Goal: Task Accomplishment & Management: Use online tool/utility

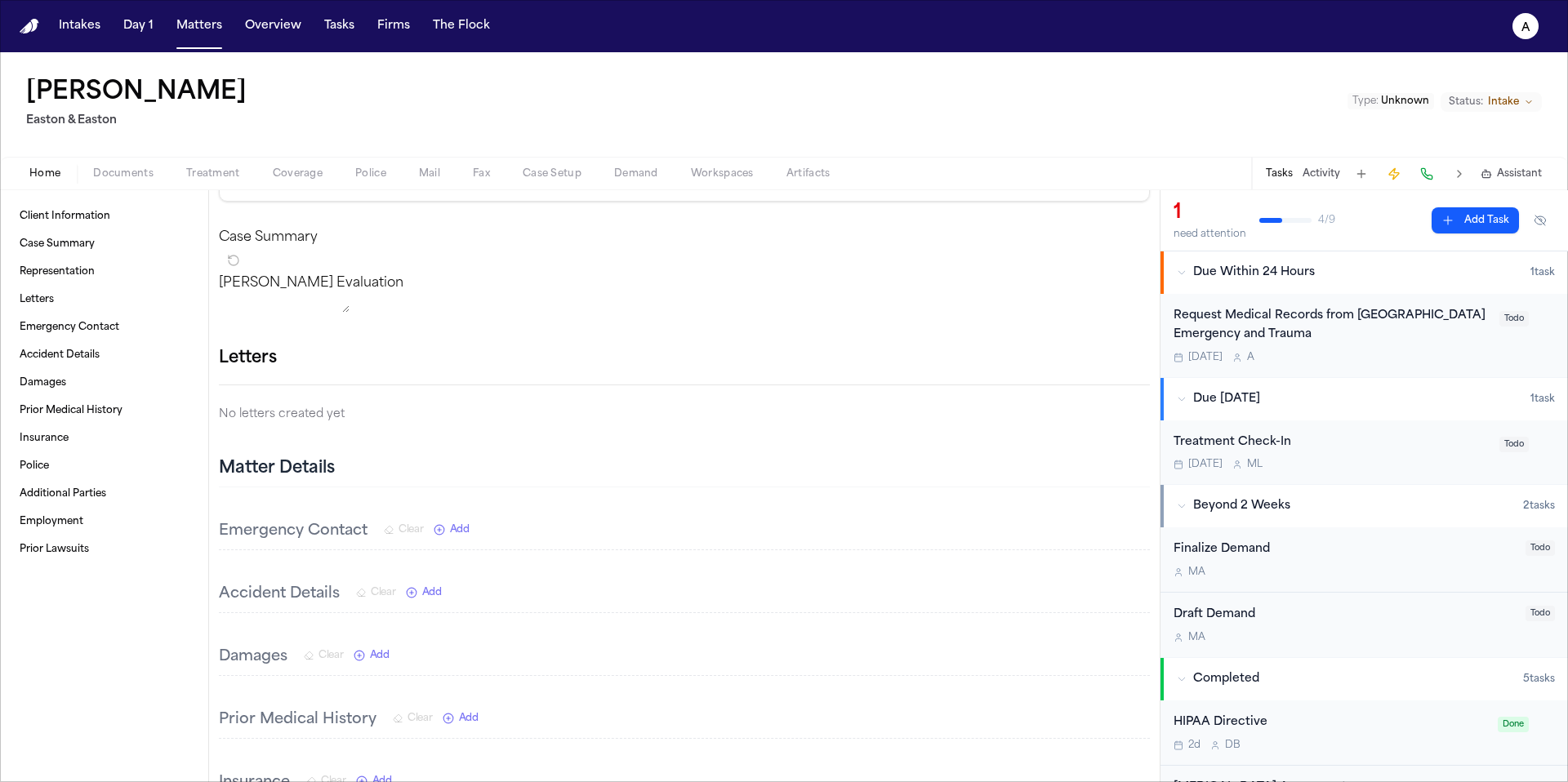
scroll to position [242, 0]
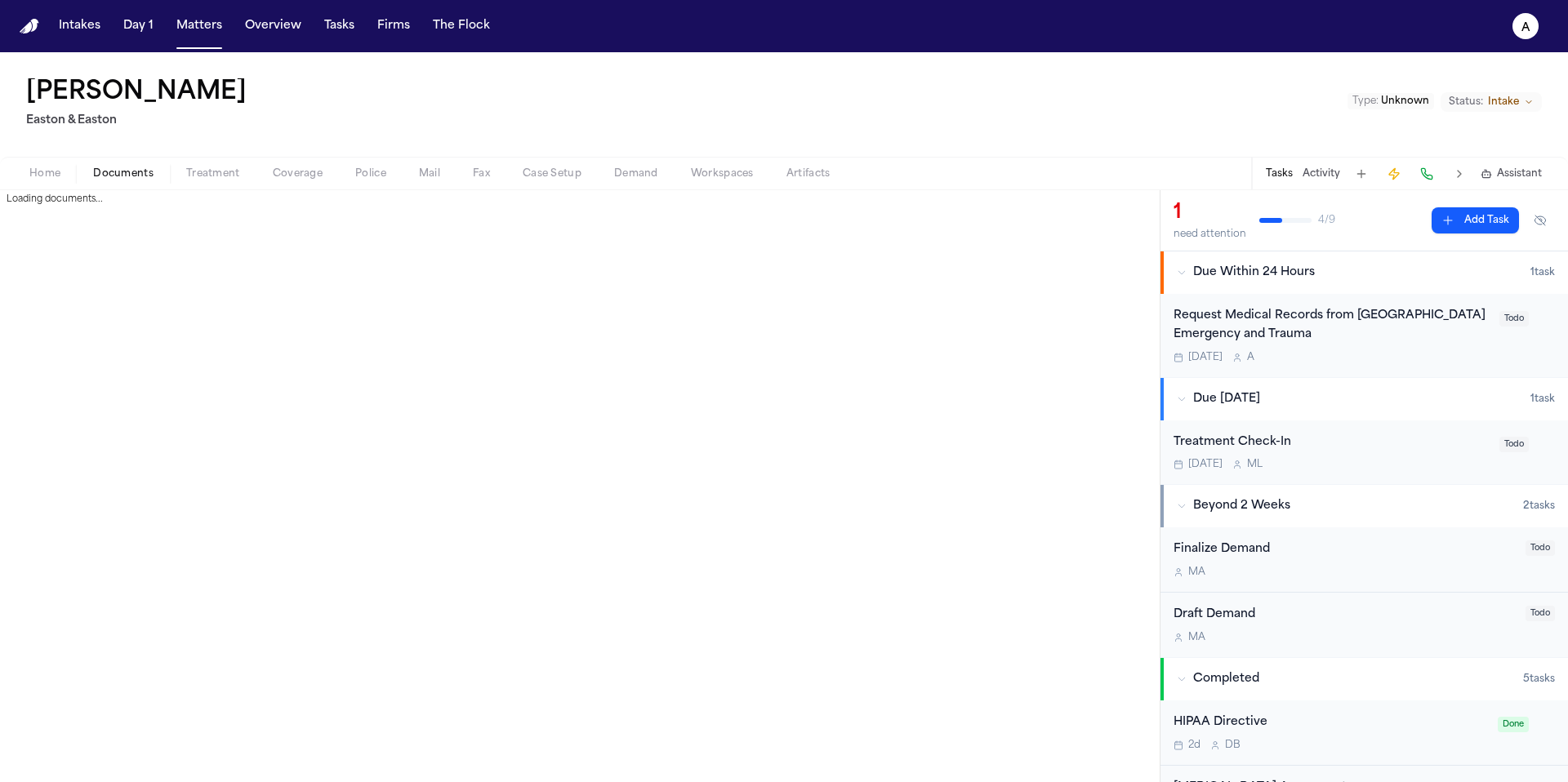
click at [137, 177] on span "Documents" at bounding box center [123, 173] width 60 height 13
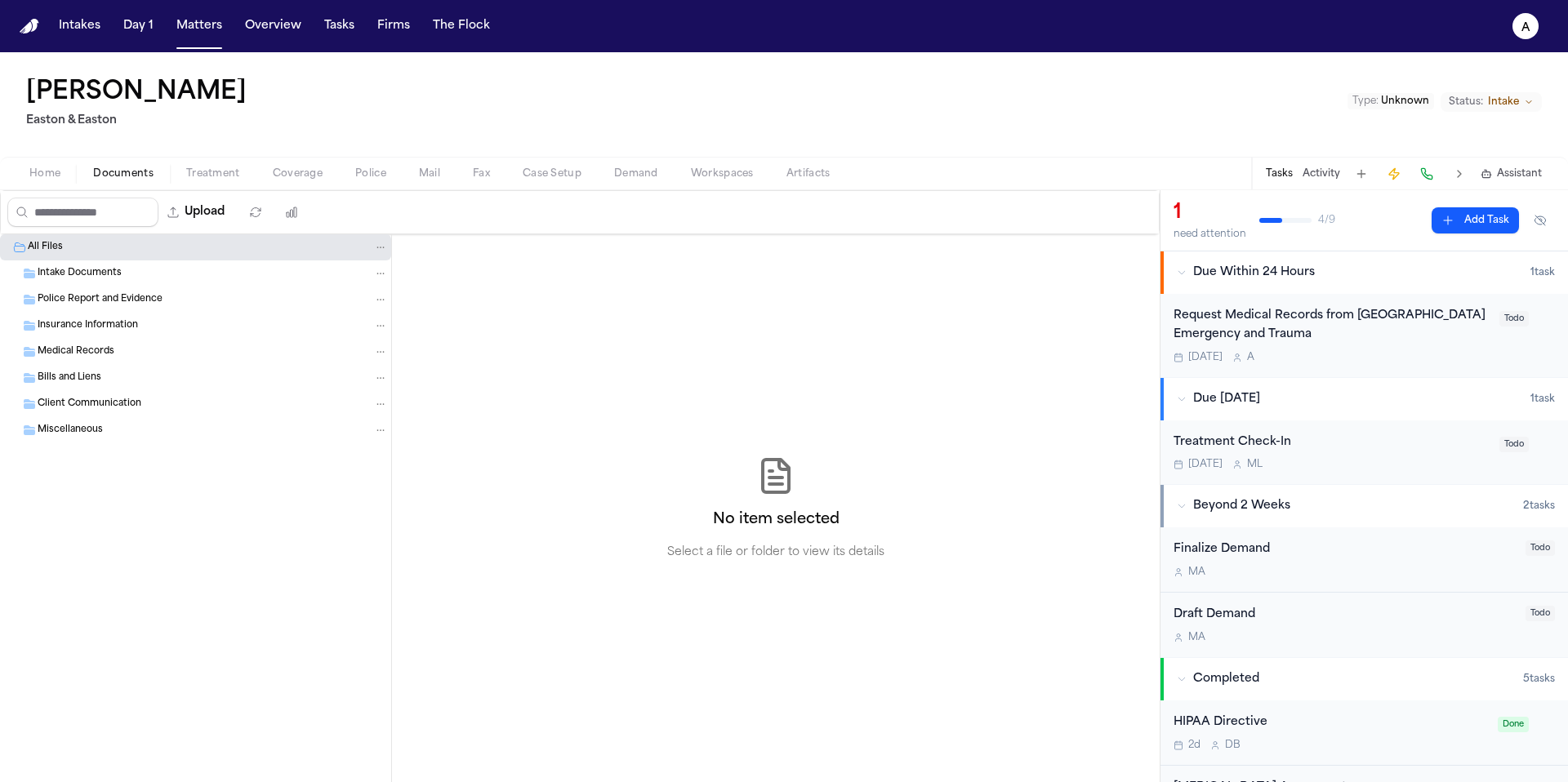
click at [193, 177] on span "Treatment" at bounding box center [212, 173] width 54 height 13
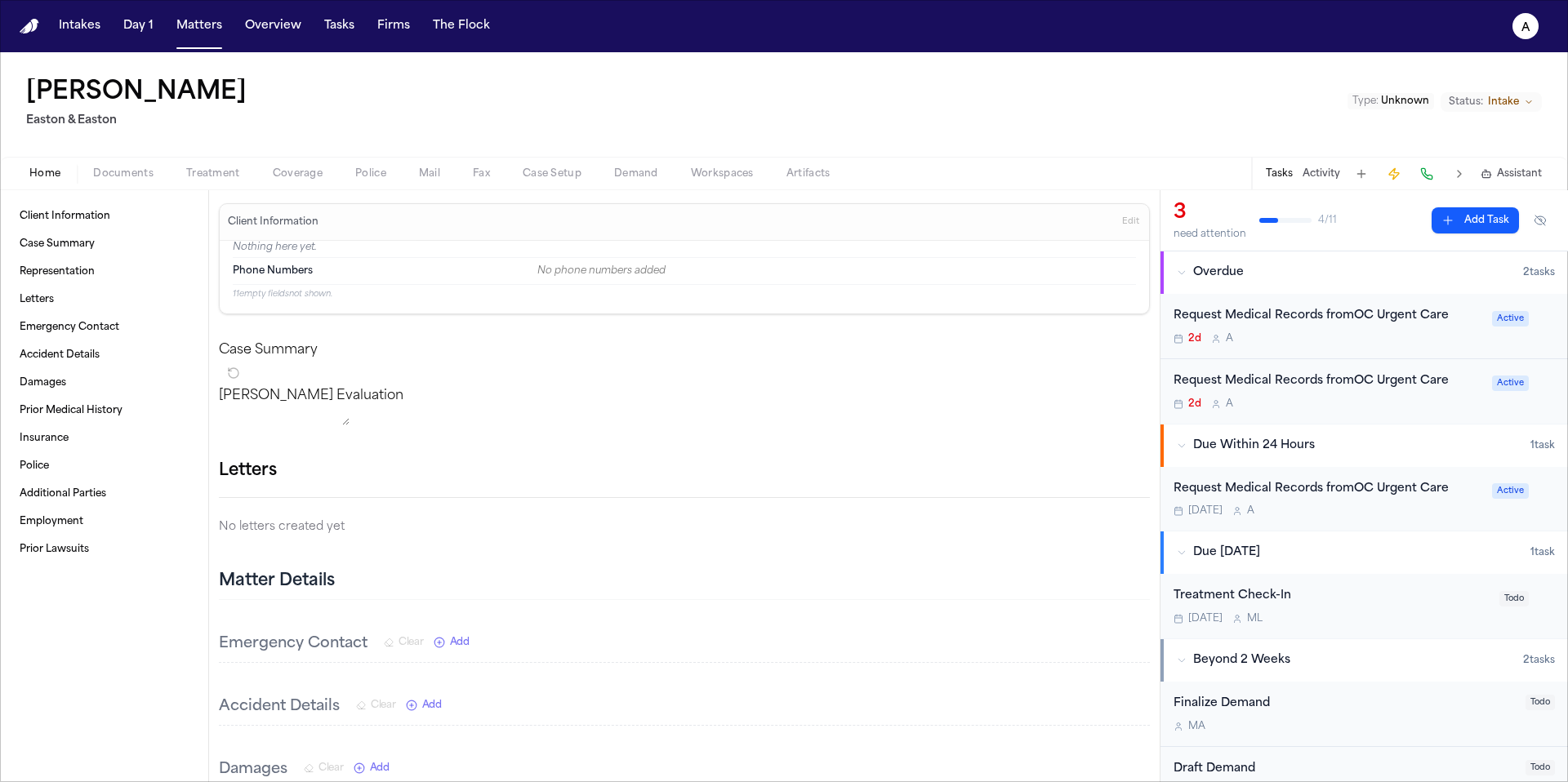
click at [202, 171] on span "Treatment" at bounding box center [212, 173] width 54 height 13
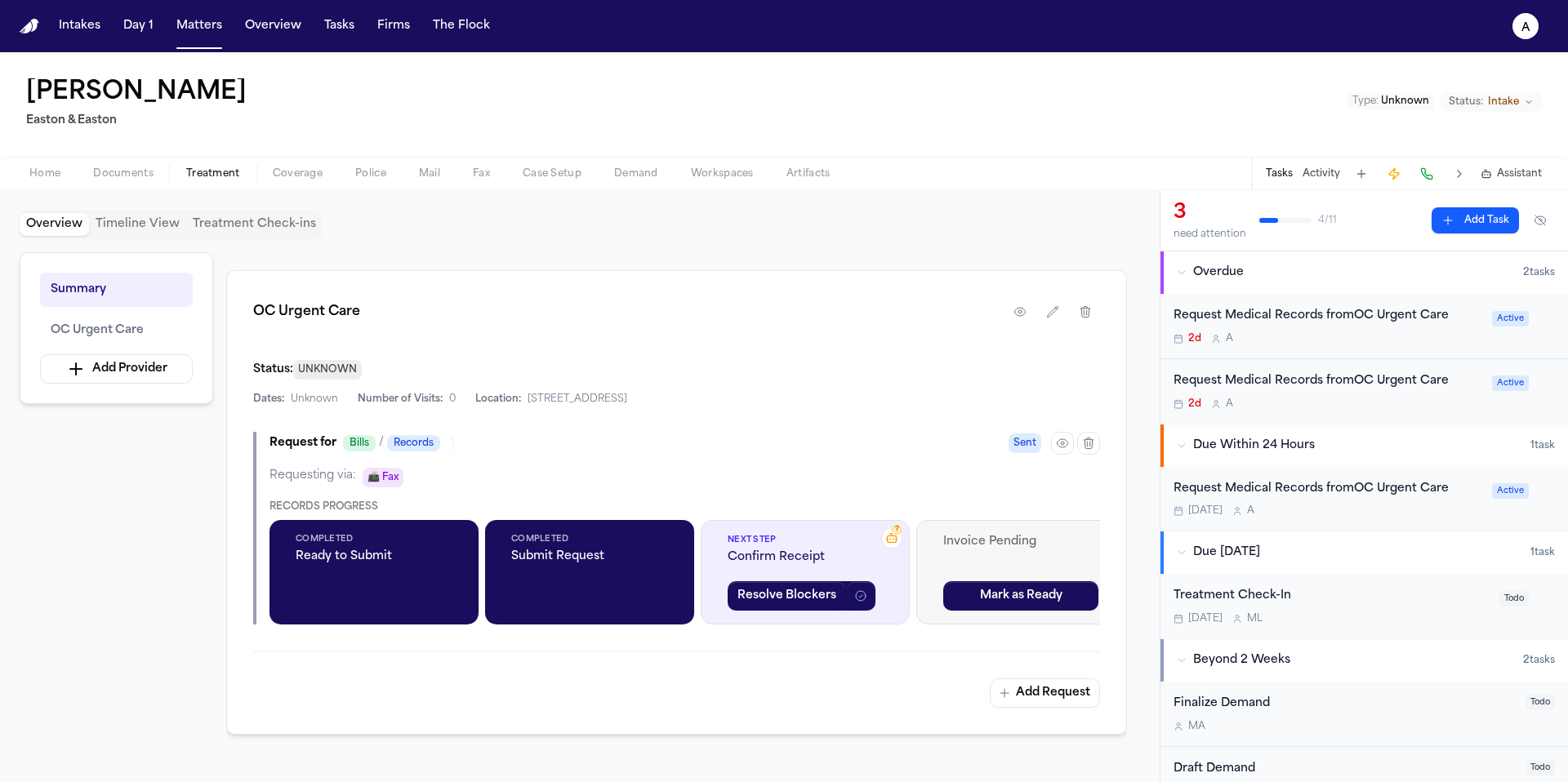
scroll to position [327, 0]
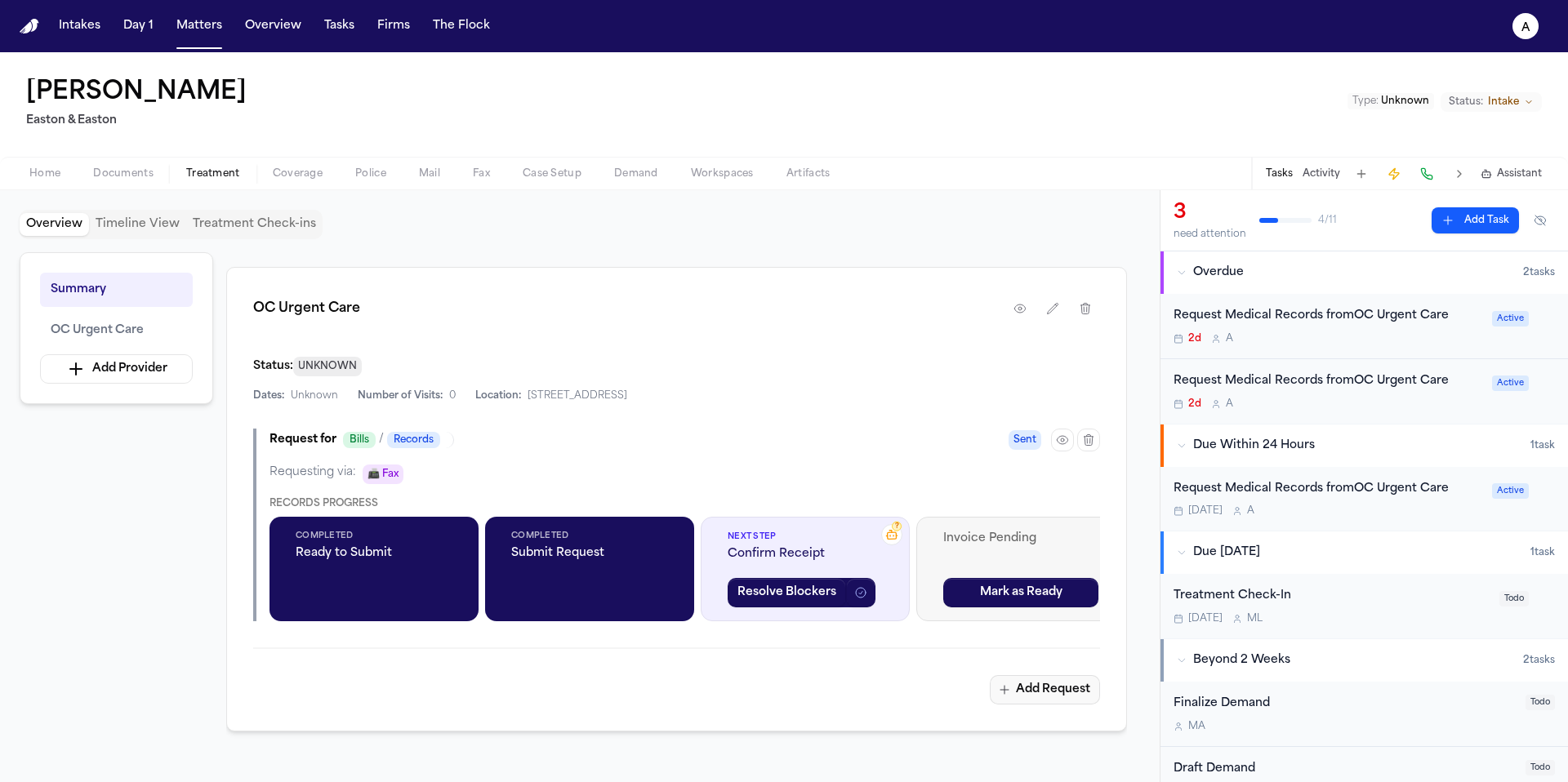
click at [1042, 696] on button "Add Request" at bounding box center [1046, 689] width 110 height 30
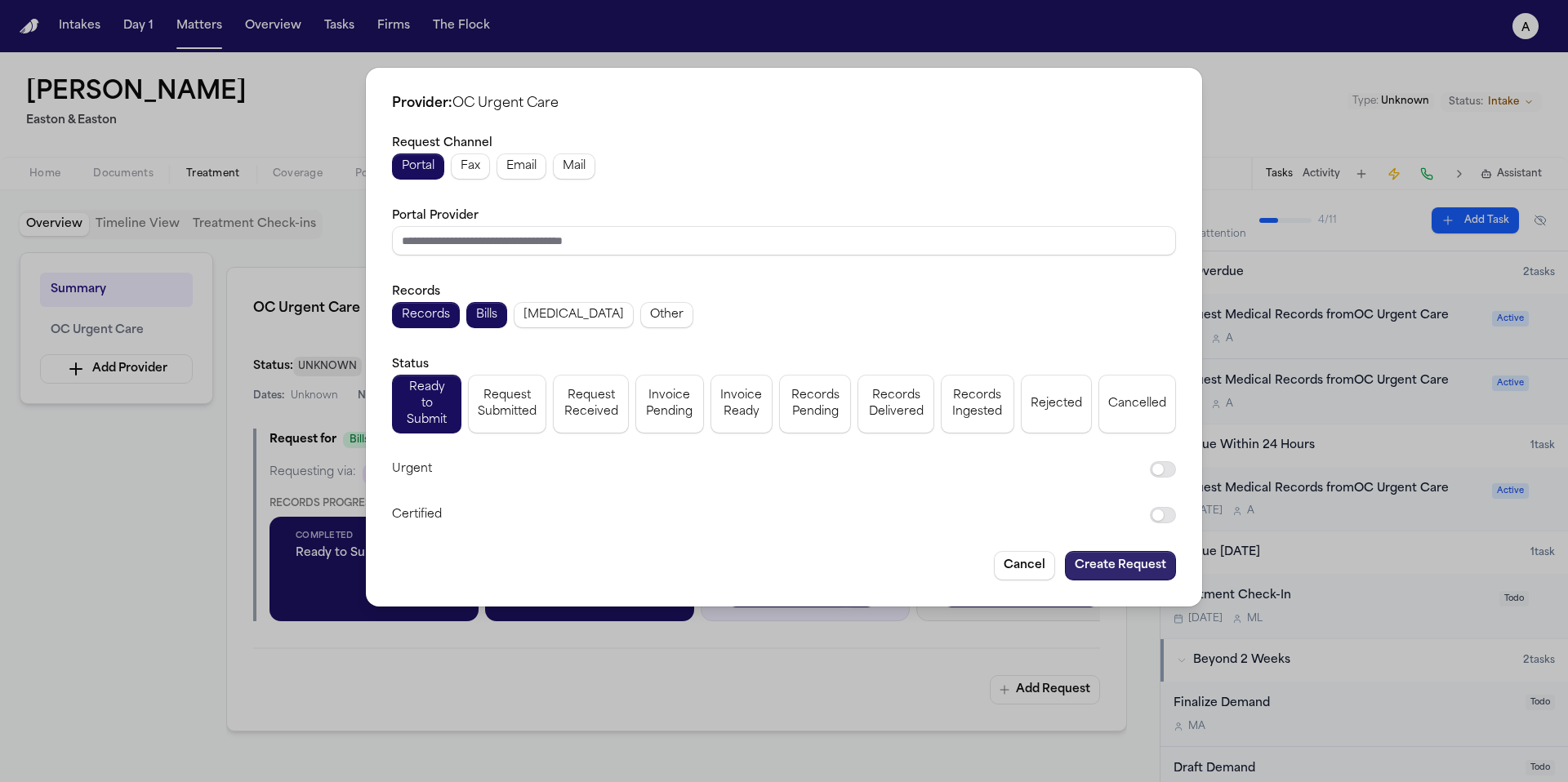
click at [1121, 559] on button "Create Request" at bounding box center [1120, 565] width 111 height 30
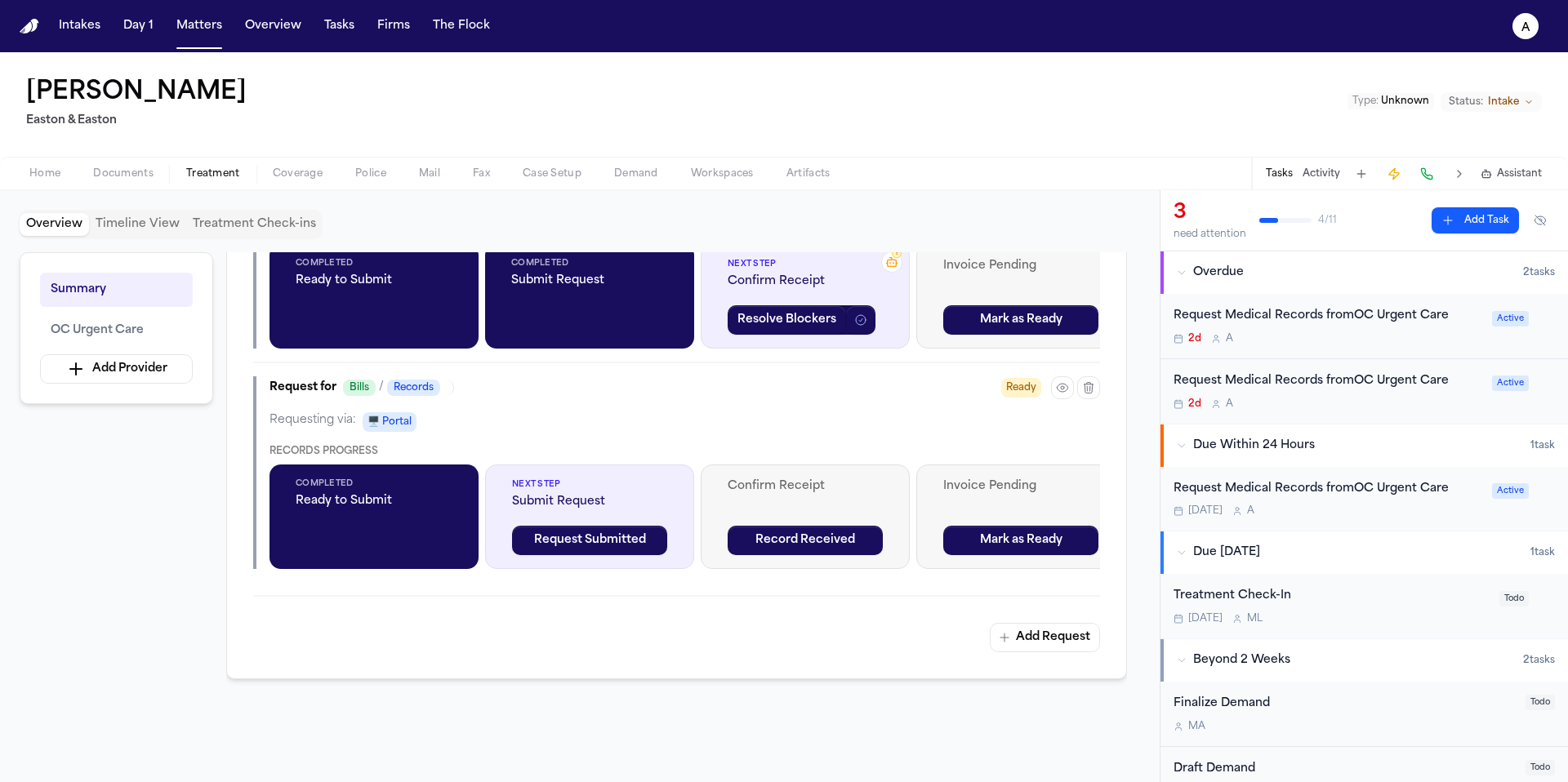
scroll to position [598, 0]
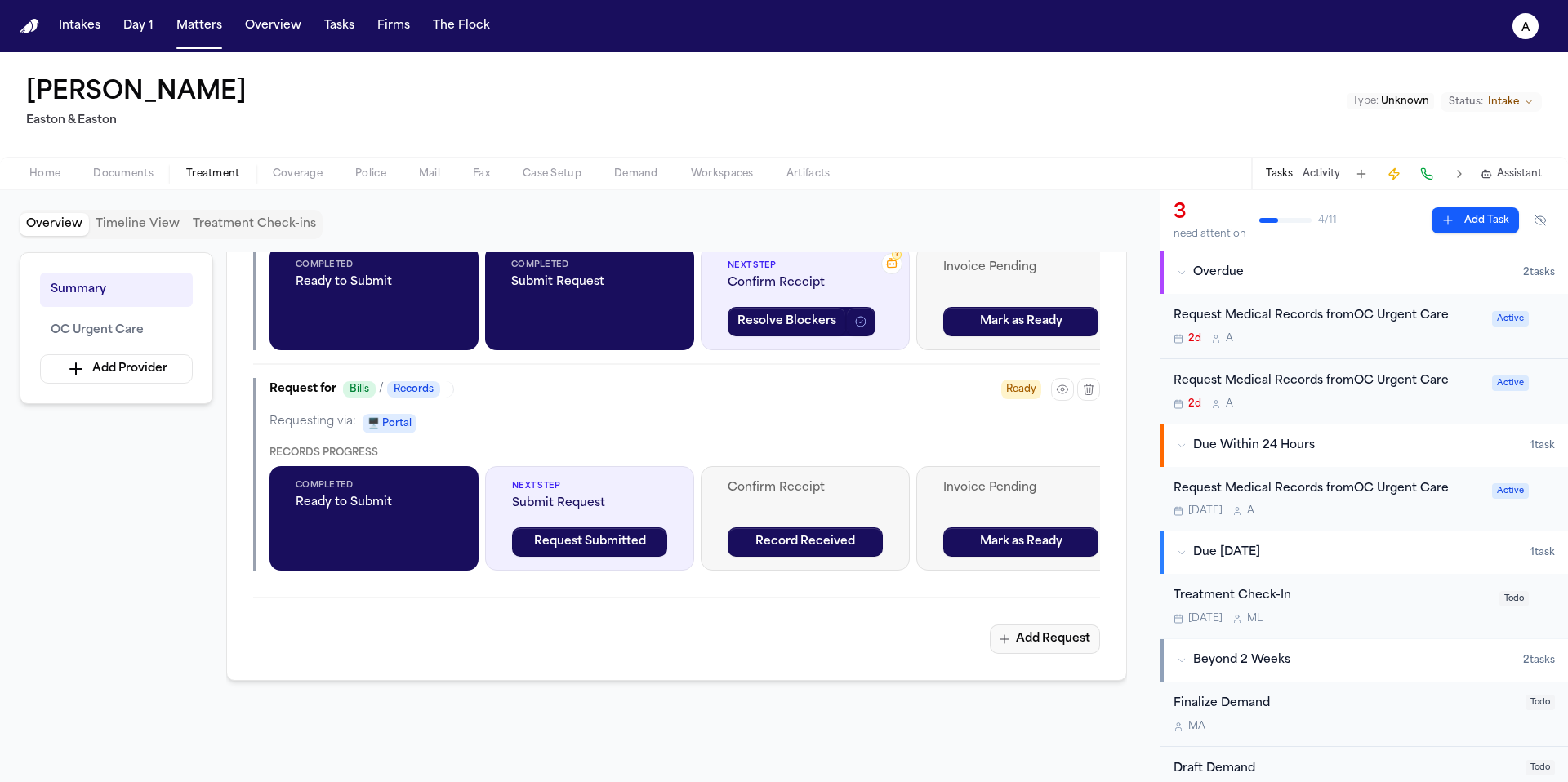
click at [1031, 634] on button "Add Request" at bounding box center [1046, 639] width 110 height 30
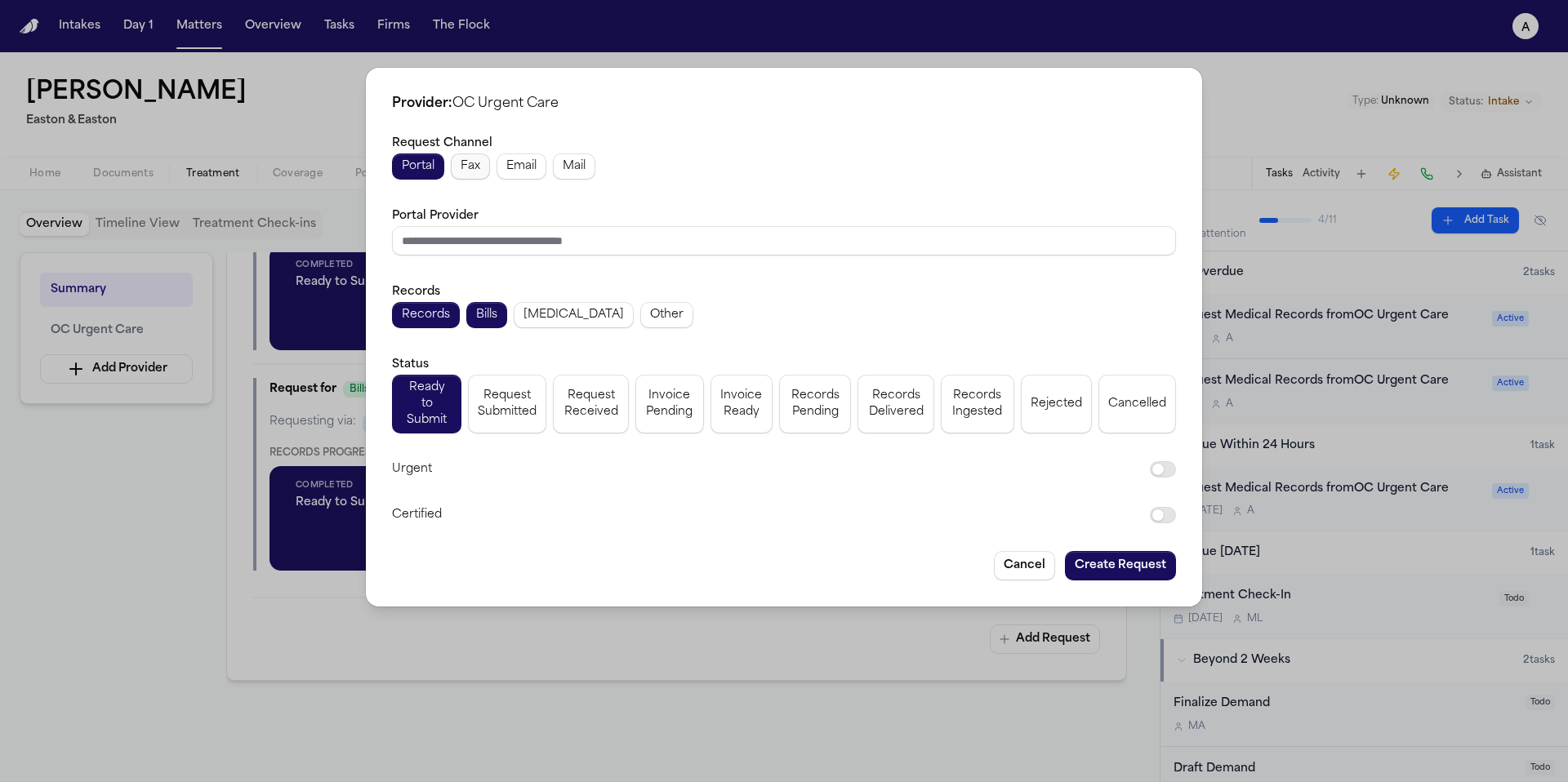
click at [471, 174] on span "Fax" at bounding box center [470, 166] width 20 height 16
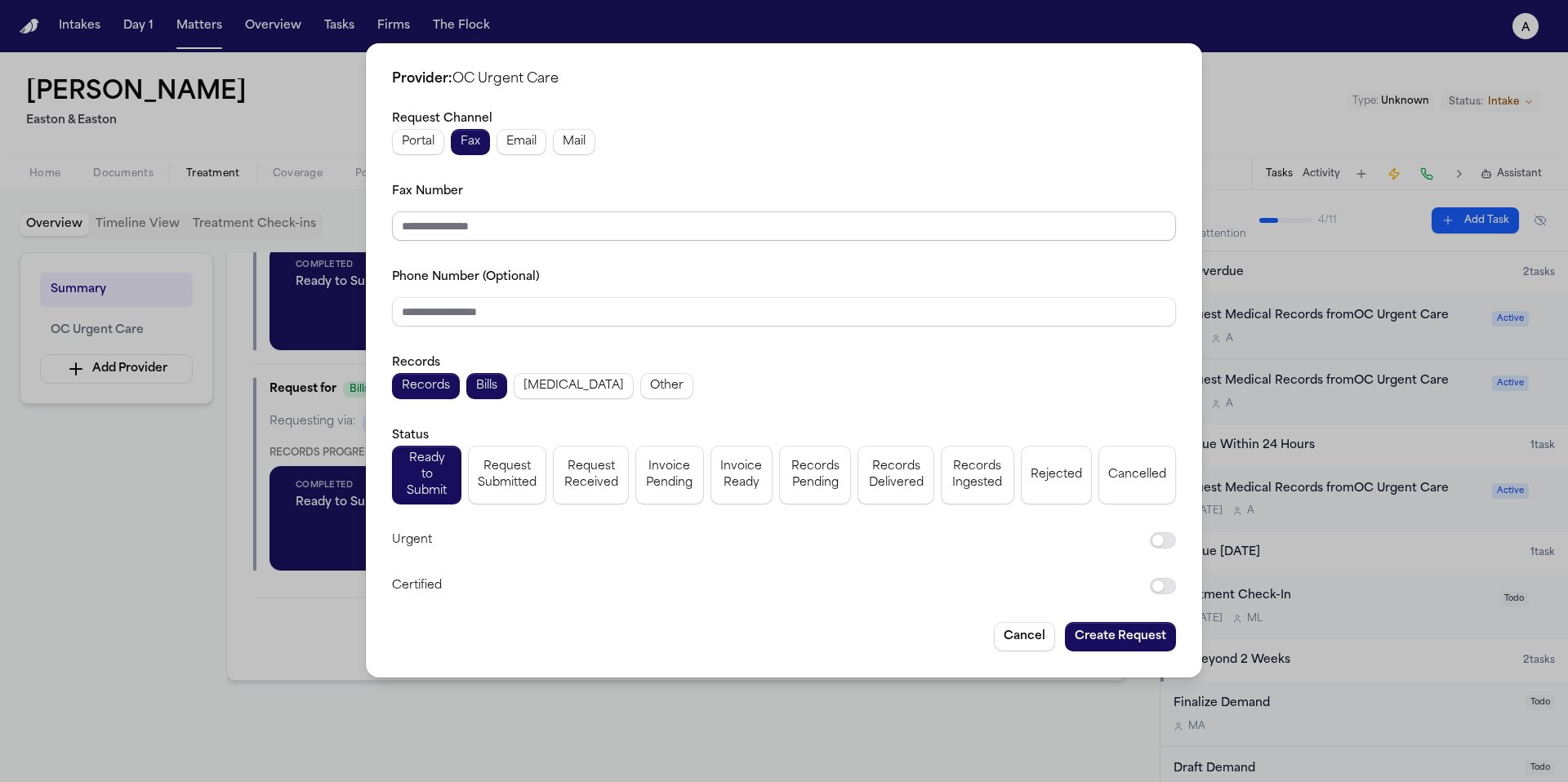
click at [457, 222] on input "Fax Number" at bounding box center [784, 226] width 784 height 30
click at [1114, 625] on button "Create Request" at bounding box center [1120, 637] width 111 height 30
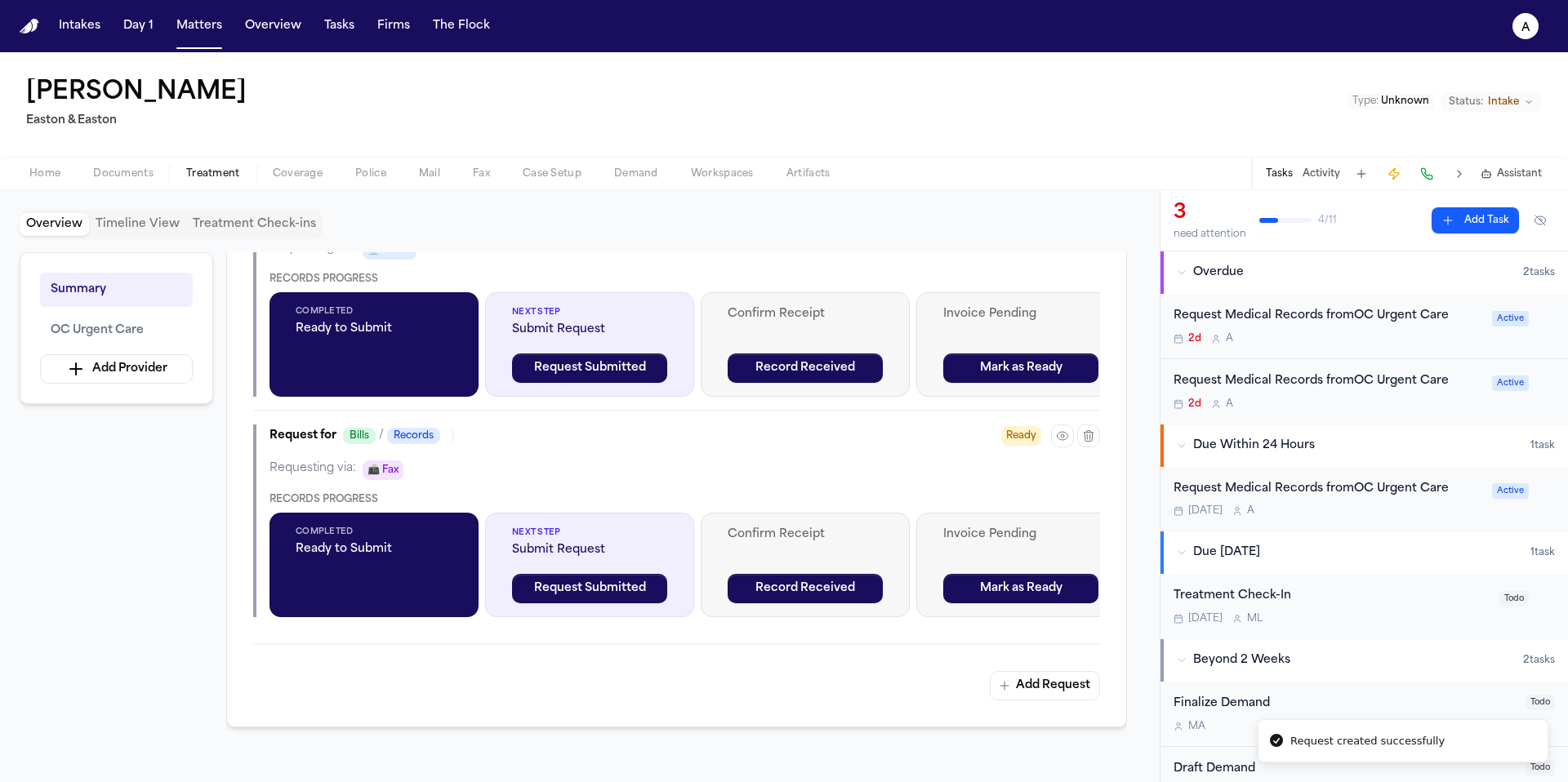
scroll to position [874, 0]
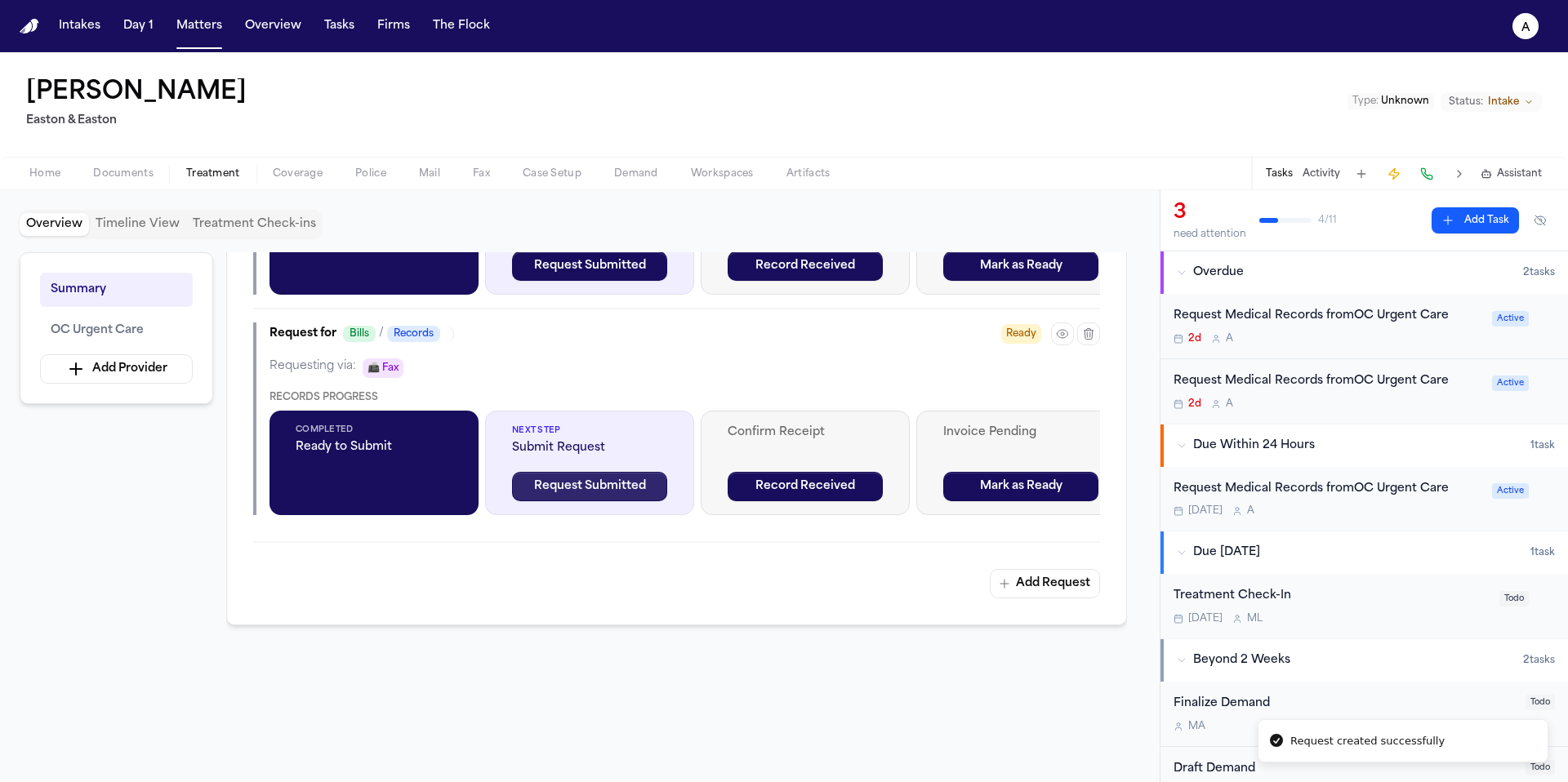
click at [586, 489] on button "Request Submitted" at bounding box center [589, 487] width 155 height 30
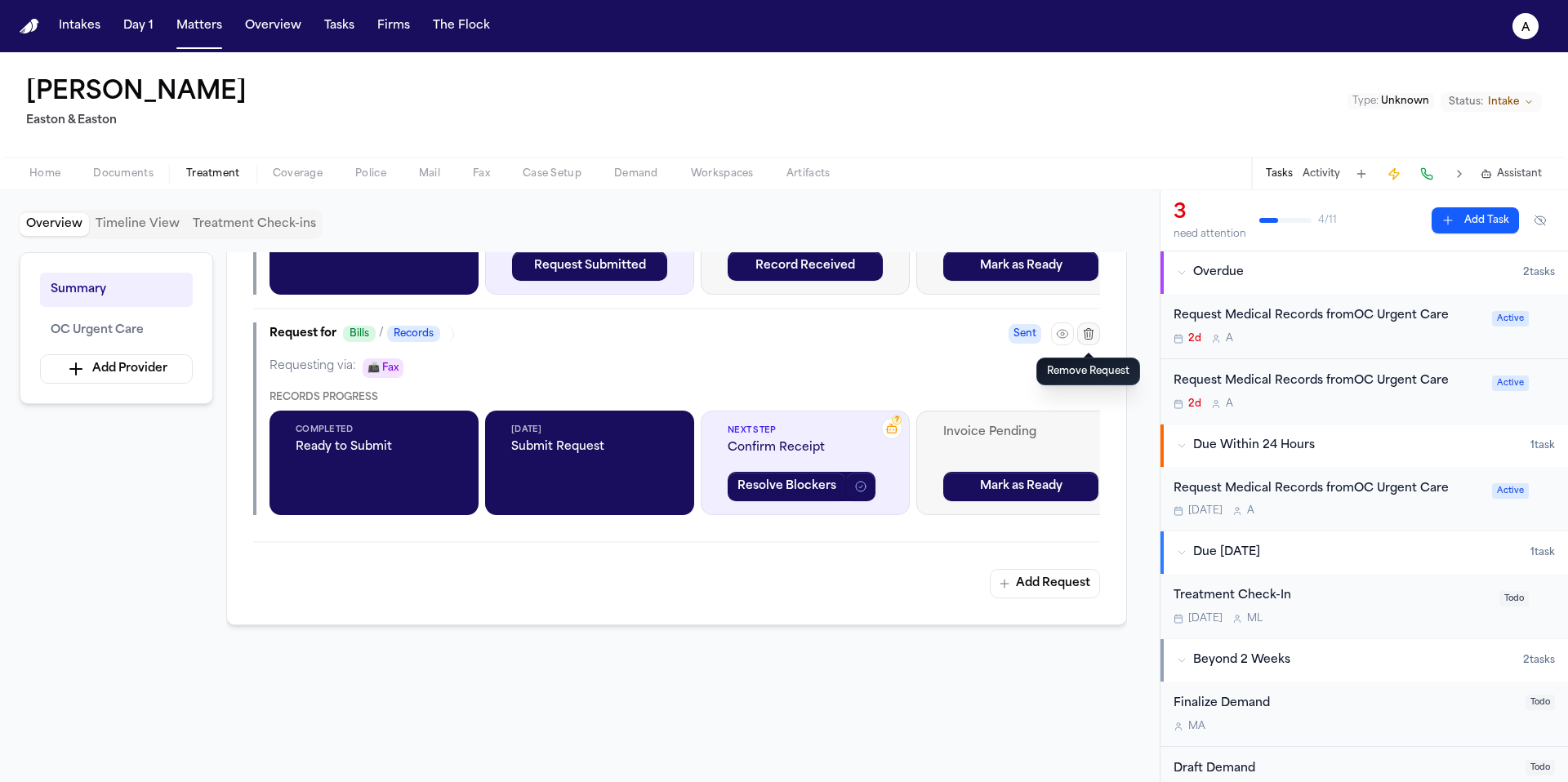
click at [1082, 336] on icon "button" at bounding box center [1088, 334] width 13 height 13
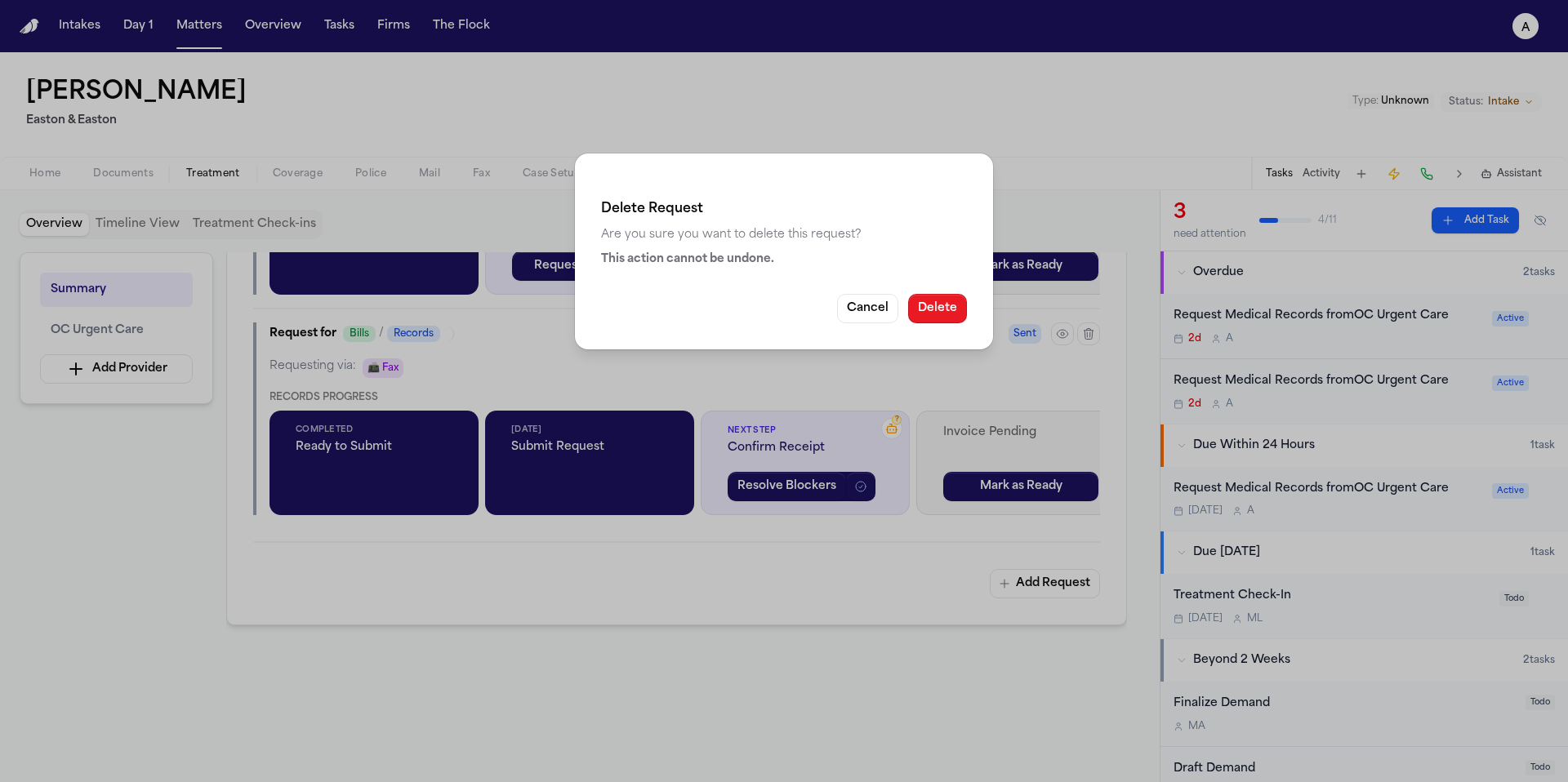
click at [942, 301] on button "Delete" at bounding box center [937, 308] width 59 height 30
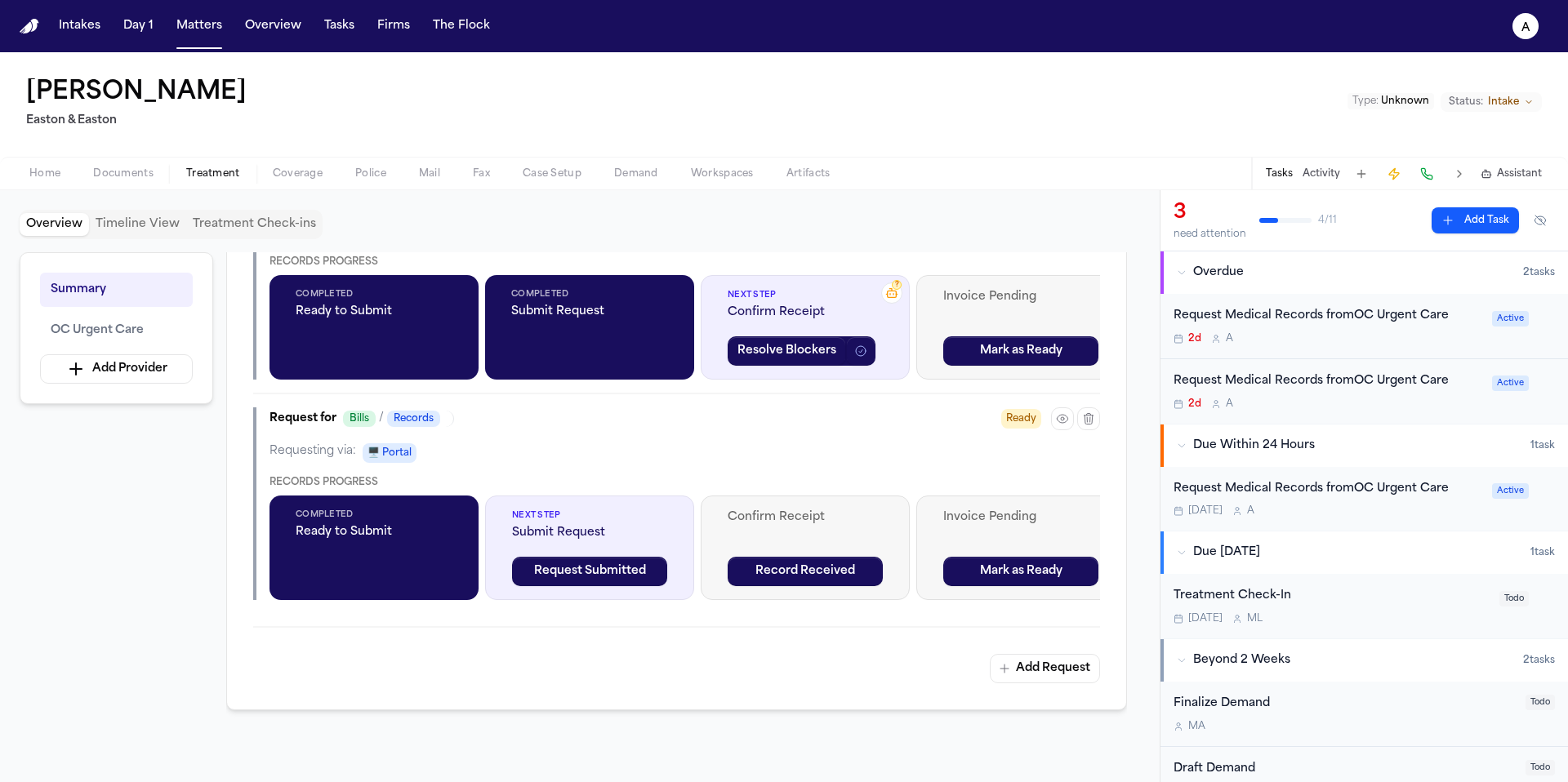
scroll to position [541, 0]
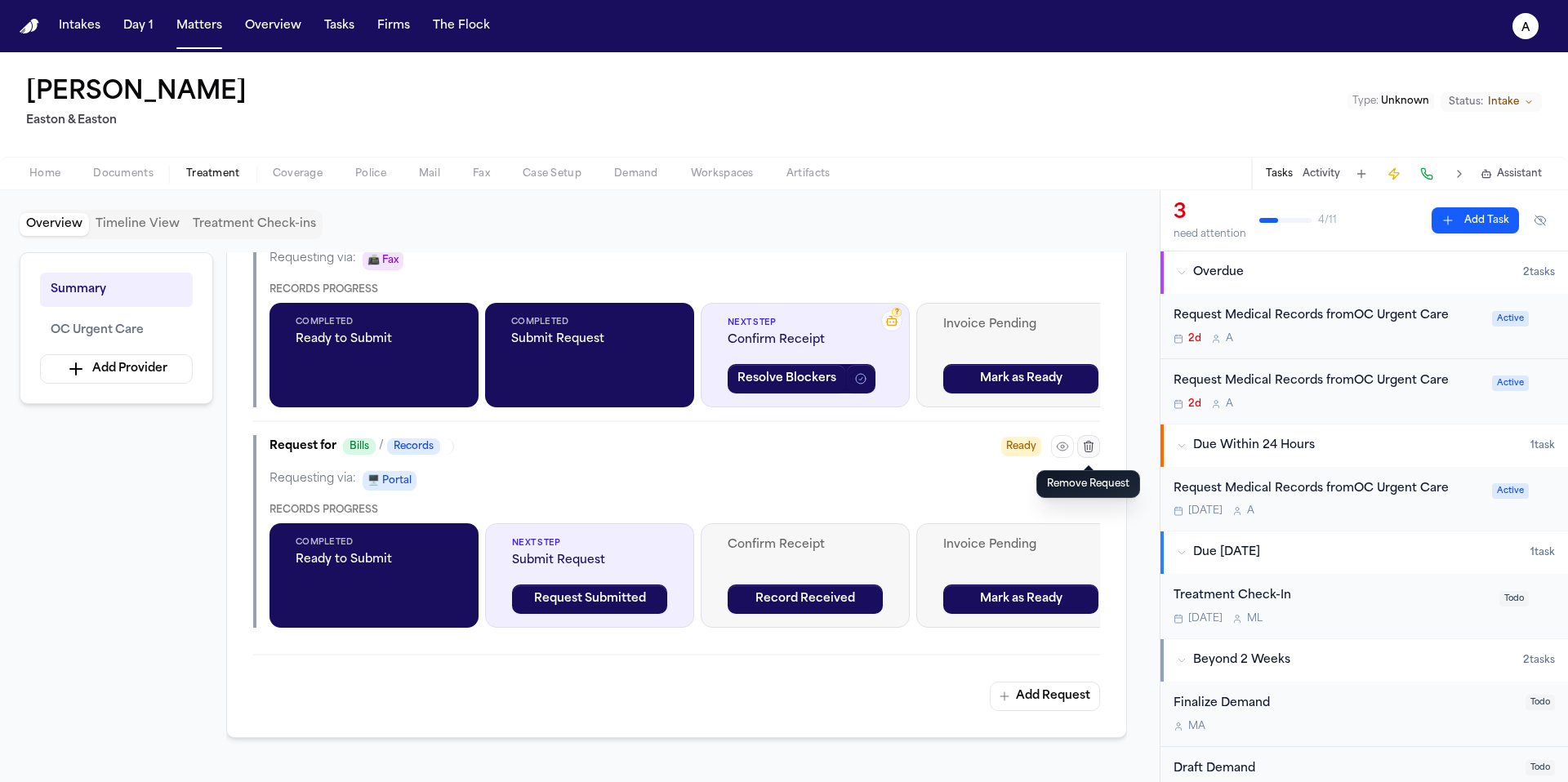
click at [1088, 449] on icon "button" at bounding box center [1088, 446] width 13 height 13
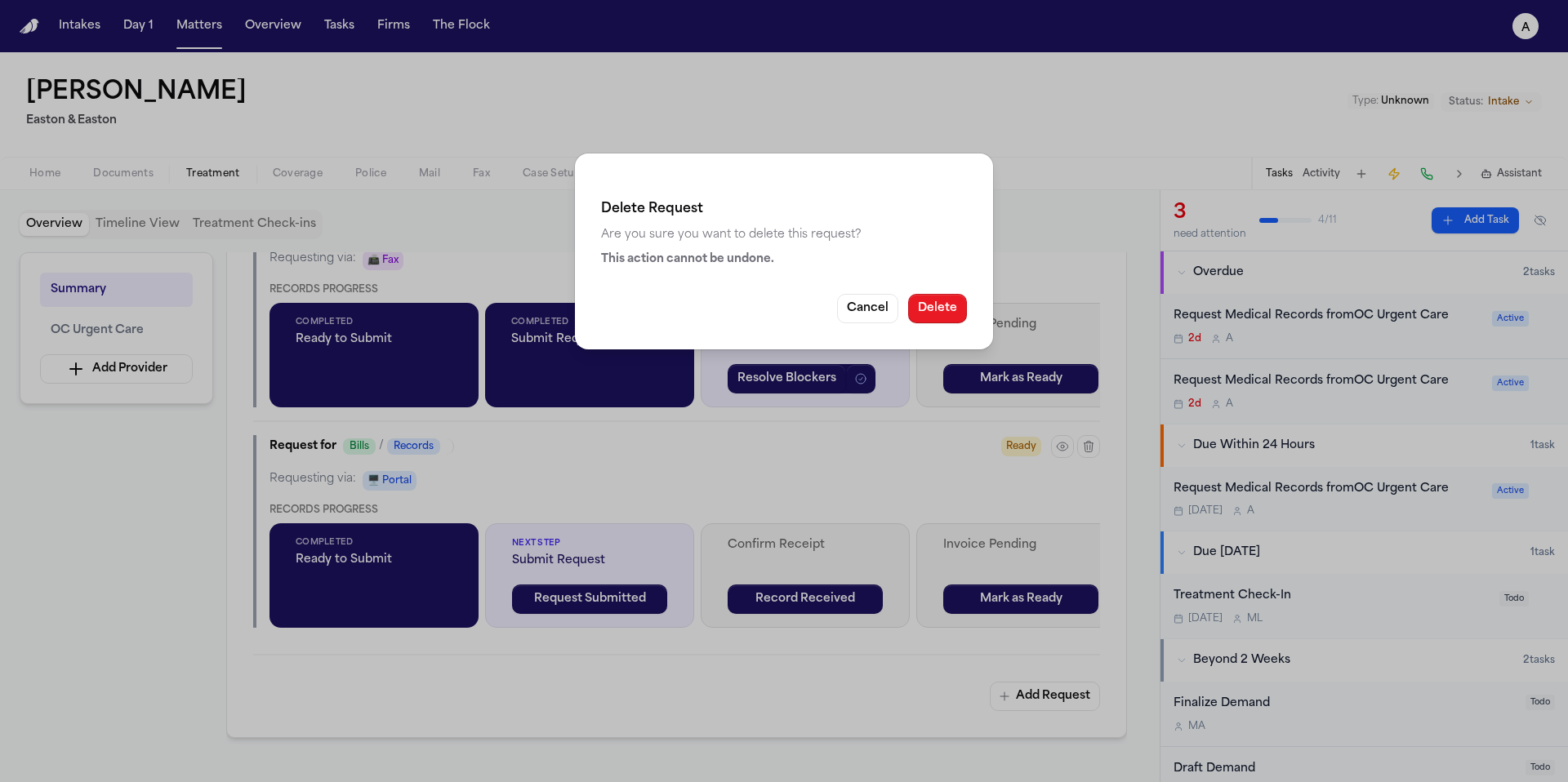
click at [935, 305] on button "Delete" at bounding box center [937, 308] width 59 height 30
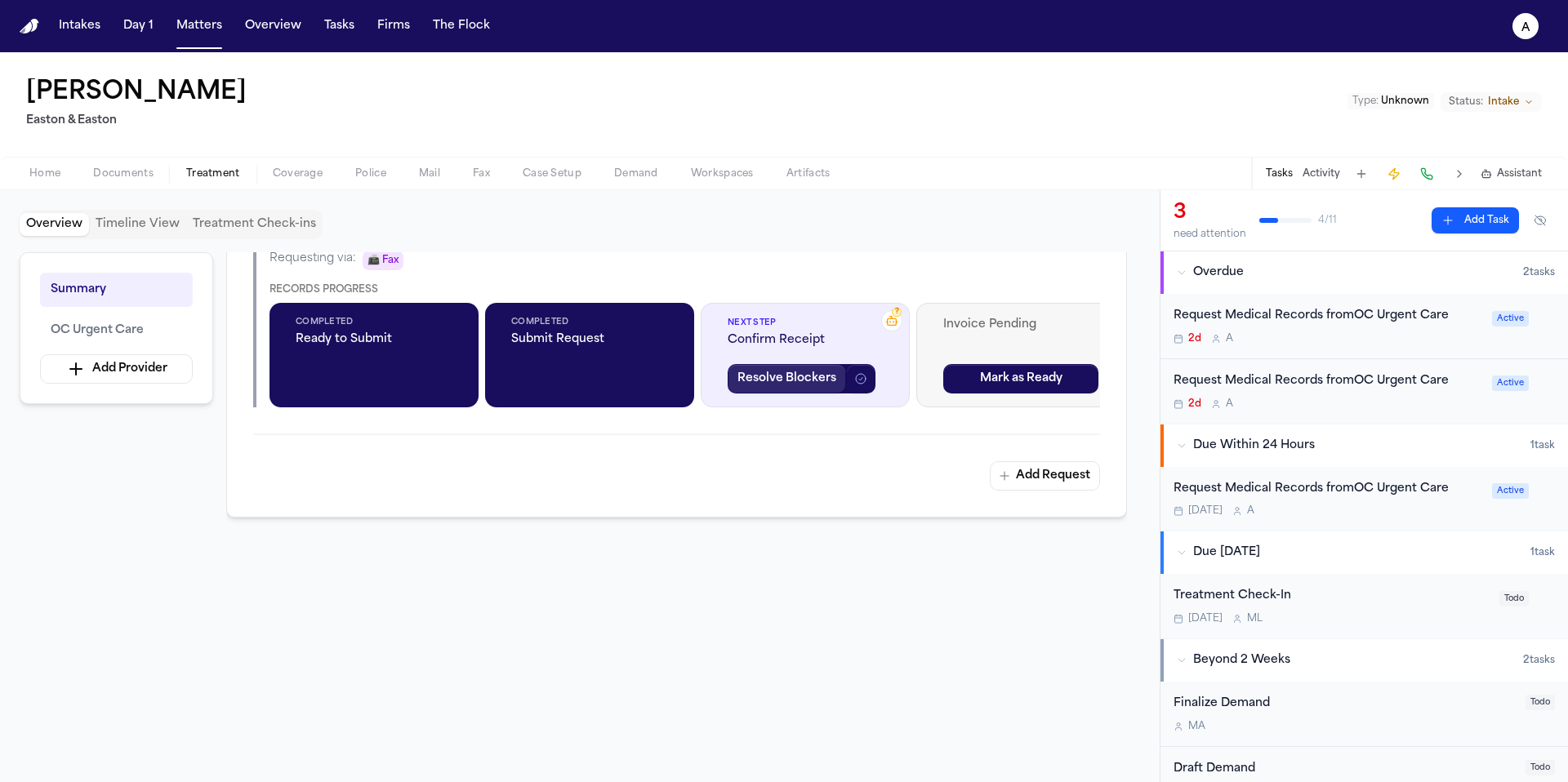
click at [813, 374] on button "Resolve Blockers" at bounding box center [787, 379] width 118 height 30
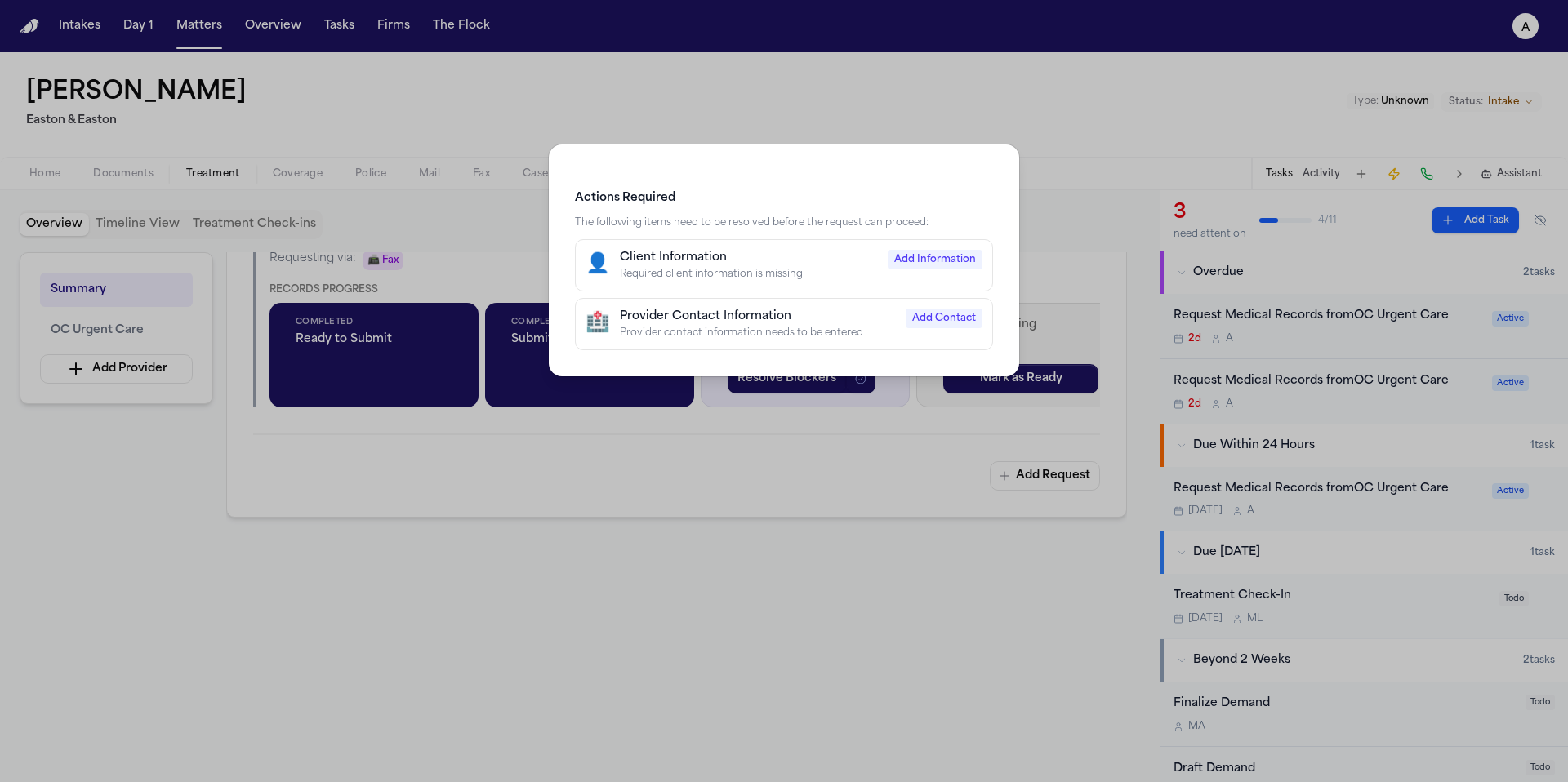
click at [921, 563] on div "Actions Required The following items need to be resolved before the request can…" at bounding box center [784, 391] width 1568 height 782
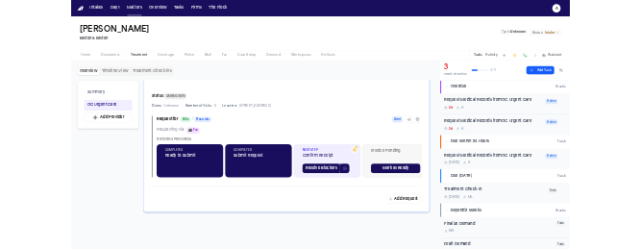
scroll to position [534, 0]
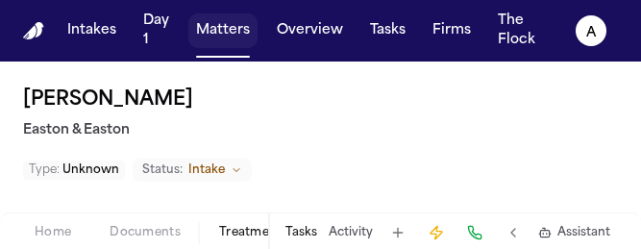
click at [235, 27] on button "Matters" at bounding box center [222, 30] width 69 height 35
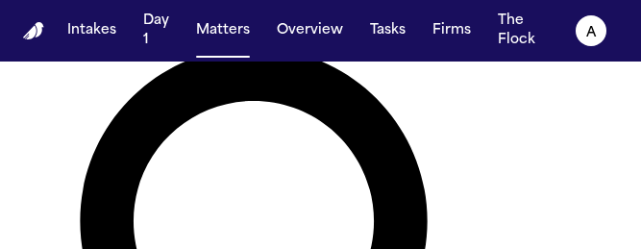
type input "**********"
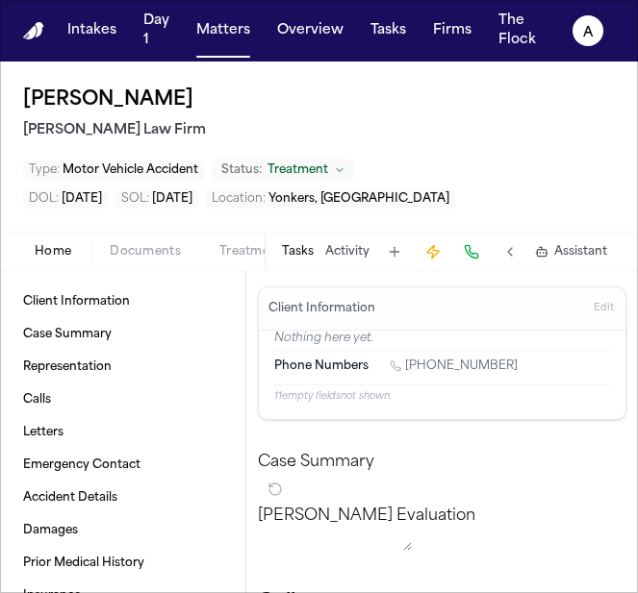
click at [295, 252] on button "Tasks" at bounding box center [298, 251] width 32 height 15
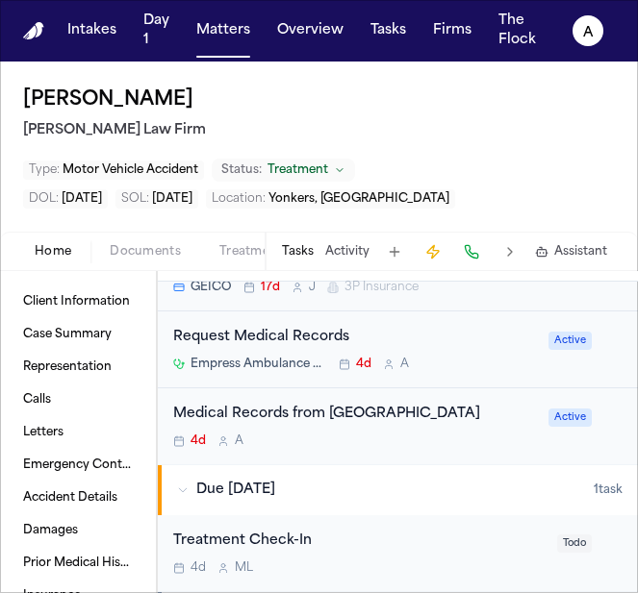
scroll to position [320, 0]
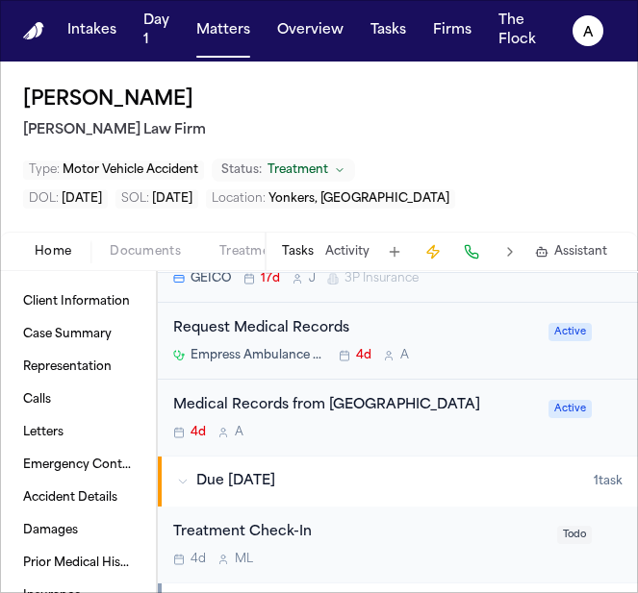
click at [446, 417] on div "Medical Records from [GEOGRAPHIC_DATA]" at bounding box center [355, 406] width 364 height 22
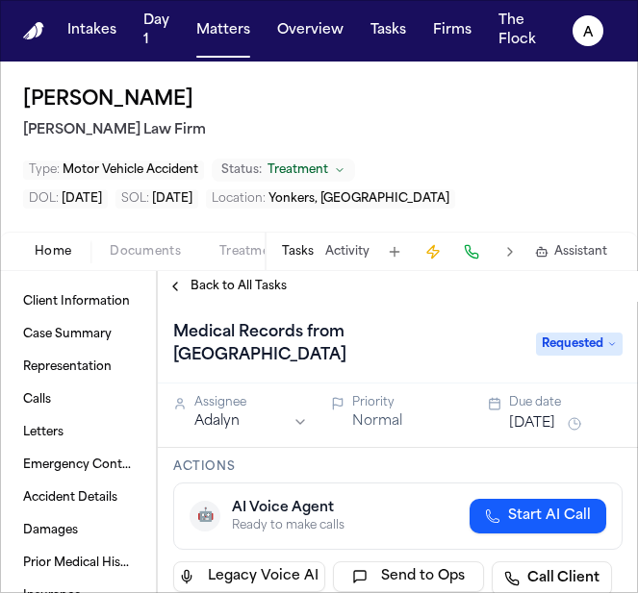
click at [236, 281] on span "Back to All Tasks" at bounding box center [238, 286] width 96 height 15
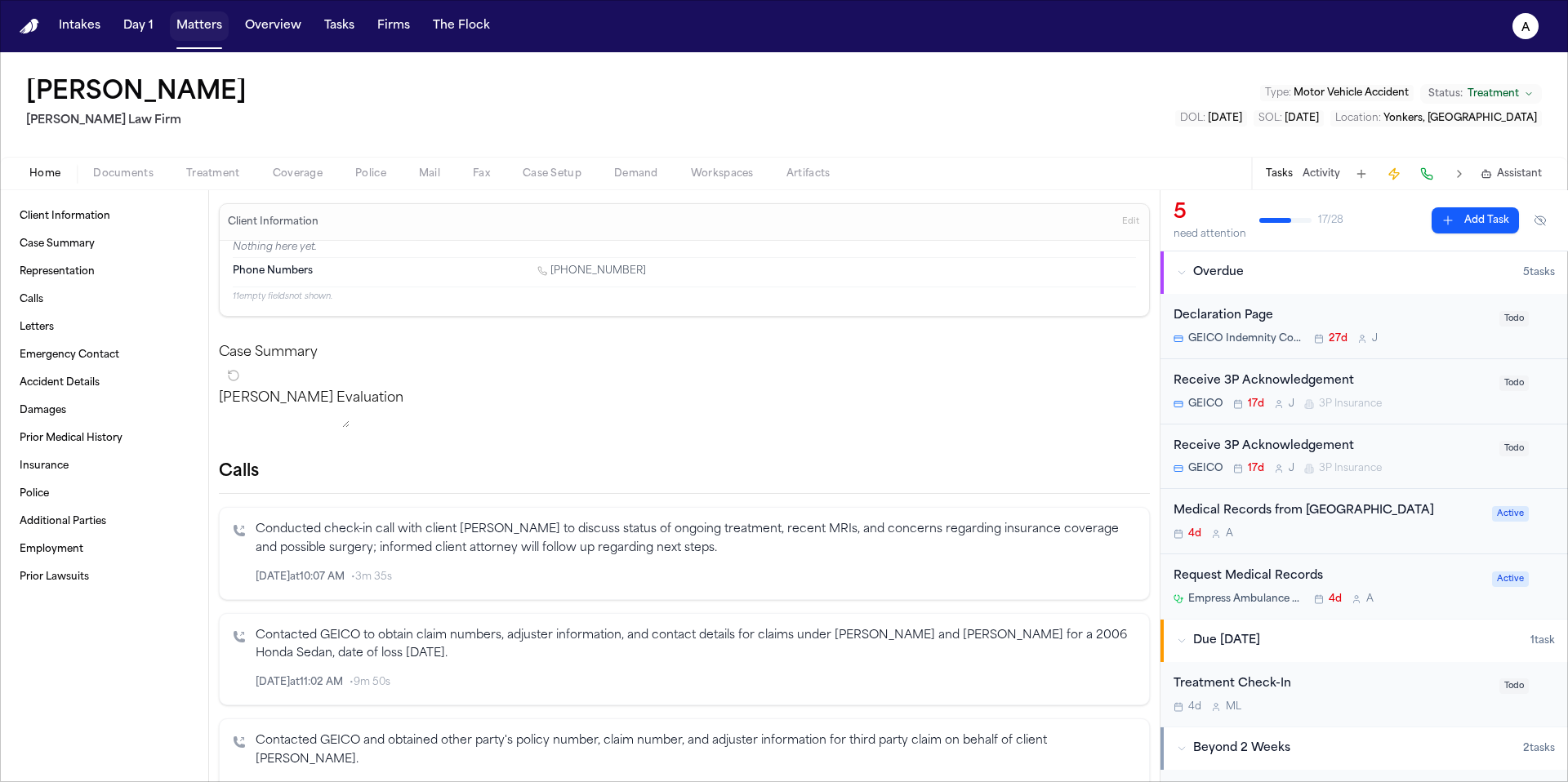
click at [195, 30] on button "Matters" at bounding box center [199, 25] width 59 height 30
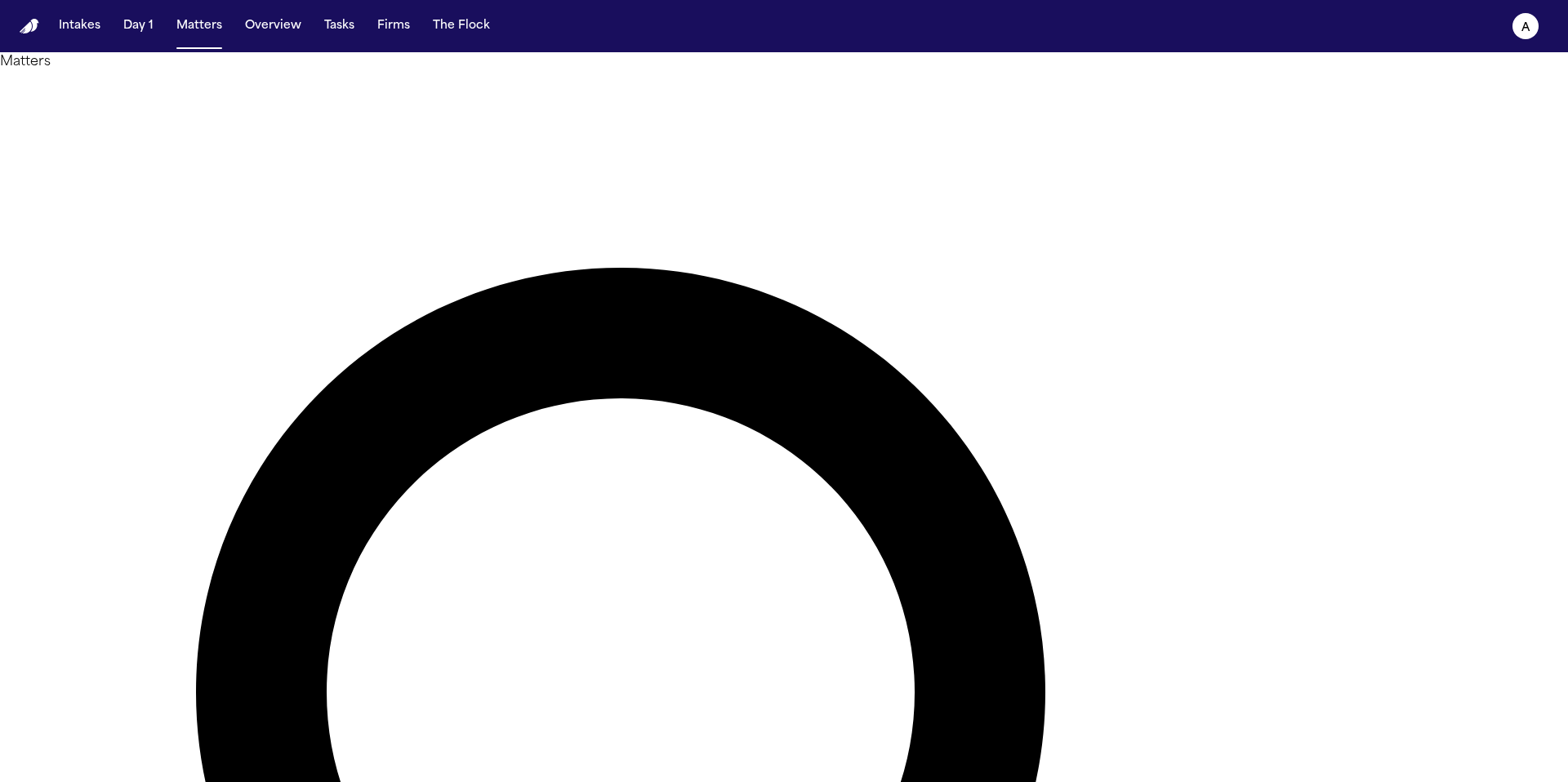
drag, startPoint x: 951, startPoint y: 94, endPoint x: 747, endPoint y: 87, distance: 204.1
type input "**********"
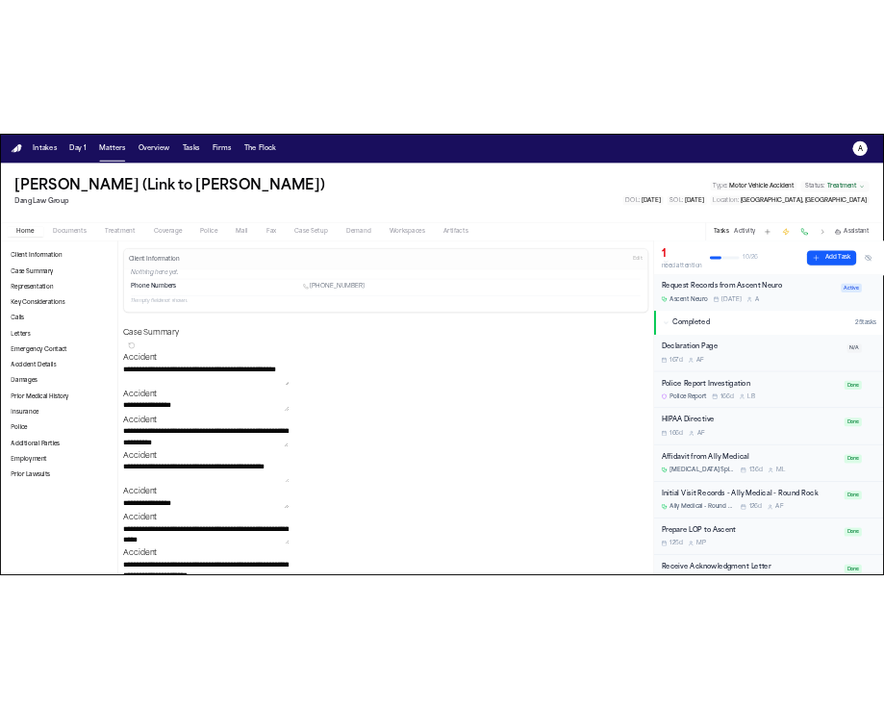
scroll to position [57, 0]
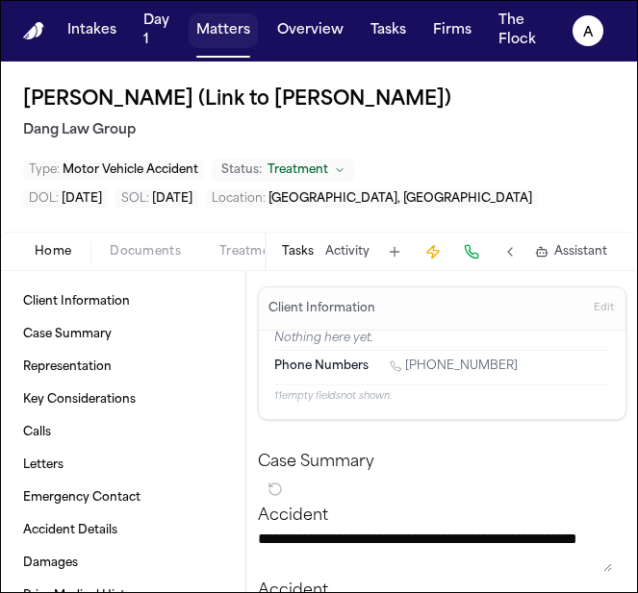
click at [222, 25] on button "Matters" at bounding box center [222, 30] width 69 height 35
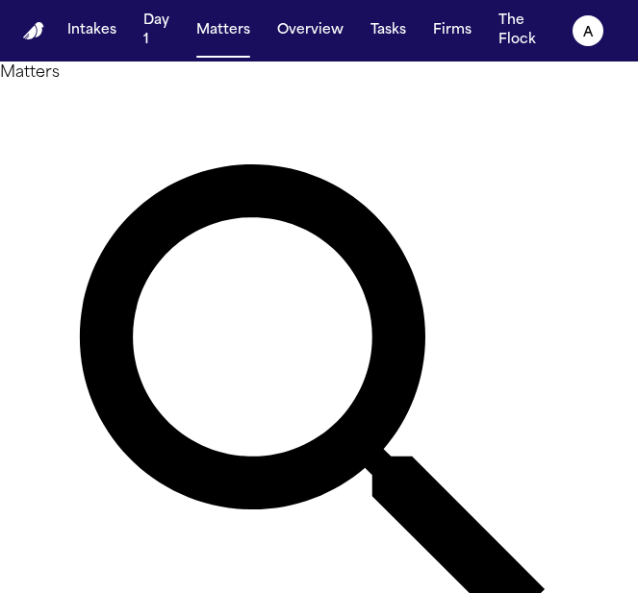
type input "**********"
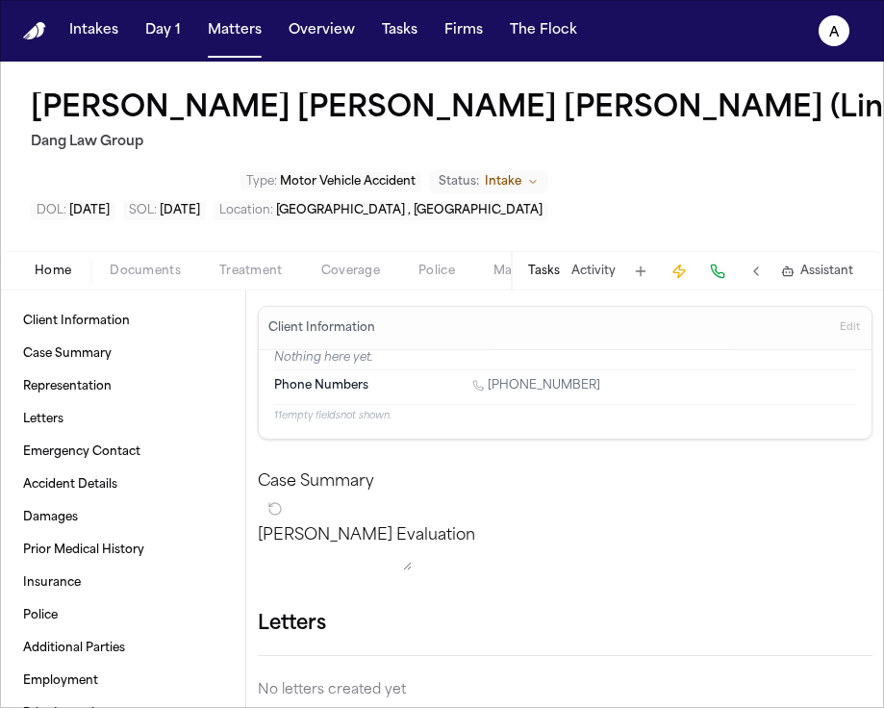
click at [547, 272] on button "Tasks" at bounding box center [544, 270] width 32 height 15
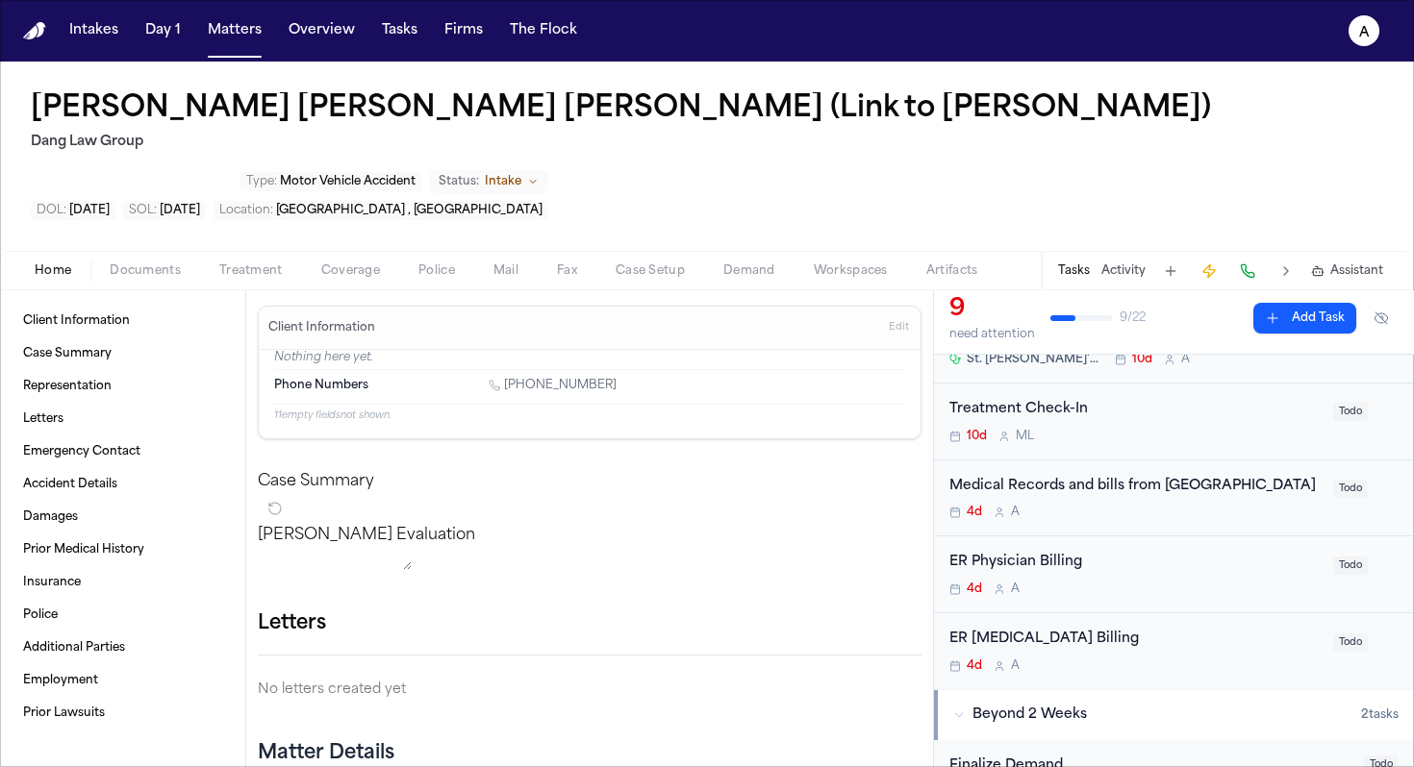
scroll to position [416, 0]
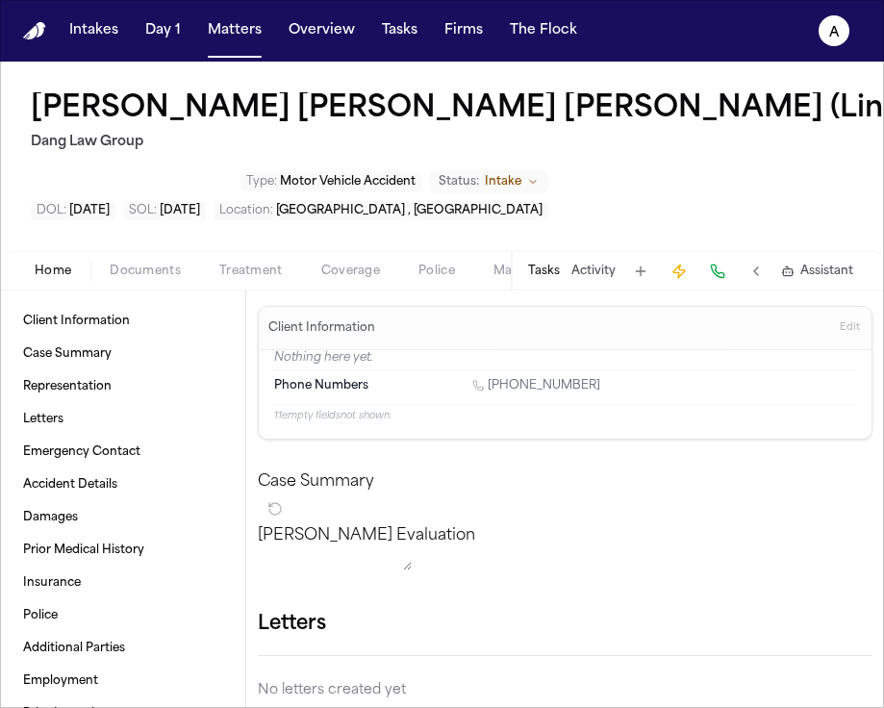
click at [551, 278] on button "Tasks" at bounding box center [544, 270] width 32 height 15
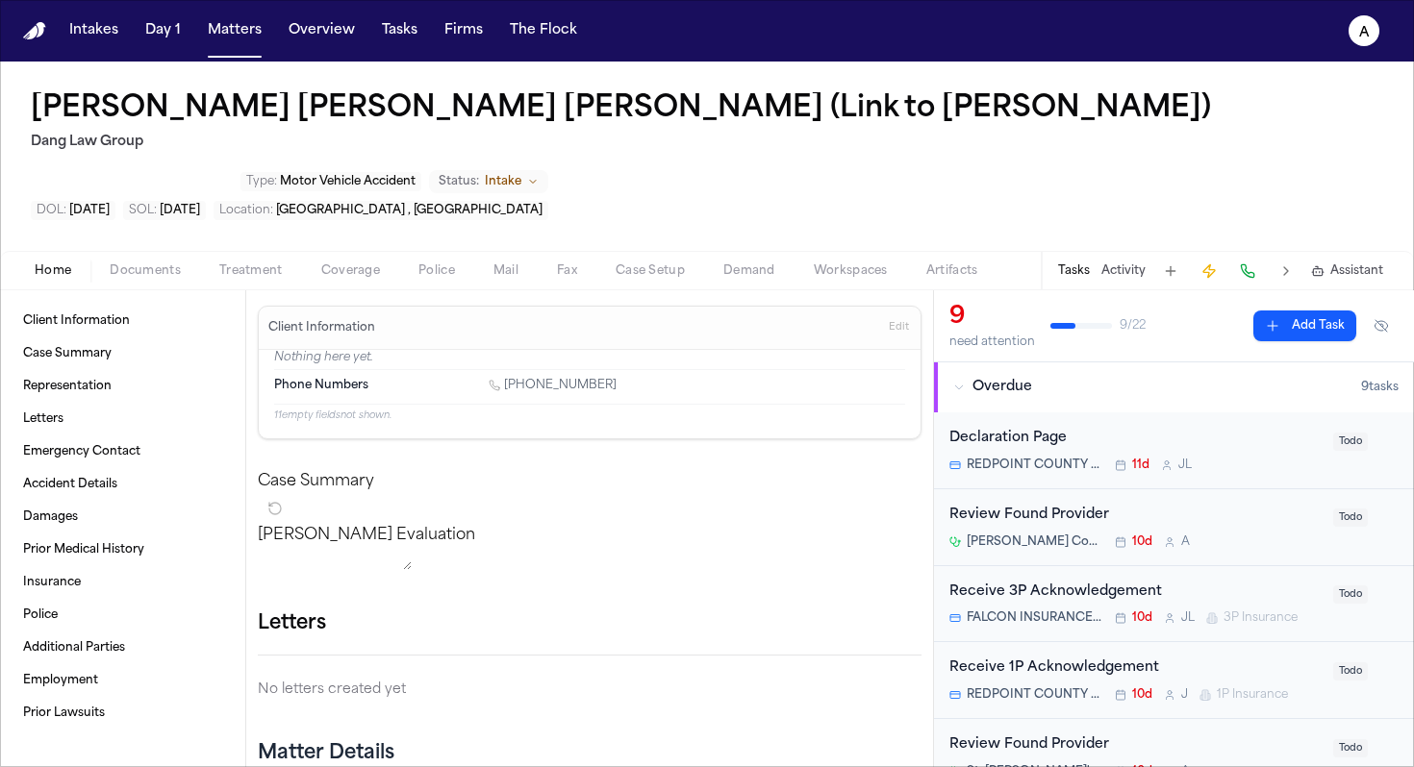
click at [253, 263] on span "Treatment" at bounding box center [250, 270] width 63 height 15
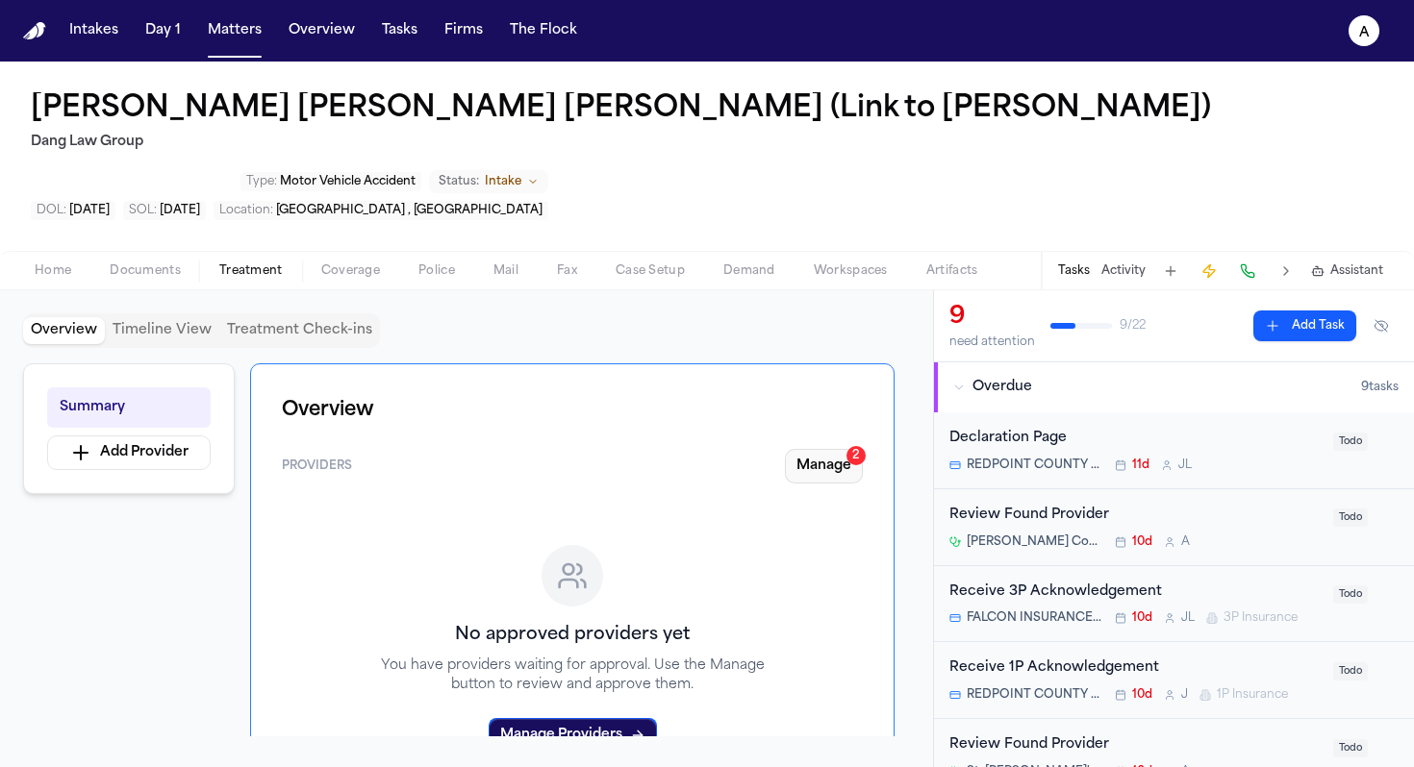
click at [843, 449] on button "Manage 2" at bounding box center [824, 466] width 78 height 35
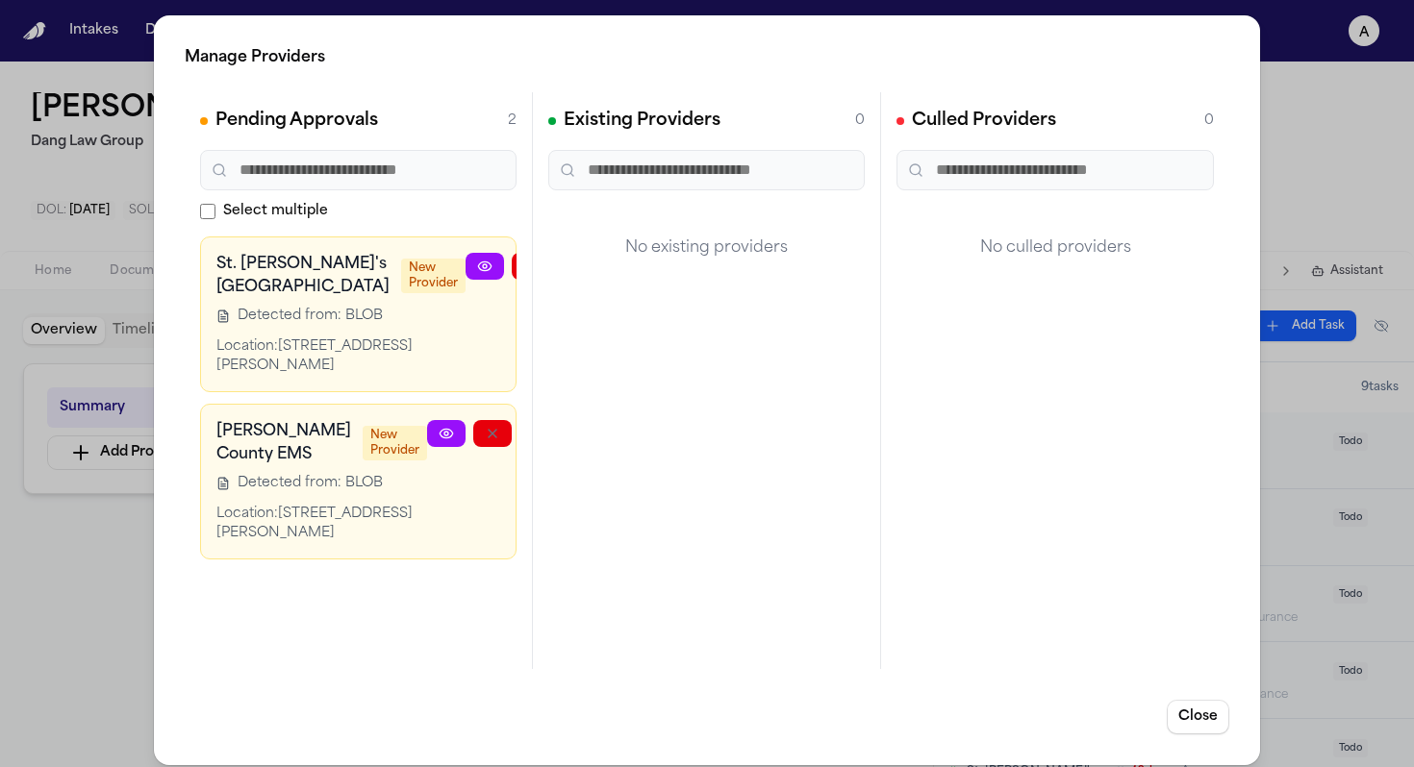
click at [604, 271] on button "button" at bounding box center [623, 266] width 38 height 27
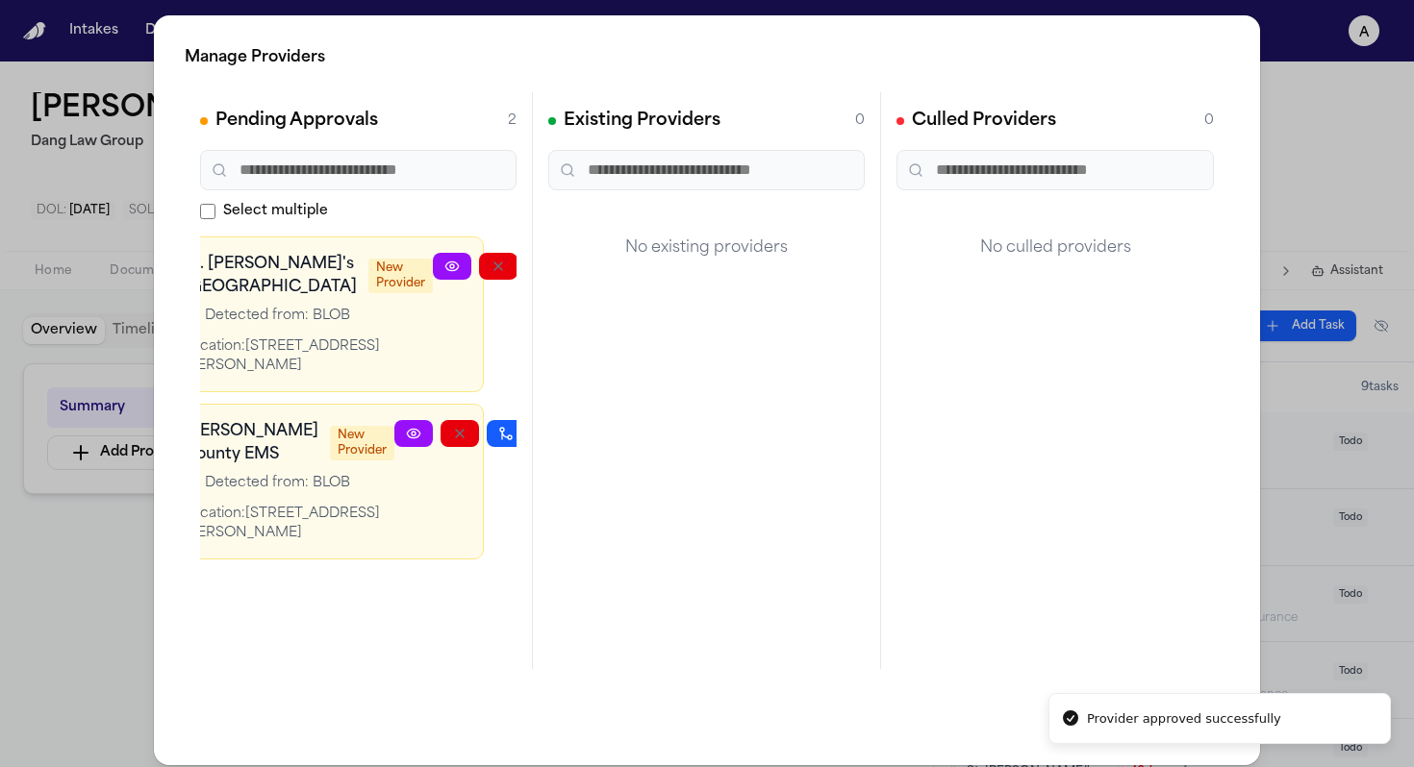
scroll to position [0, 13]
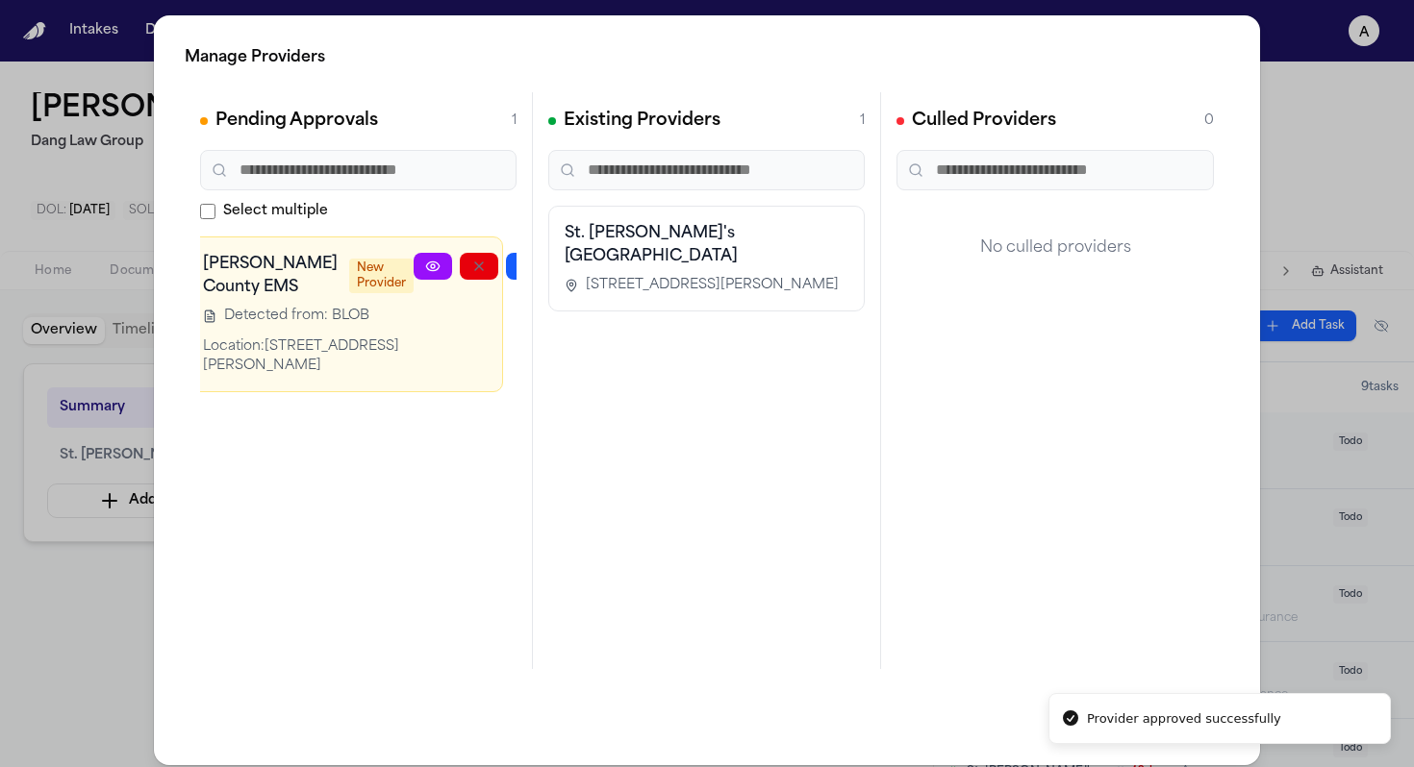
click at [564, 263] on icon "button" at bounding box center [571, 266] width 15 height 15
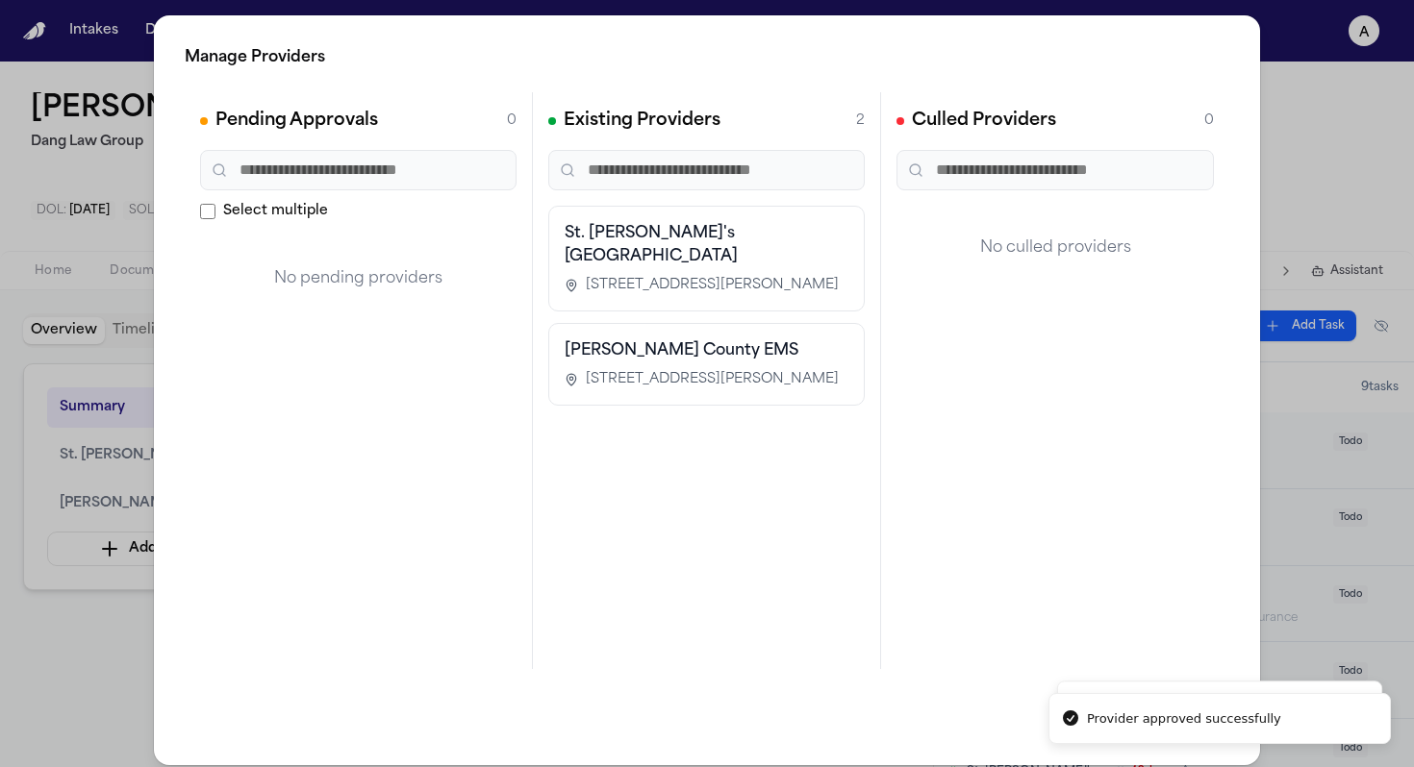
scroll to position [0, 0]
click at [32, 652] on div "Manage Providers Pending Approvals 0 Select multiple No pending providers Exist…" at bounding box center [707, 390] width 1414 height 781
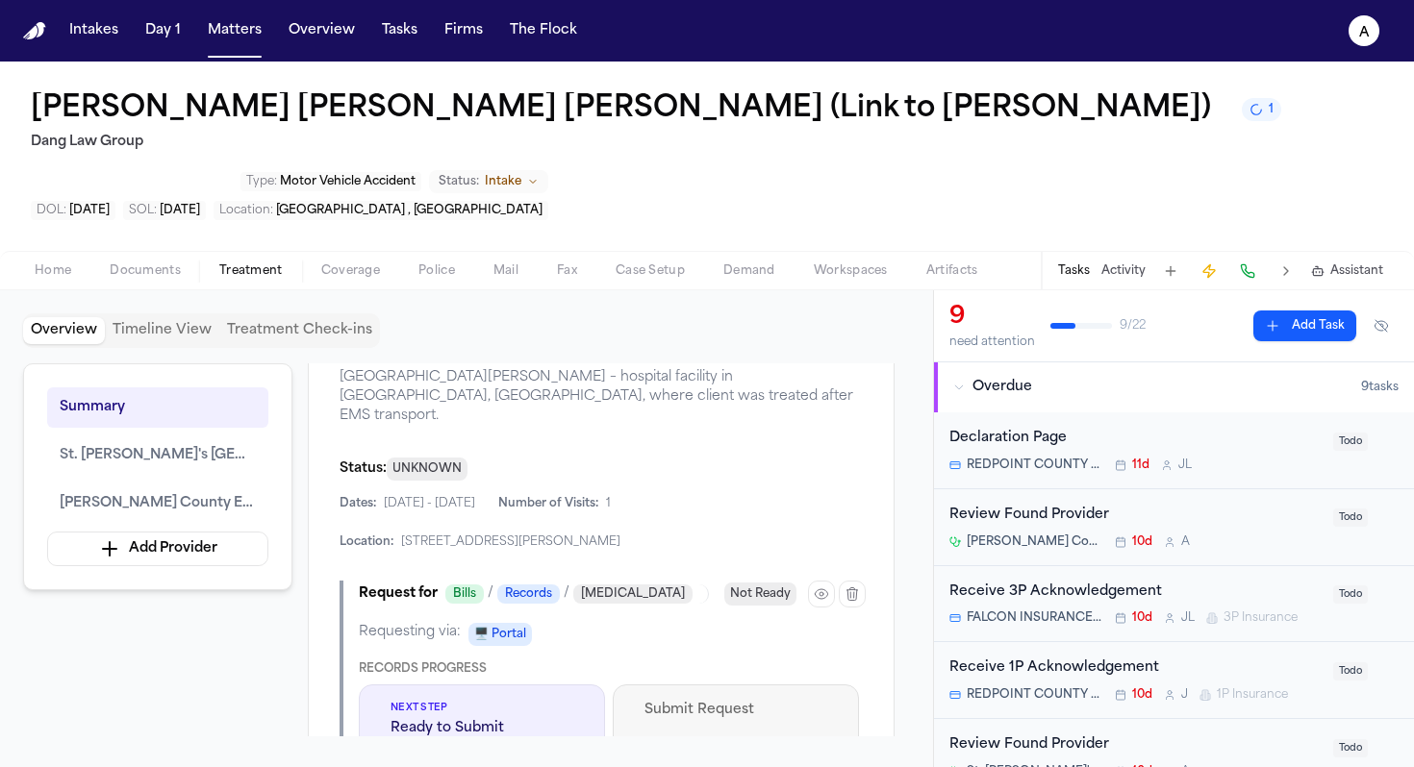
scroll to position [806, 0]
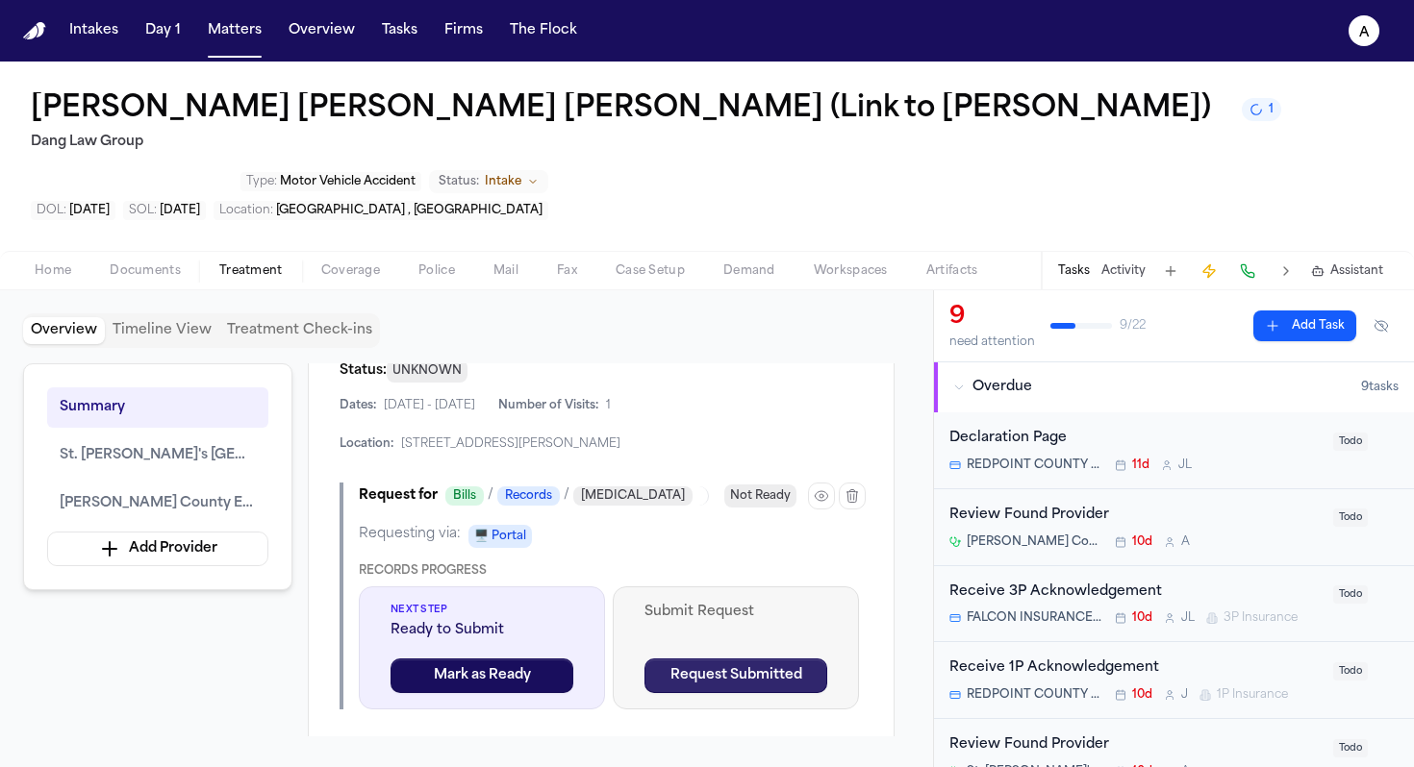
click at [736, 659] on button "Request Submitted" at bounding box center [735, 676] width 183 height 35
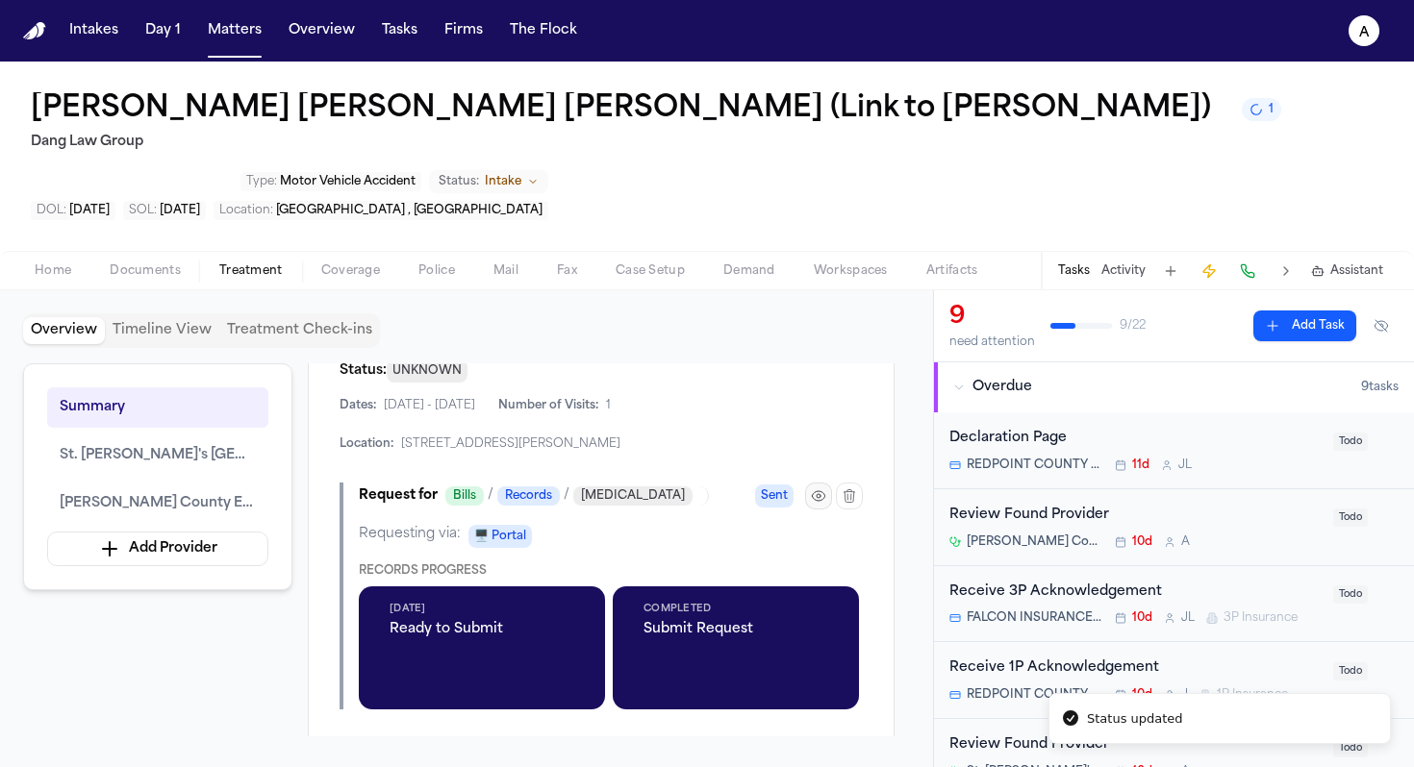
click at [819, 489] on icon "button" at bounding box center [818, 496] width 15 height 15
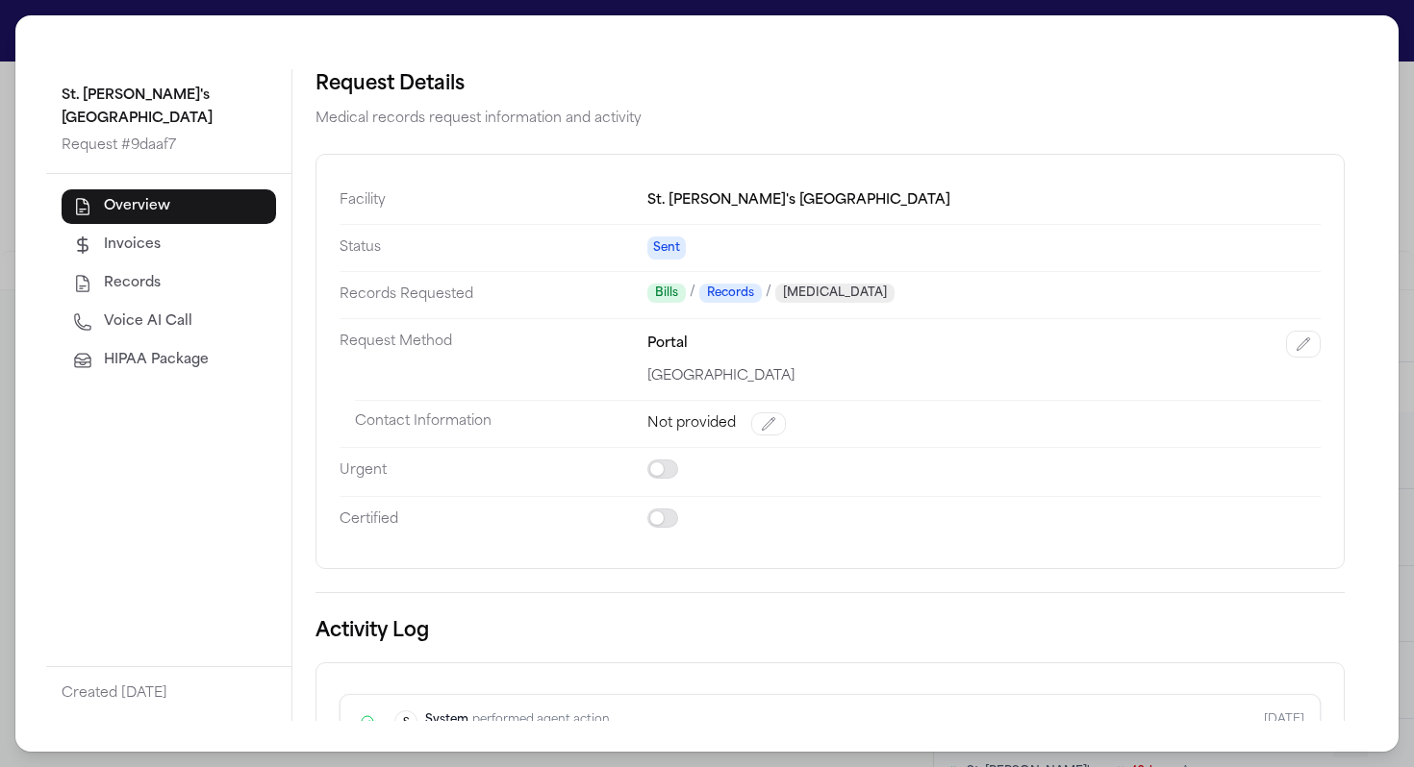
click at [700, 364] on div "Portal [GEOGRAPHIC_DATA]" at bounding box center [983, 360] width 673 height 58
click at [1295, 347] on icon "button" at bounding box center [1302, 344] width 15 height 15
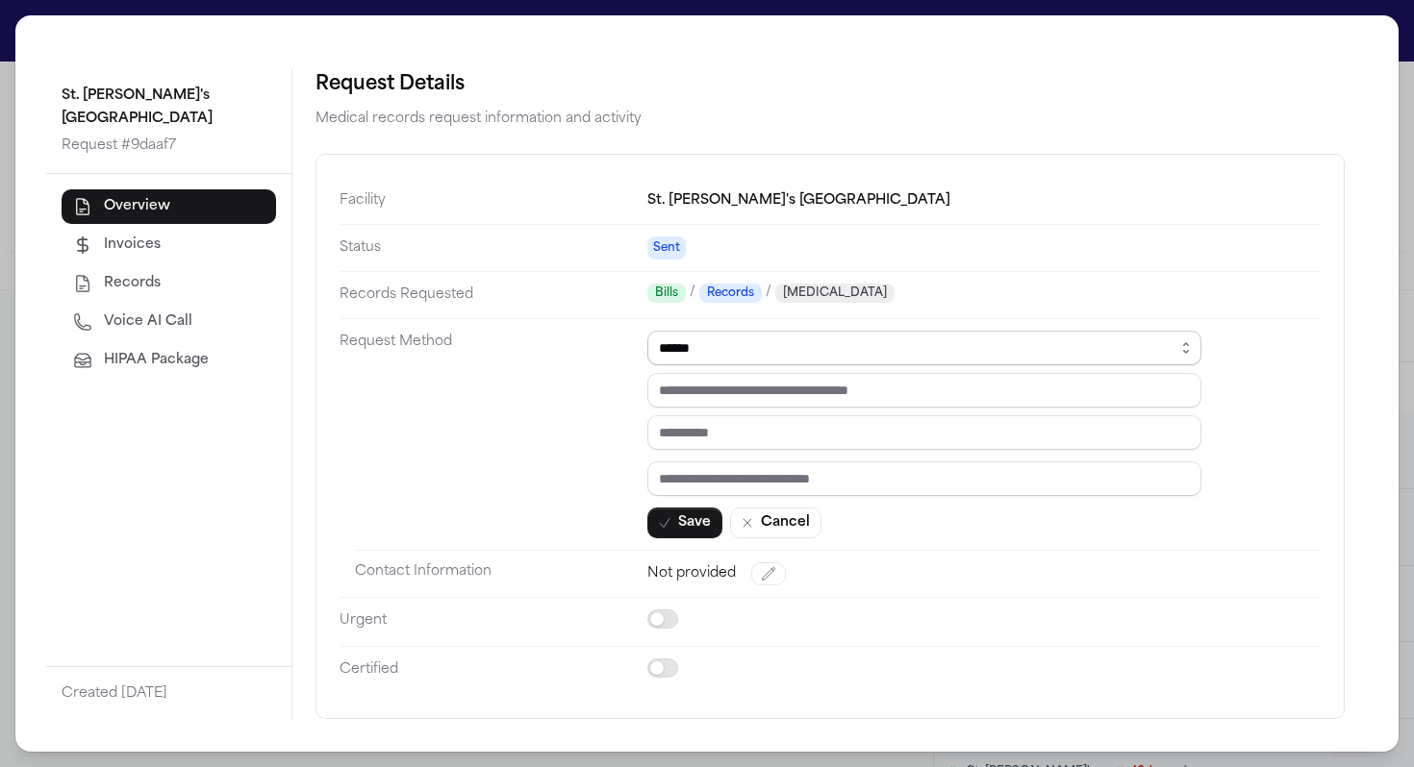
click at [875, 339] on select "****** ***** *** ****" at bounding box center [924, 348] width 554 height 35
select select "*****"
click at [647, 332] on select "****** ***** *** ****" at bounding box center [924, 348] width 554 height 35
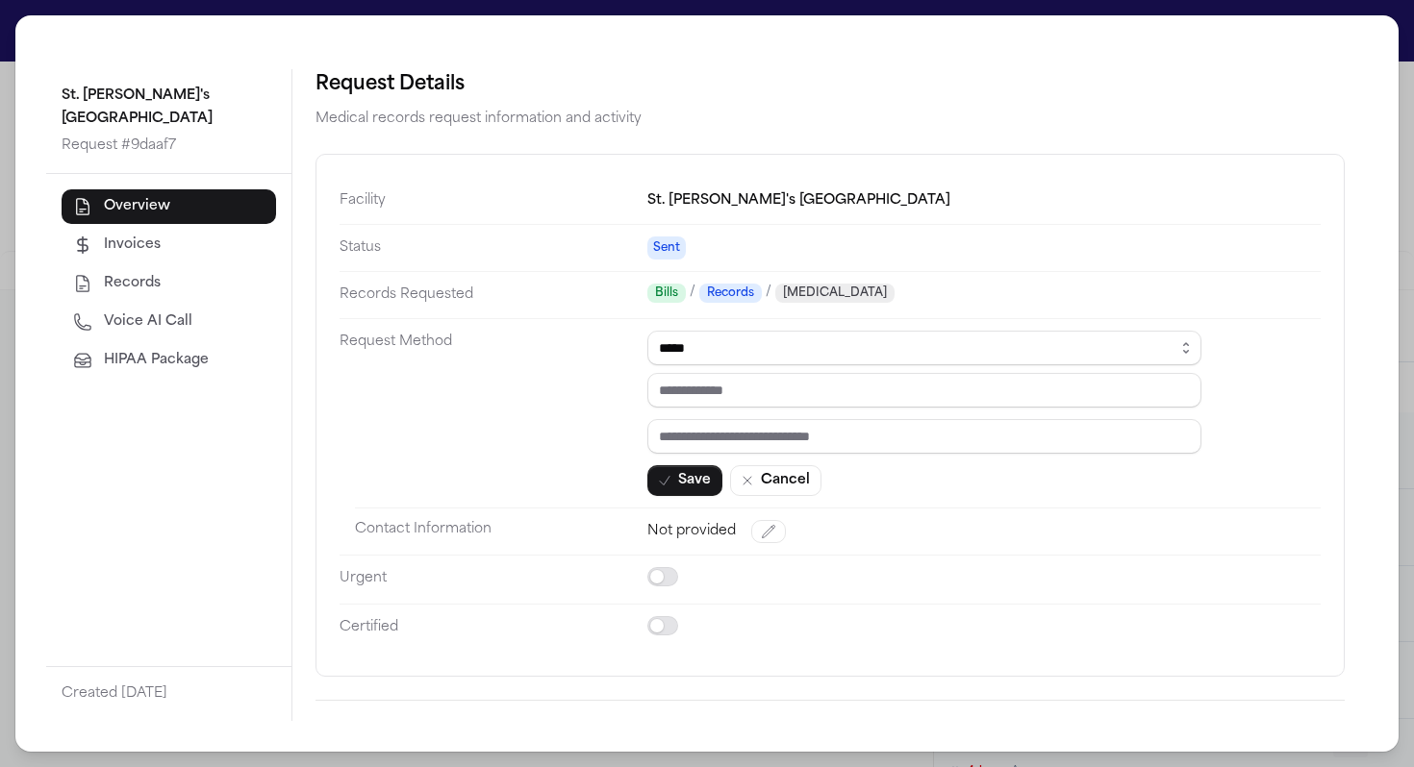
click at [740, 346] on select "****** ***** *** ****" at bounding box center [924, 348] width 554 height 35
click at [700, 346] on select "****** ***** *** ****" at bounding box center [924, 348] width 554 height 35
click at [647, 332] on select "****** ***** *** ****" at bounding box center [924, 348] width 554 height 35
click at [693, 398] on input "email" at bounding box center [924, 390] width 554 height 35
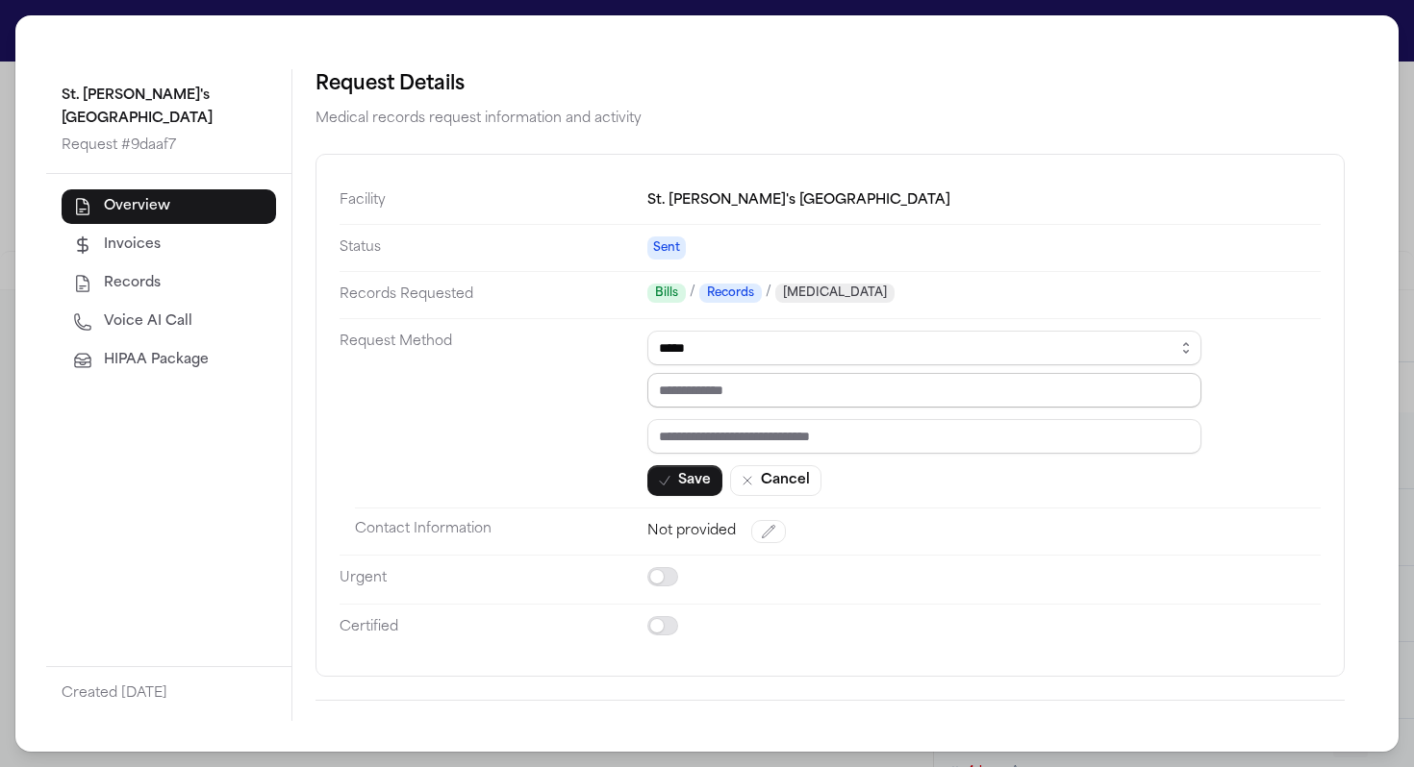
paste input "**********"
type input "**********"
click at [695, 479] on button "Save" at bounding box center [684, 480] width 75 height 31
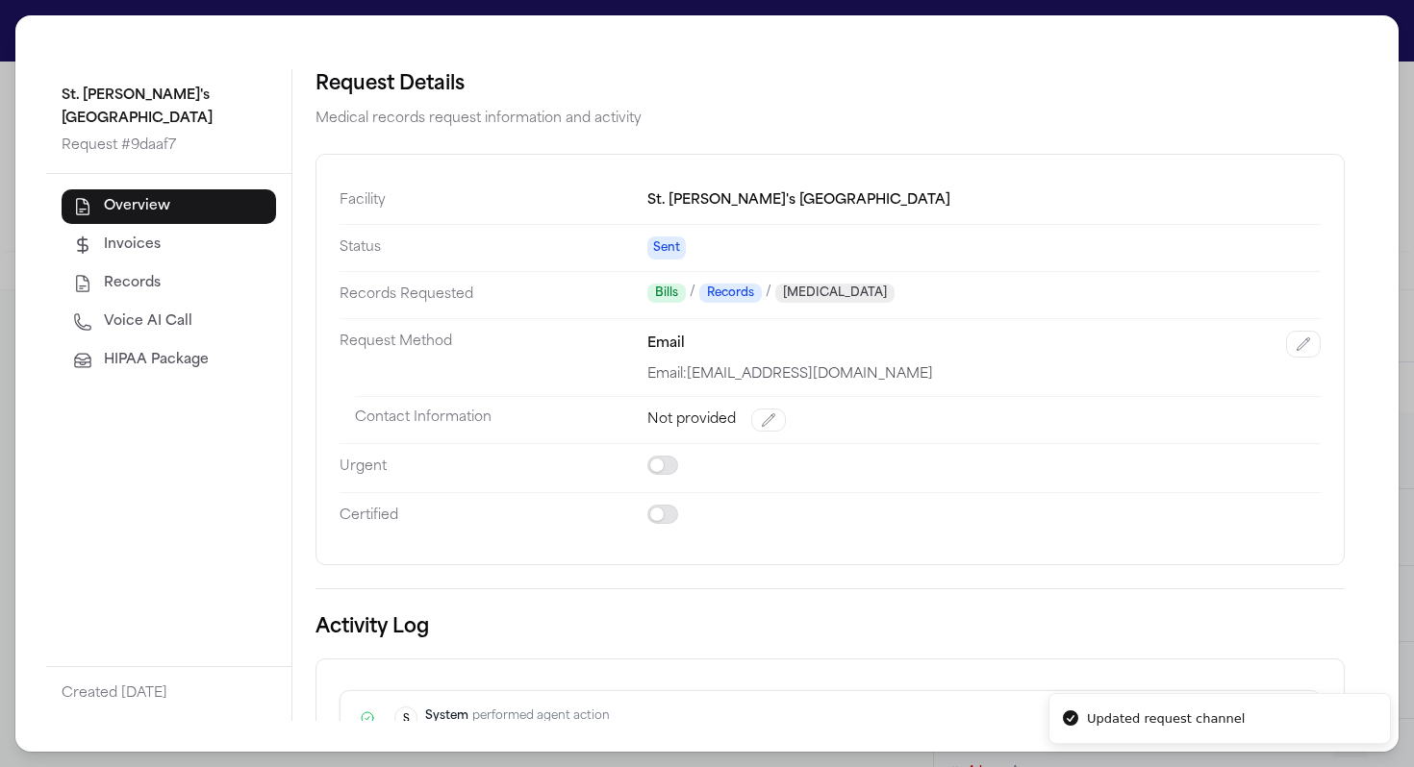
click at [1336, 759] on div "St. [PERSON_NAME]'s [GEOGRAPHIC_DATA] Request # 9daaf7 Overview Invoices Record…" at bounding box center [707, 383] width 1414 height 767
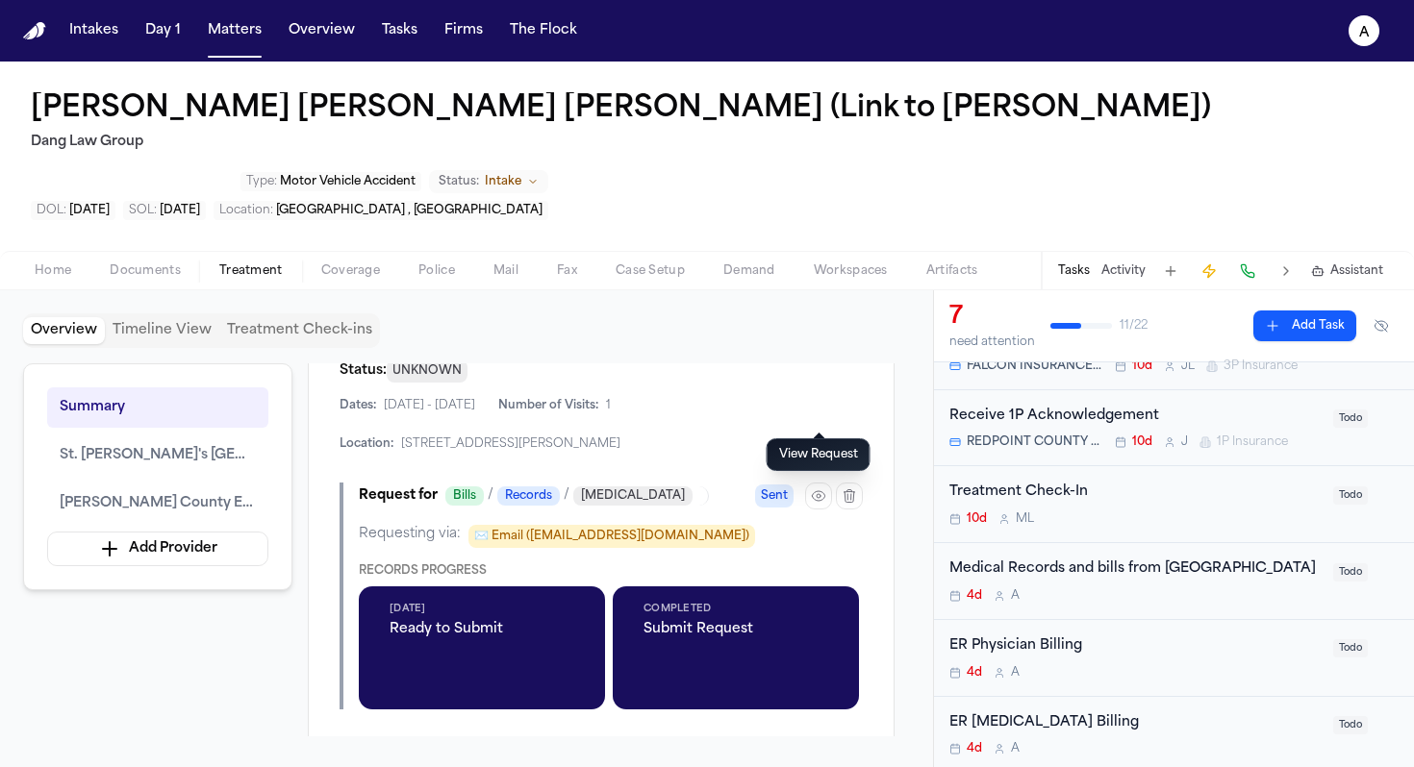
scroll to position [177, 0]
click at [1177, 588] on div "4d A" at bounding box center [1135, 595] width 372 height 15
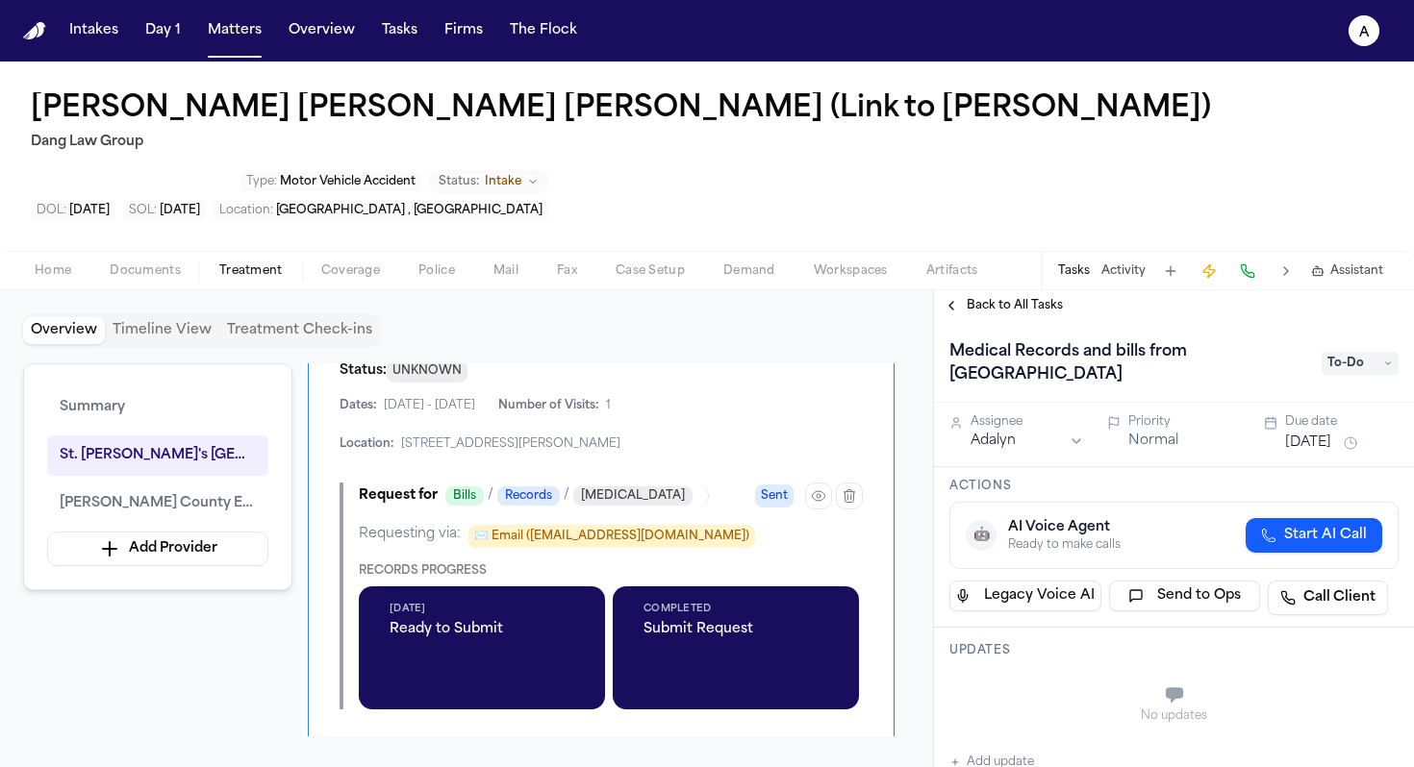
scroll to position [93, 0]
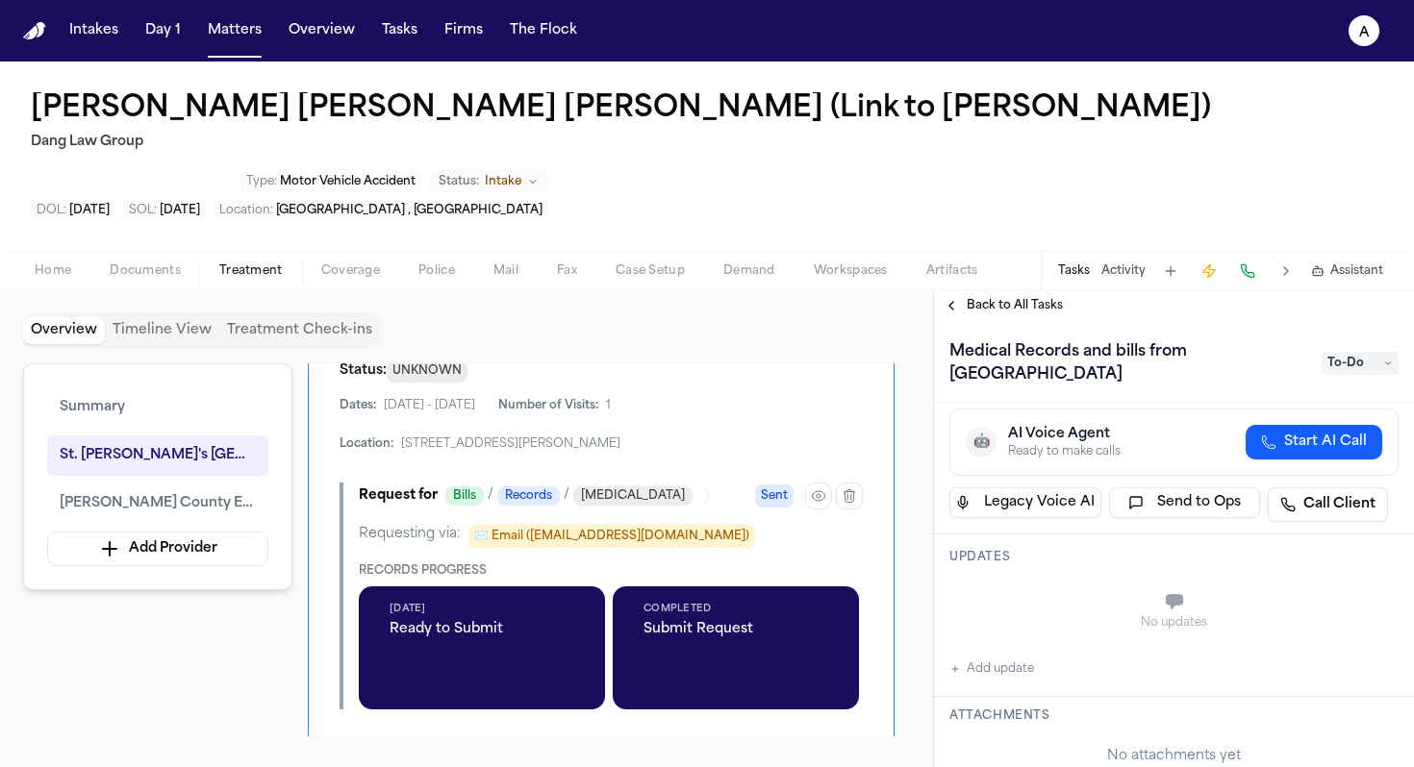
click at [1018, 658] on button "Add update" at bounding box center [991, 669] width 85 height 23
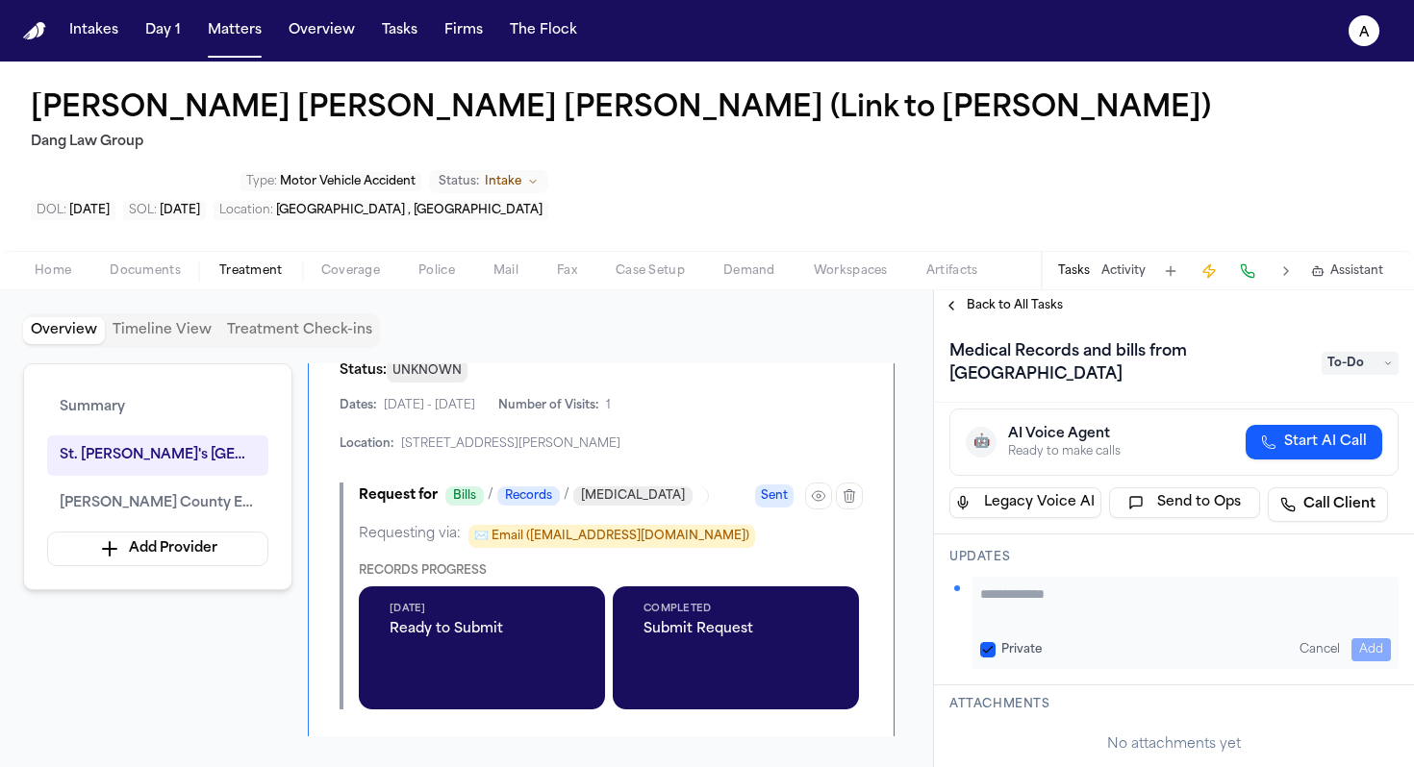
click at [987, 642] on button "Private" at bounding box center [987, 649] width 15 height 15
click at [1018, 585] on textarea "Add your update" at bounding box center [1185, 604] width 411 height 38
type textarea "**********"
click at [1364, 639] on button "Add" at bounding box center [1370, 650] width 39 height 23
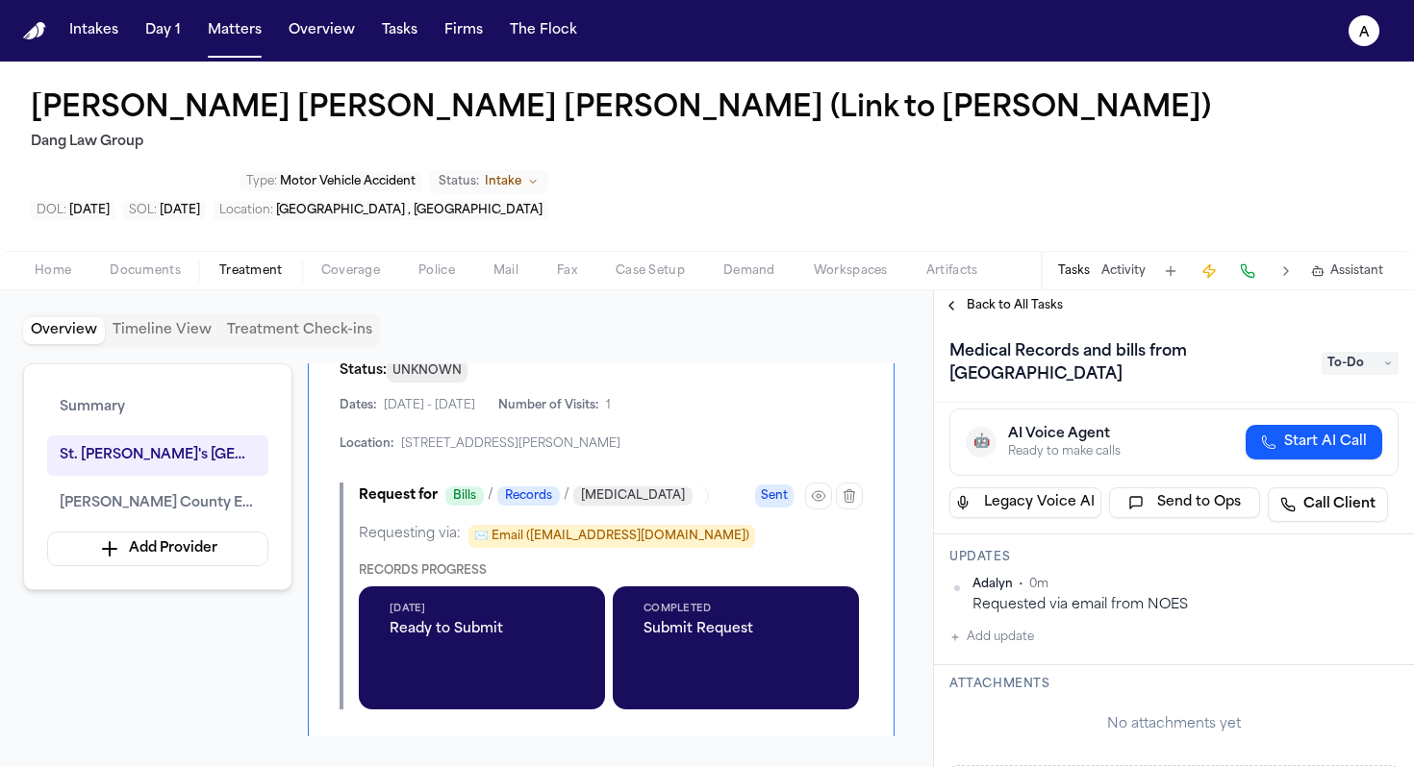
click at [1351, 352] on span "To-Do" at bounding box center [1359, 363] width 77 height 23
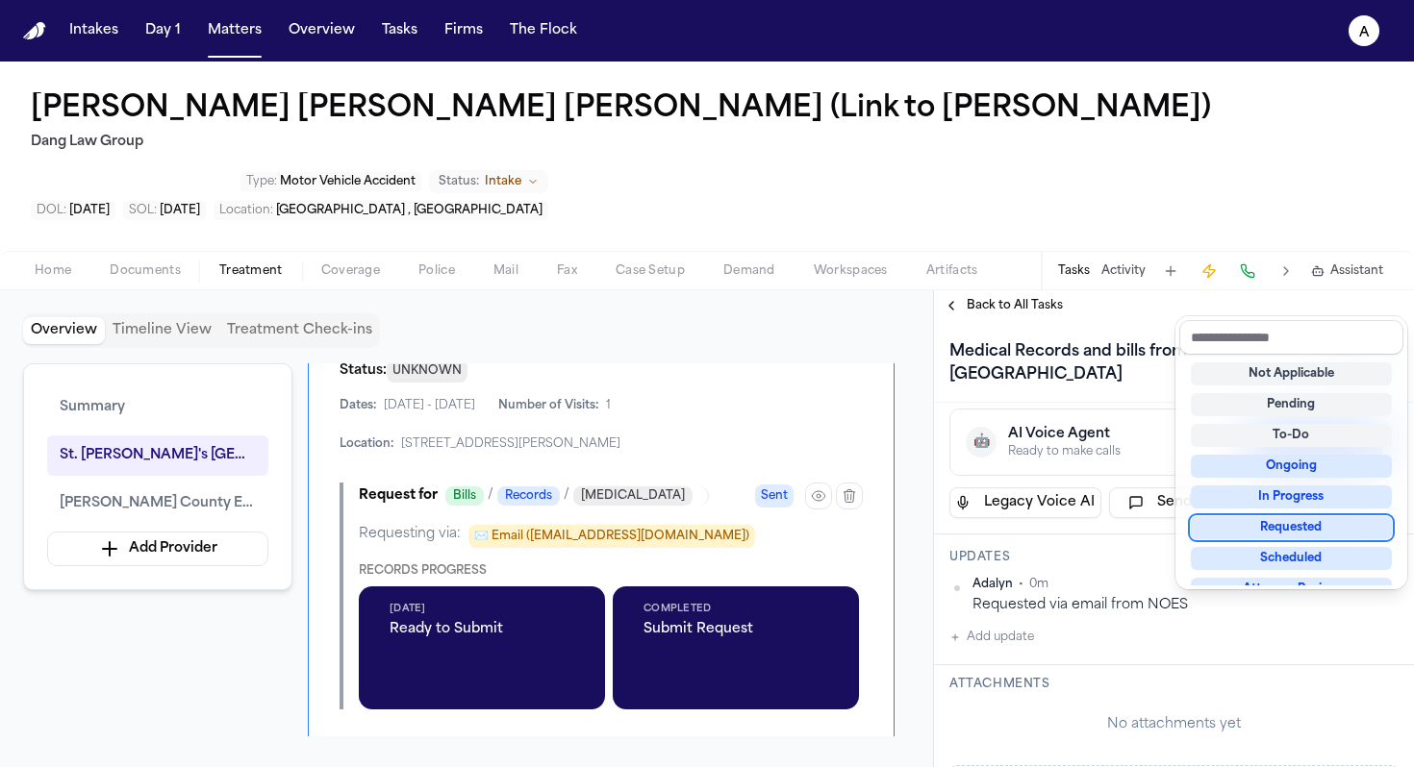
click at [1259, 533] on div "Requested" at bounding box center [1291, 527] width 201 height 23
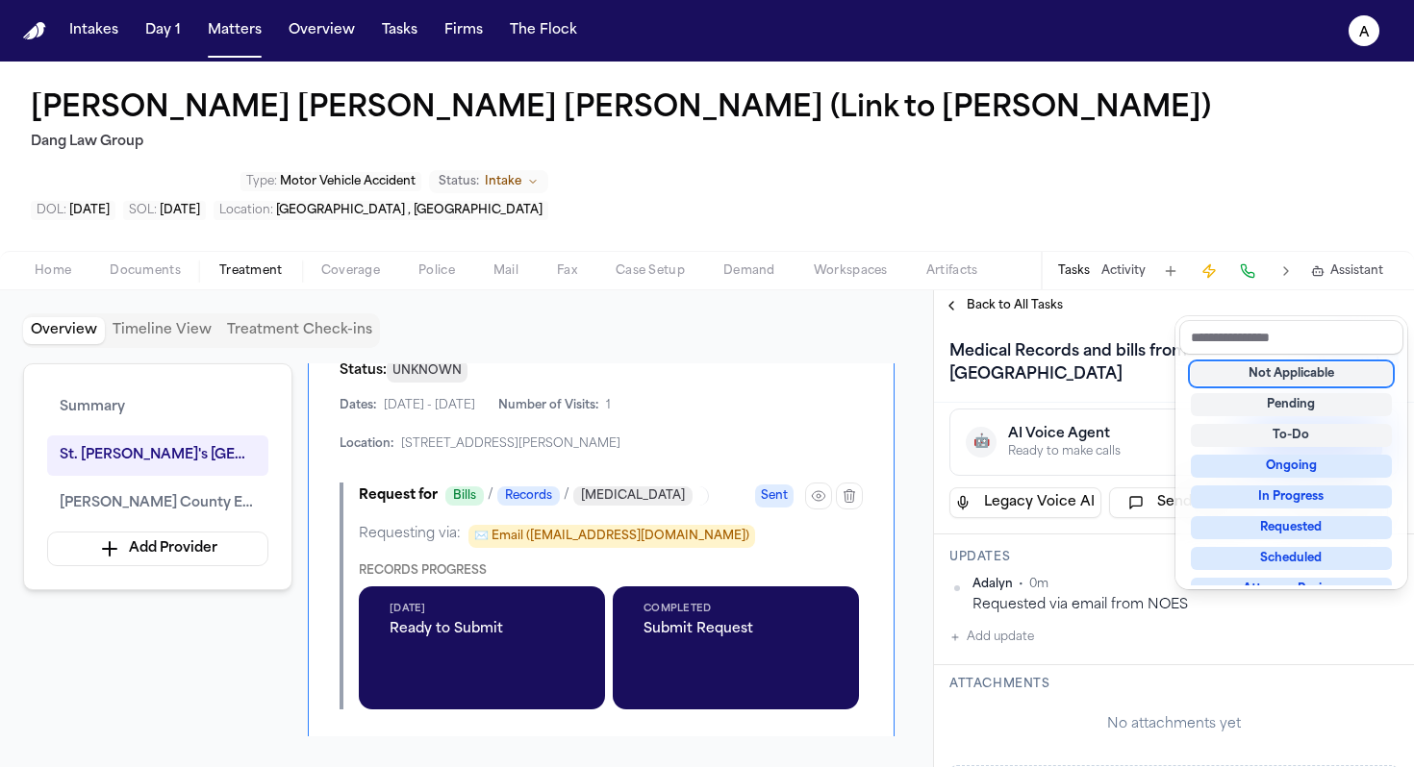
click at [1031, 290] on div "Back to All Tasks Medical Records and bills from [GEOGRAPHIC_DATA][PERSON_NAME]…" at bounding box center [1174, 528] width 480 height 477
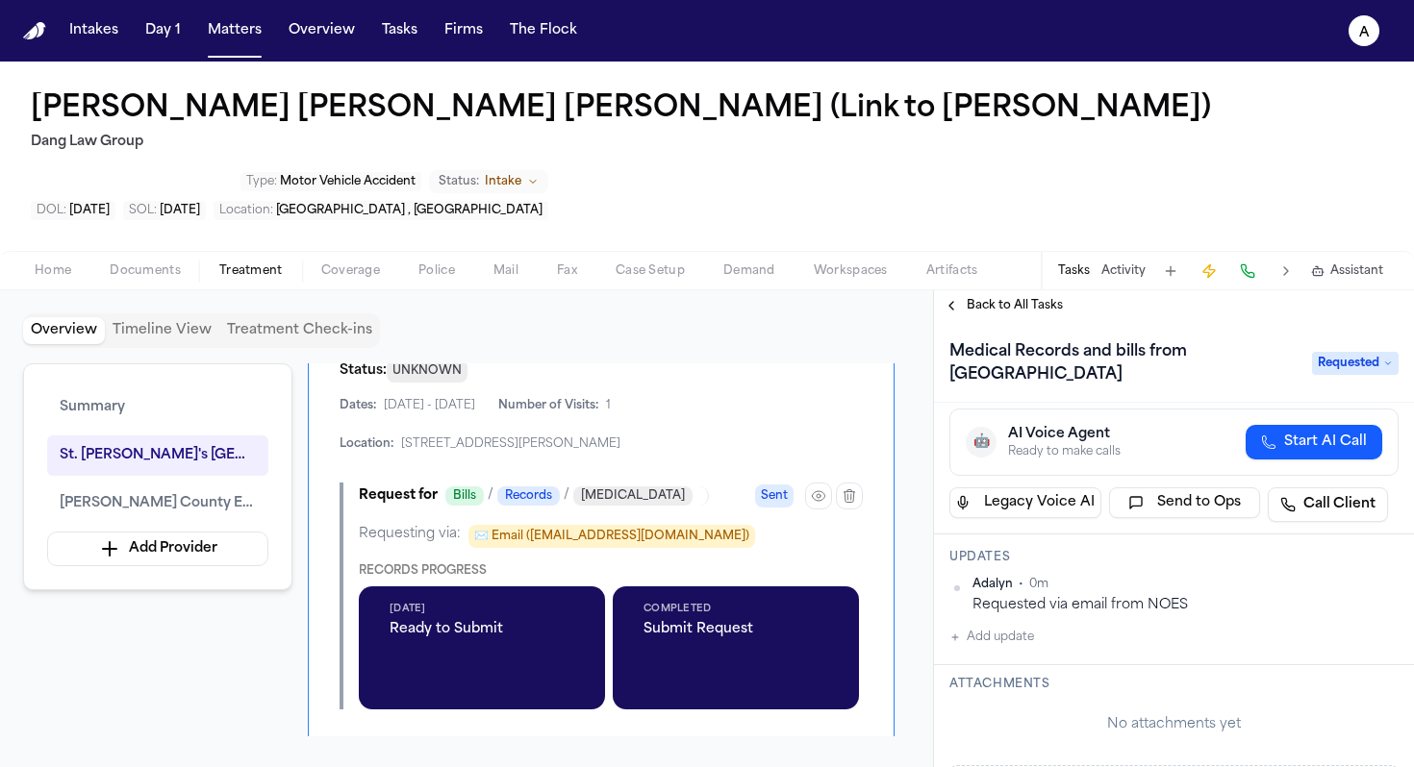
click at [1037, 298] on span "Back to All Tasks" at bounding box center [1014, 305] width 96 height 15
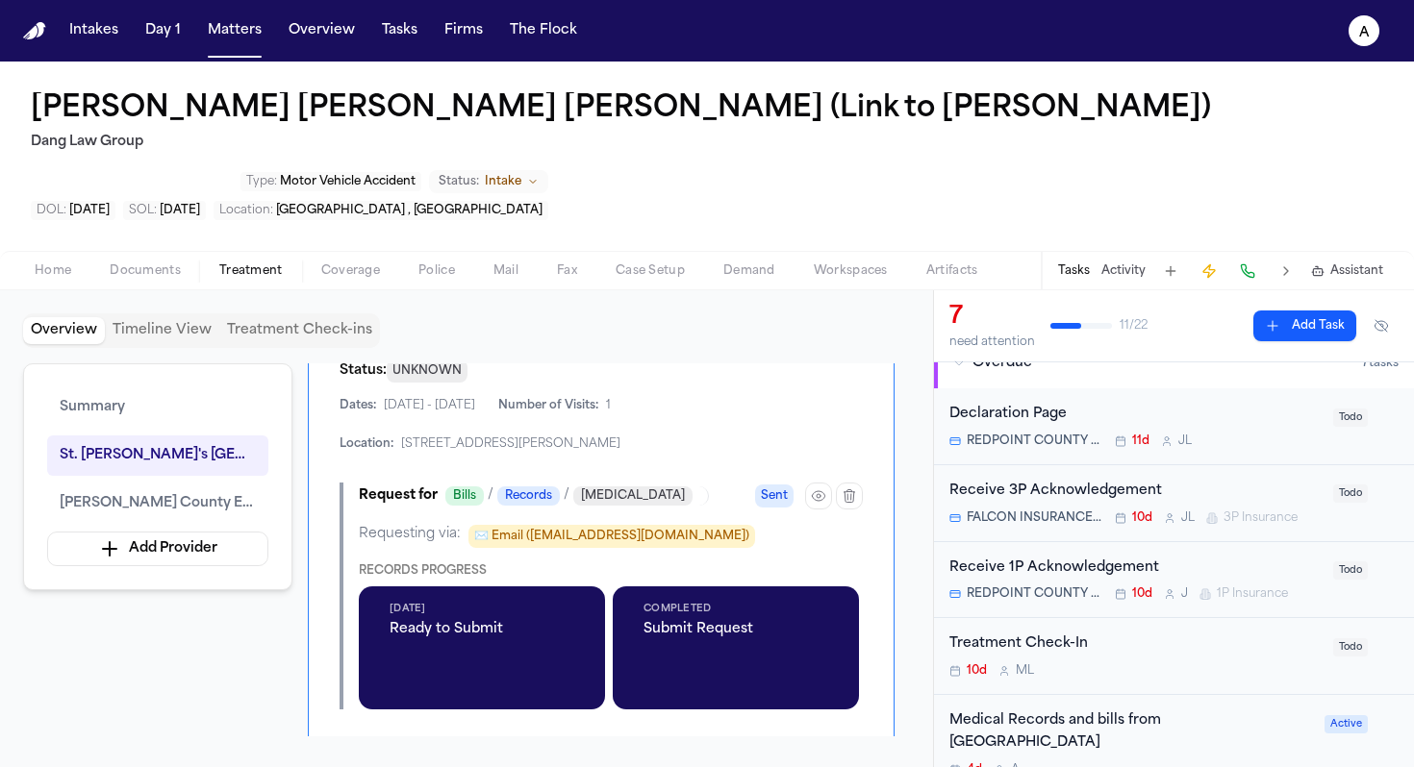
scroll to position [31, 0]
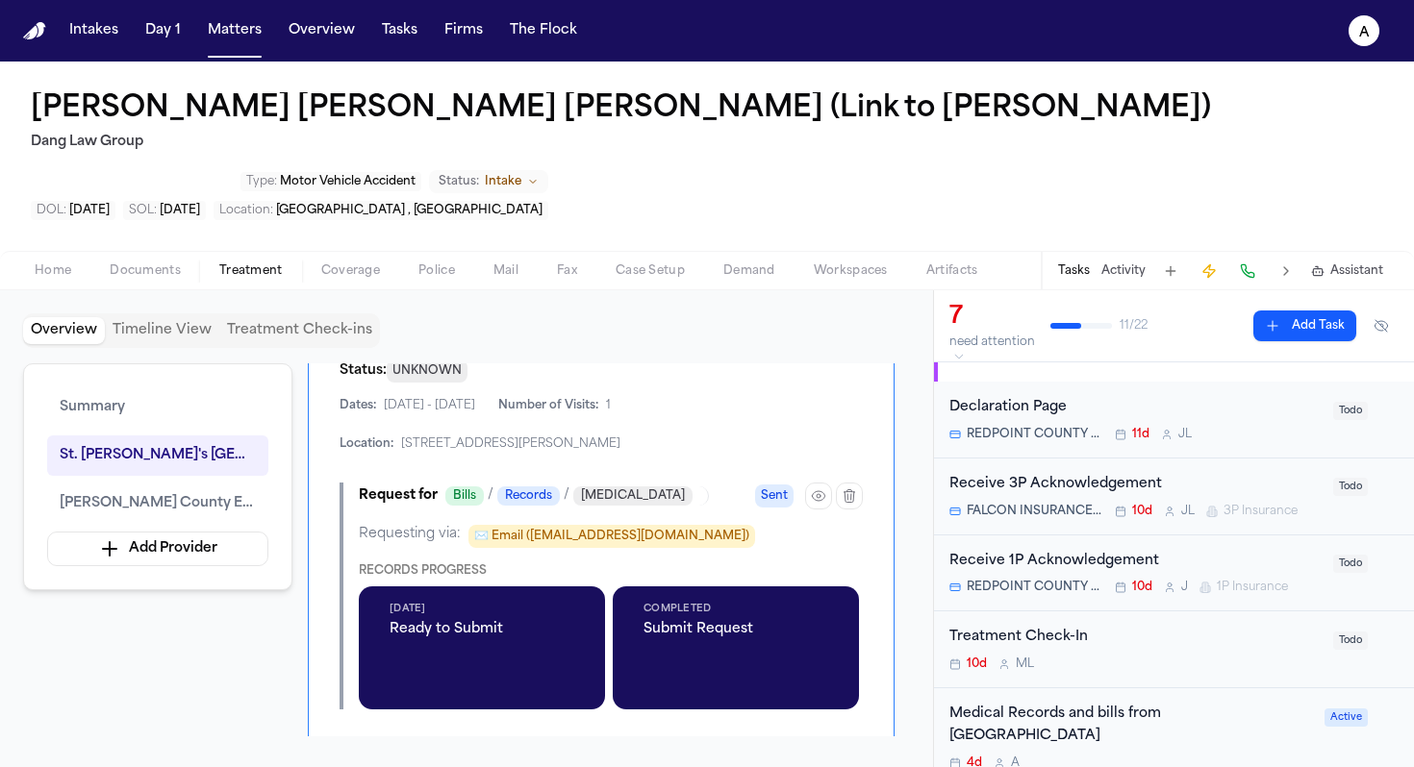
click at [1228, 756] on div "4d A" at bounding box center [1131, 763] width 364 height 15
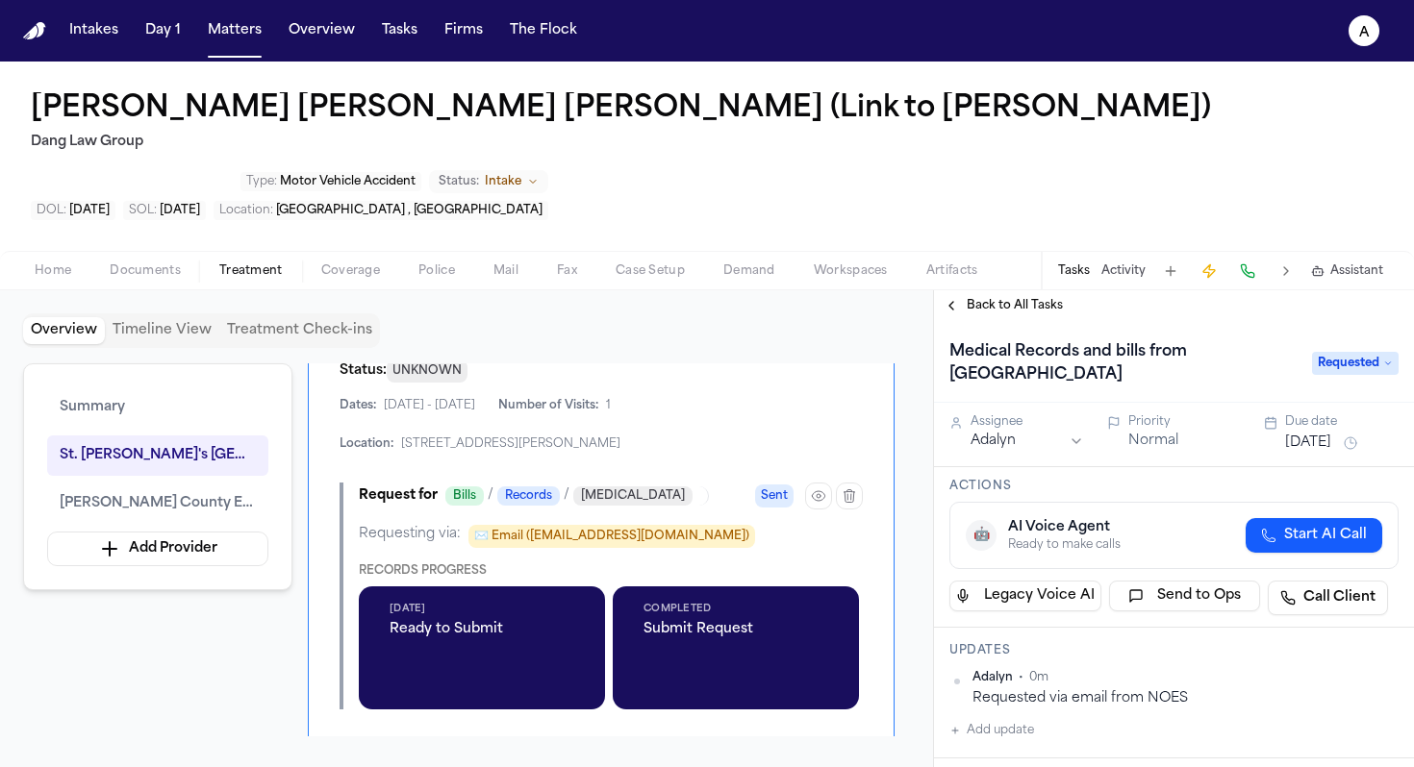
click at [1308, 434] on button "[DATE]" at bounding box center [1308, 443] width 46 height 19
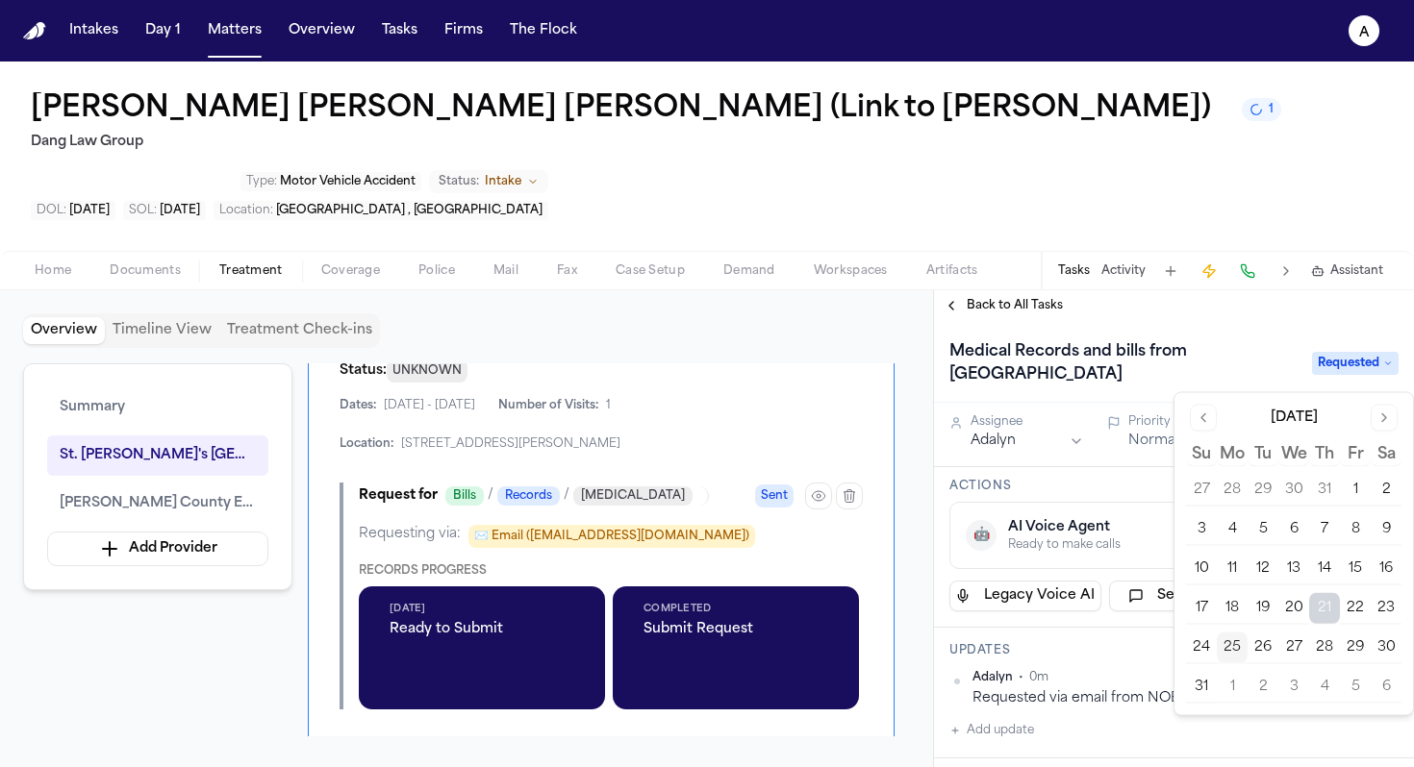
click at [1294, 653] on button "27" at bounding box center [1293, 648] width 31 height 31
click at [1323, 645] on button "28" at bounding box center [1324, 648] width 31 height 31
click at [1157, 643] on h3 "Updates" at bounding box center [1173, 650] width 449 height 15
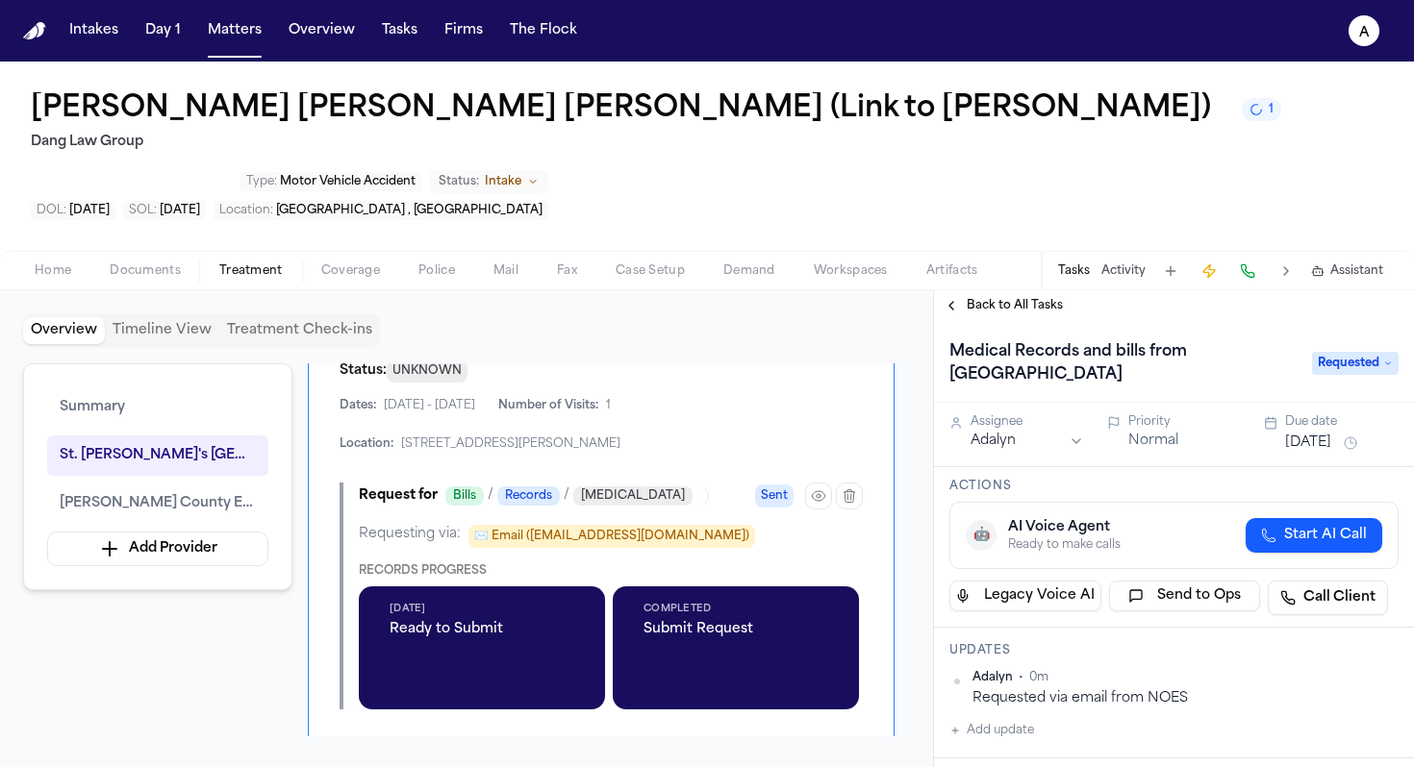
click at [1020, 290] on div "Back to All Tasks" at bounding box center [1174, 305] width 480 height 31
click at [1024, 298] on span "Back to All Tasks" at bounding box center [1014, 305] width 96 height 15
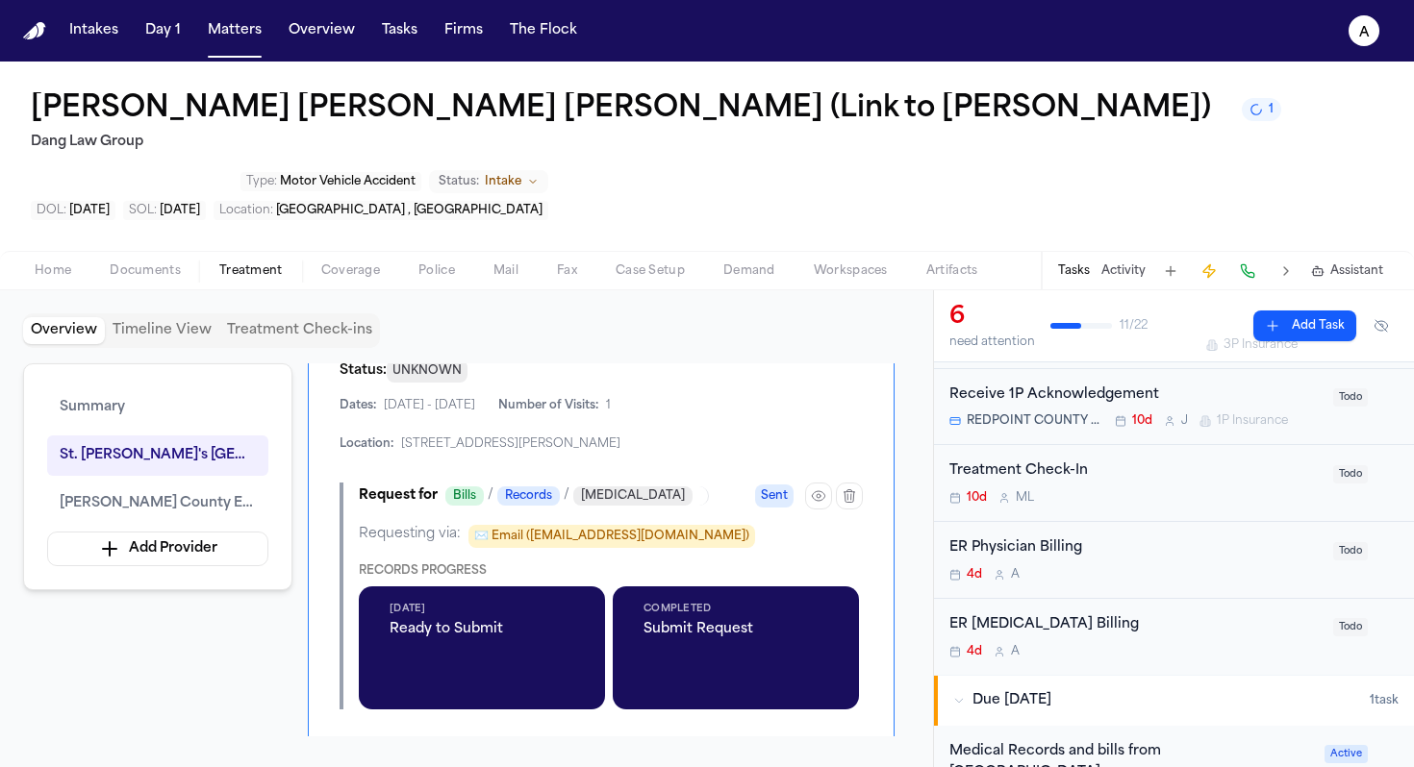
scroll to position [209, 0]
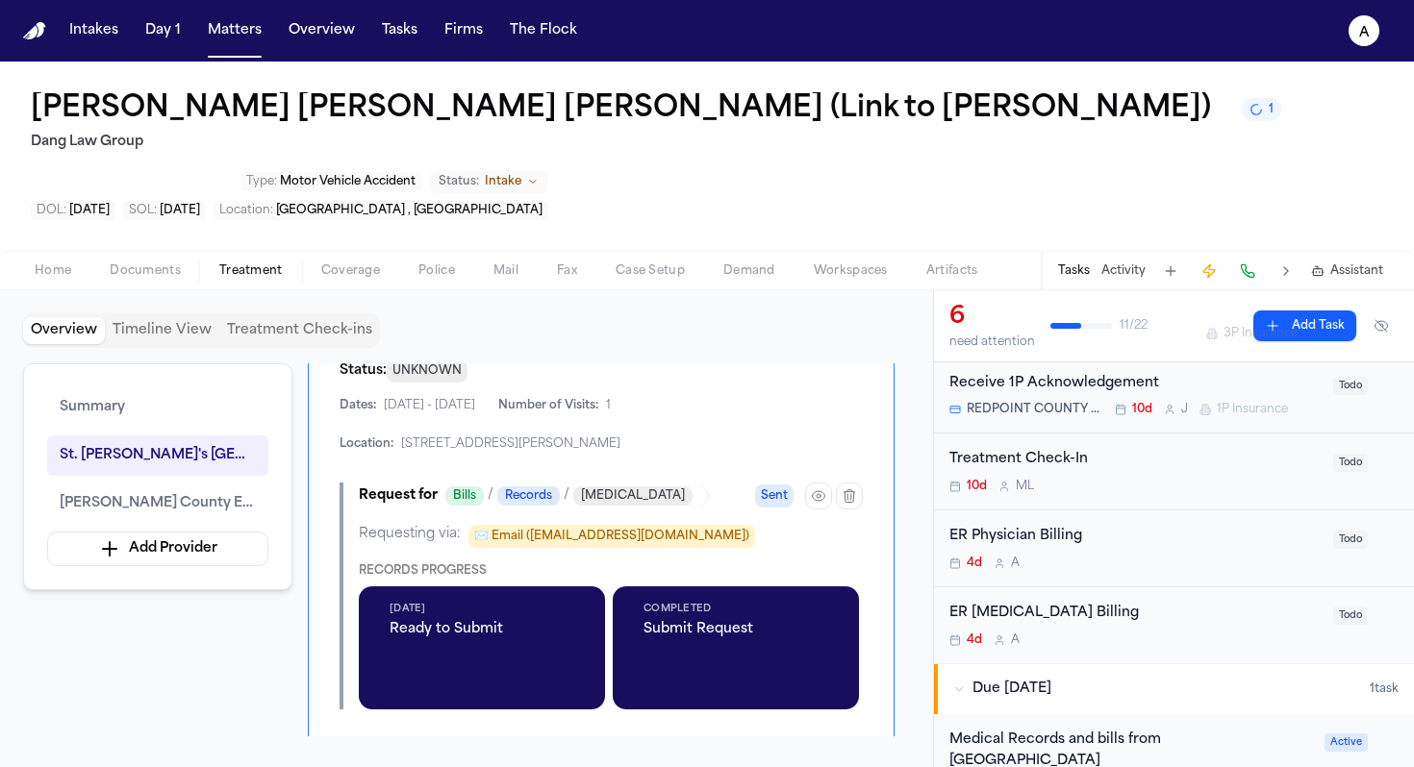
click at [1156, 633] on div "4d A" at bounding box center [1135, 640] width 372 height 15
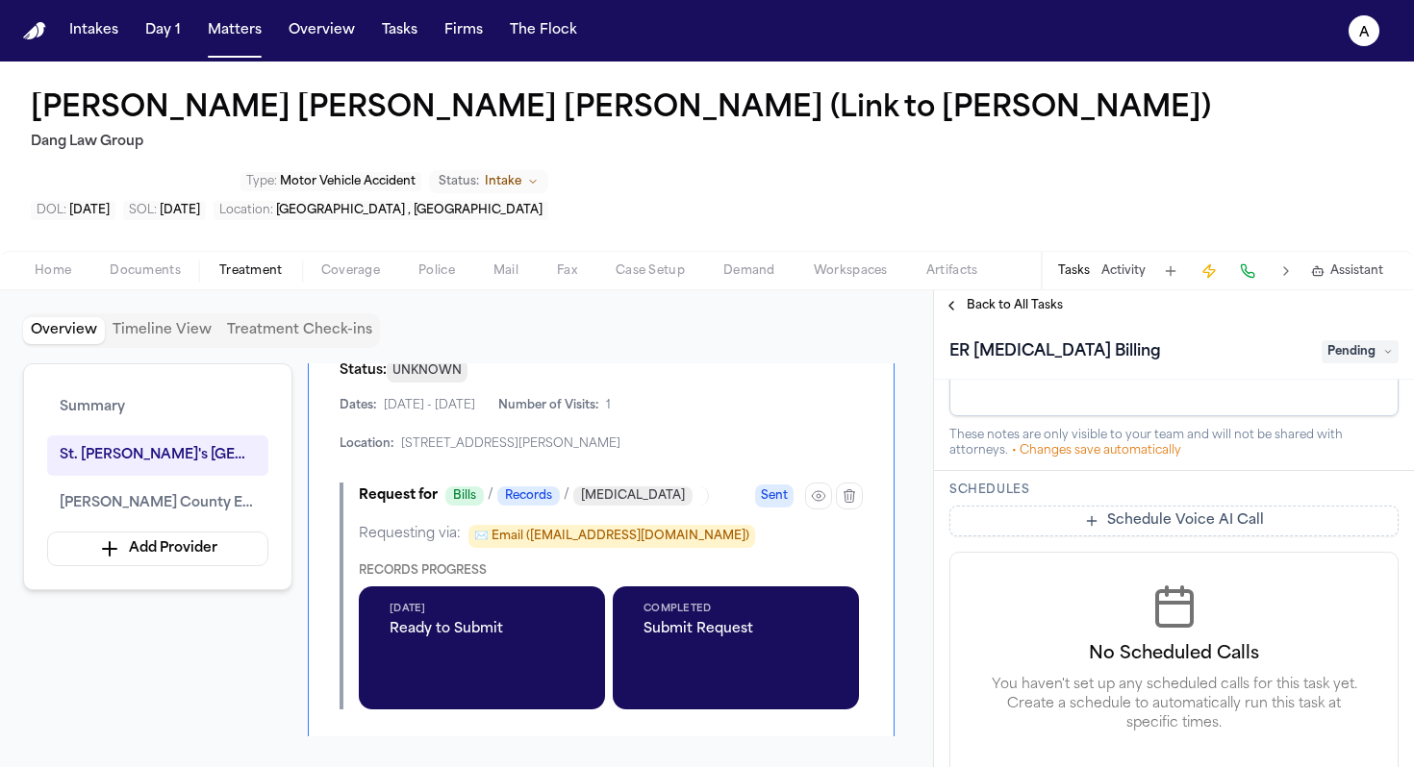
scroll to position [662, 0]
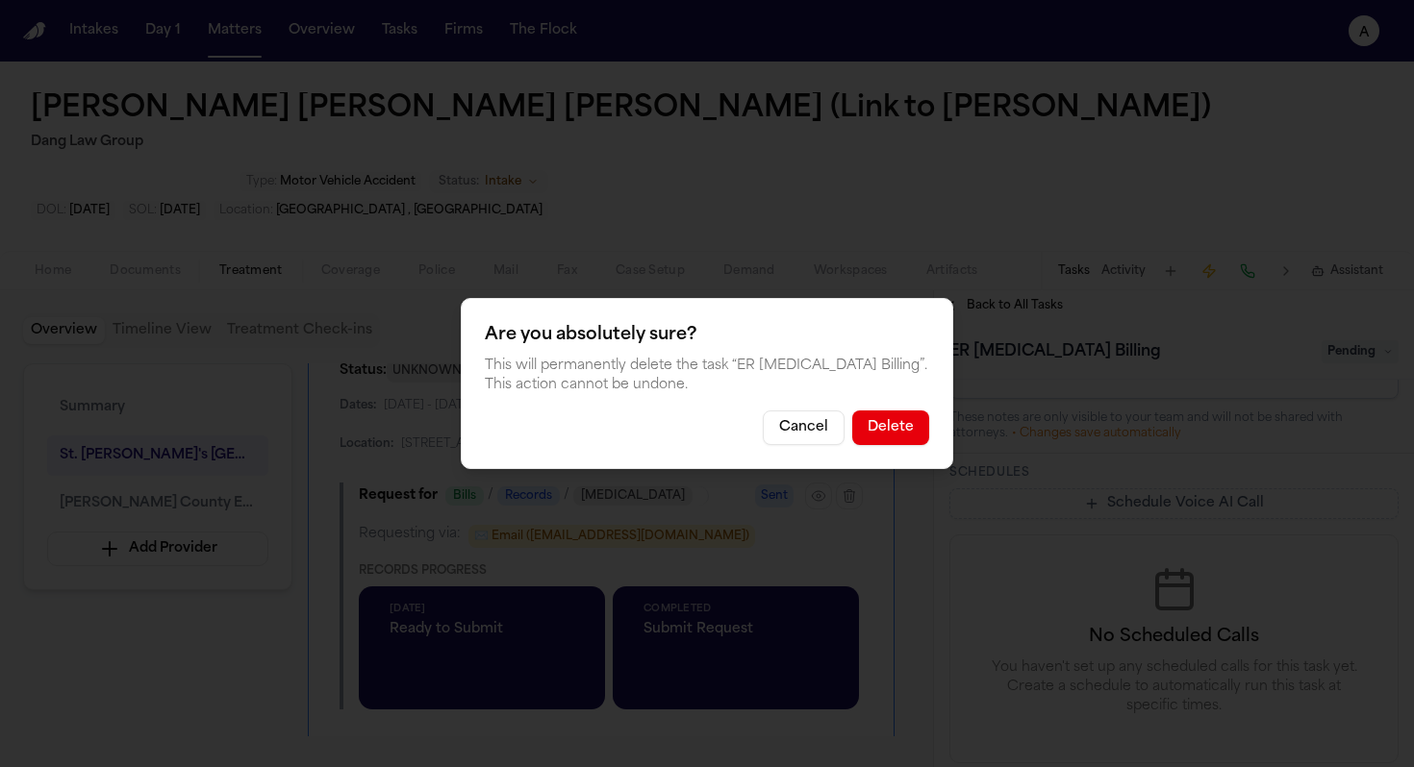
click at [898, 430] on button "Delete" at bounding box center [890, 428] width 77 height 35
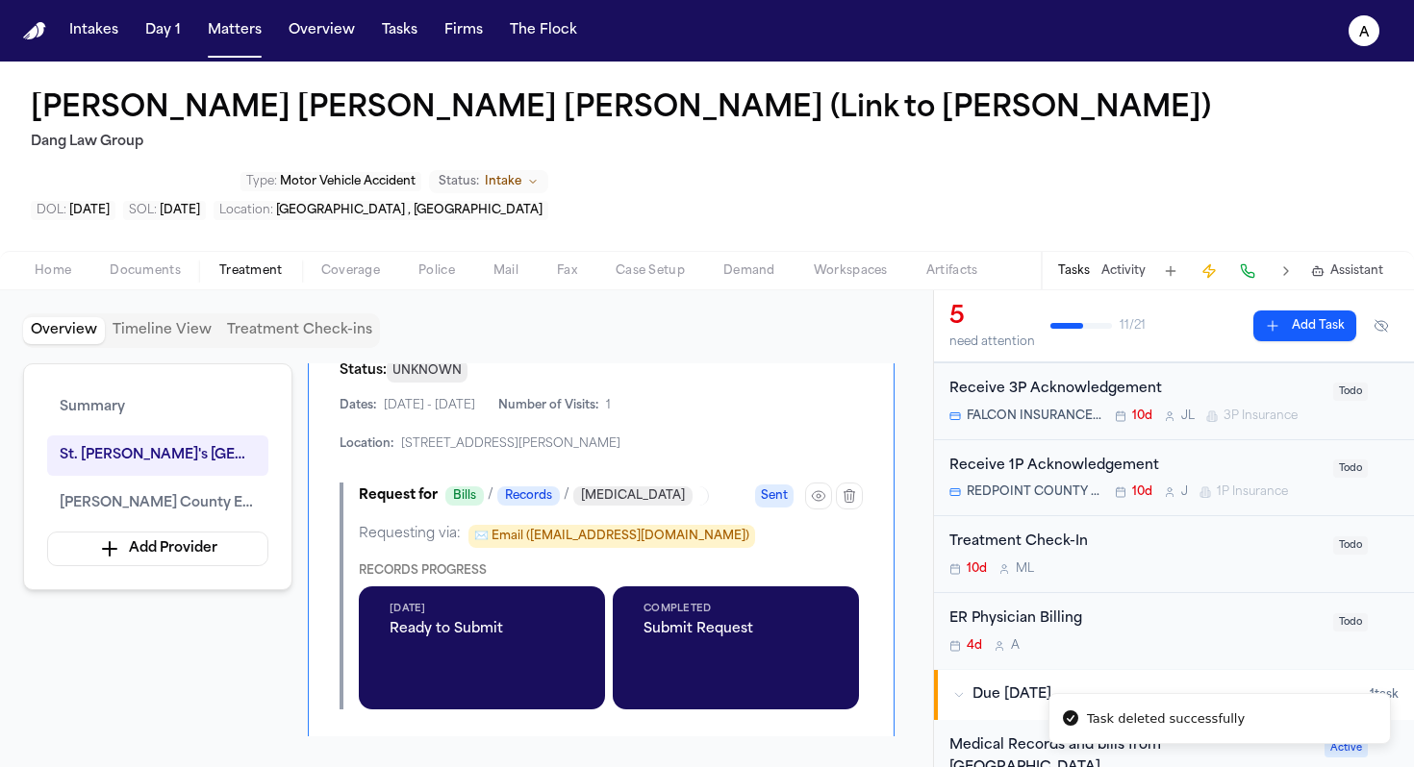
scroll to position [128, 0]
click at [1231, 607] on div "ER Physician Billing" at bounding box center [1135, 618] width 372 height 22
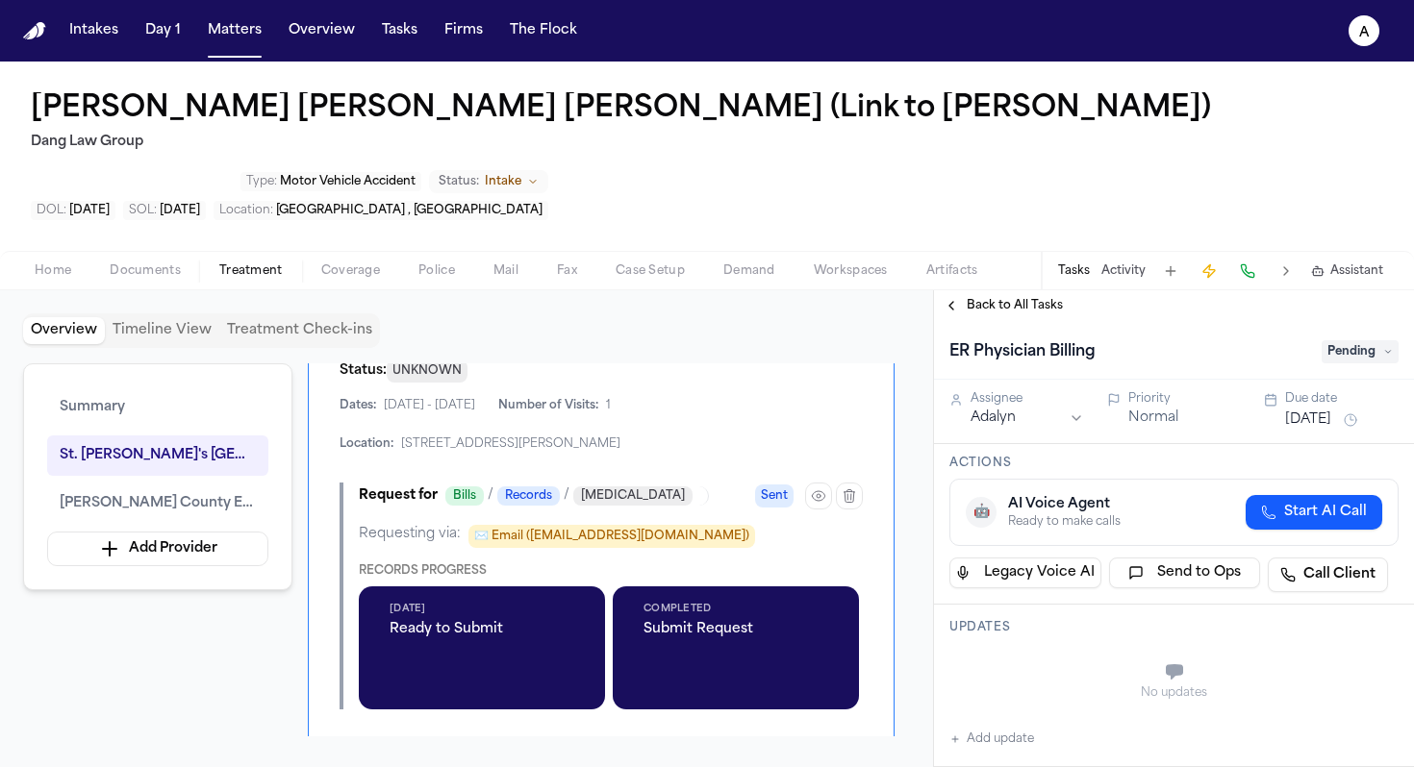
scroll to position [662, 0]
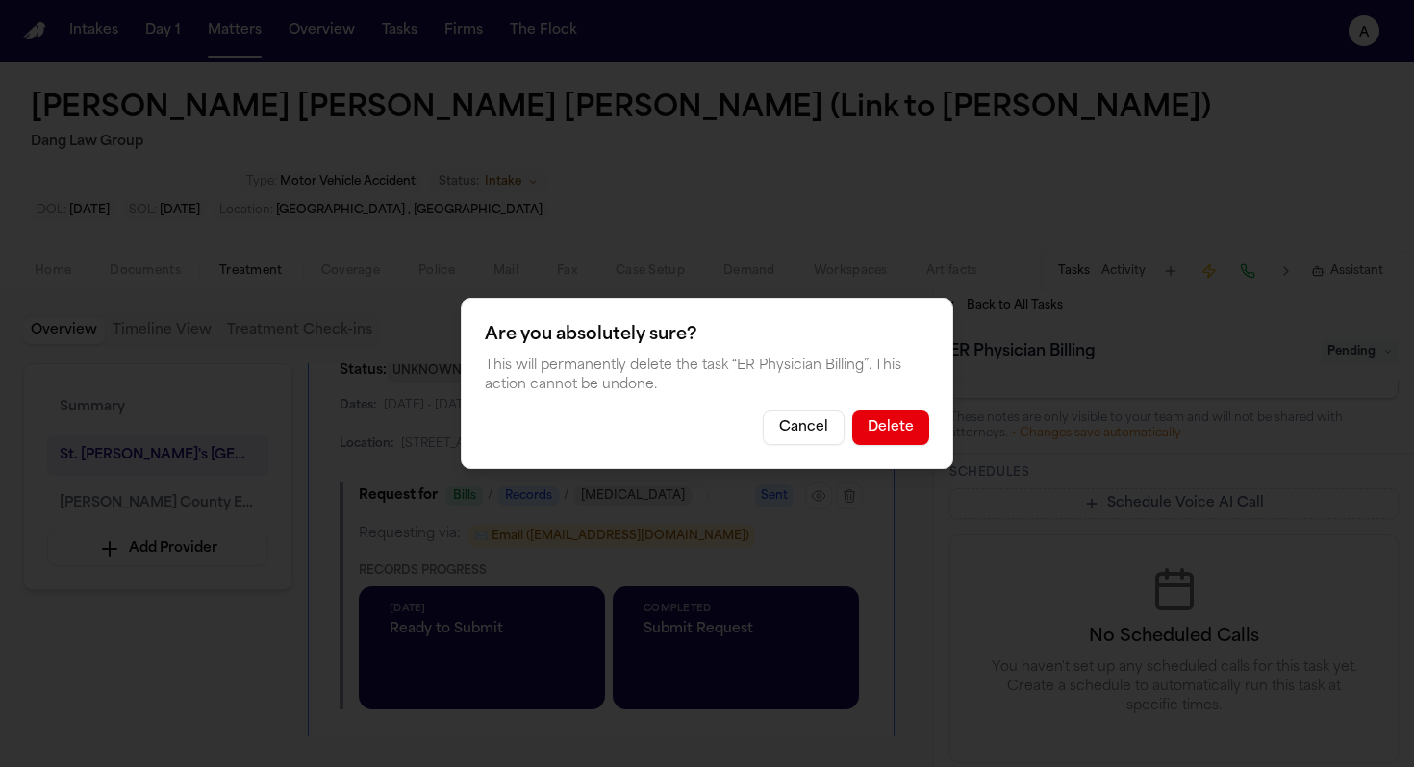
click at [901, 425] on button "Delete" at bounding box center [890, 428] width 77 height 35
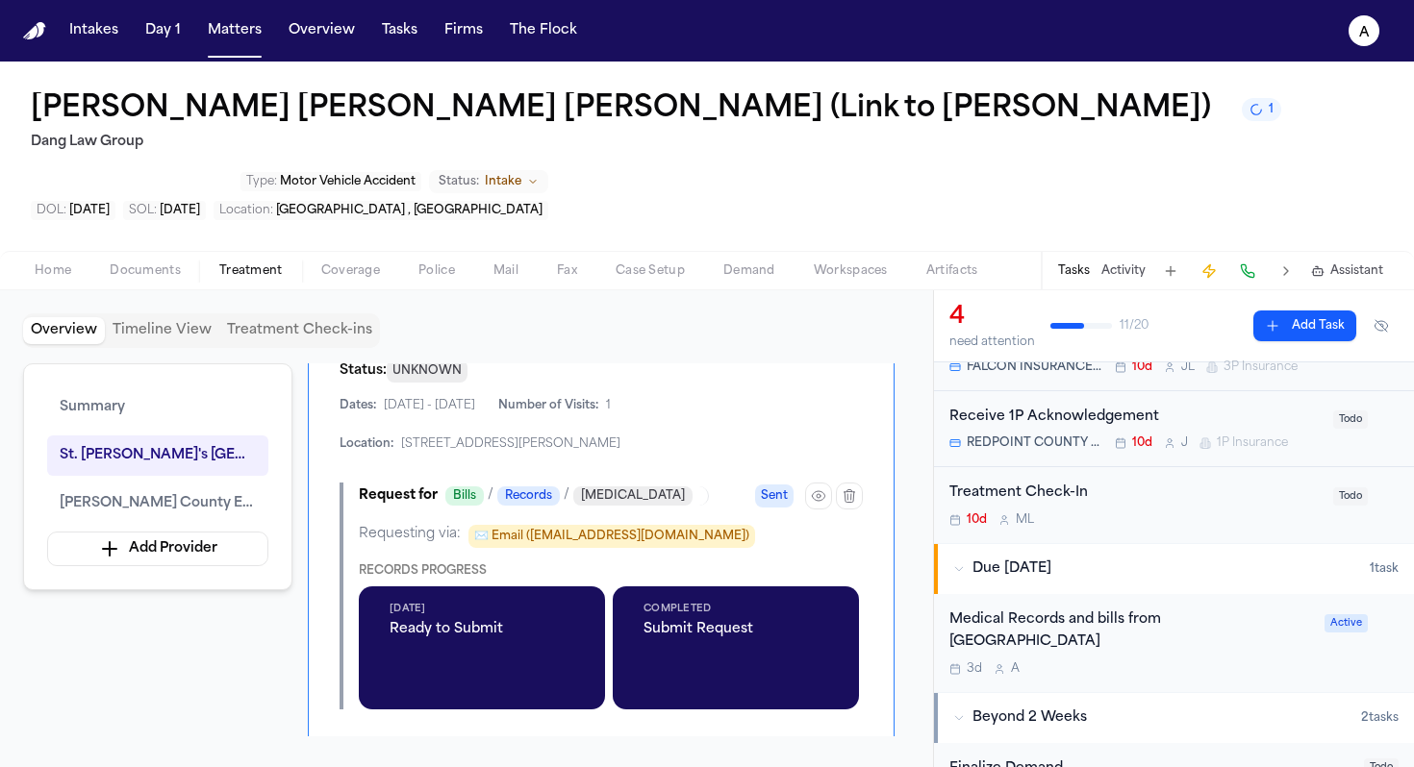
scroll to position [176, 0]
click at [1289, 311] on button "Add Task" at bounding box center [1304, 326] width 103 height 31
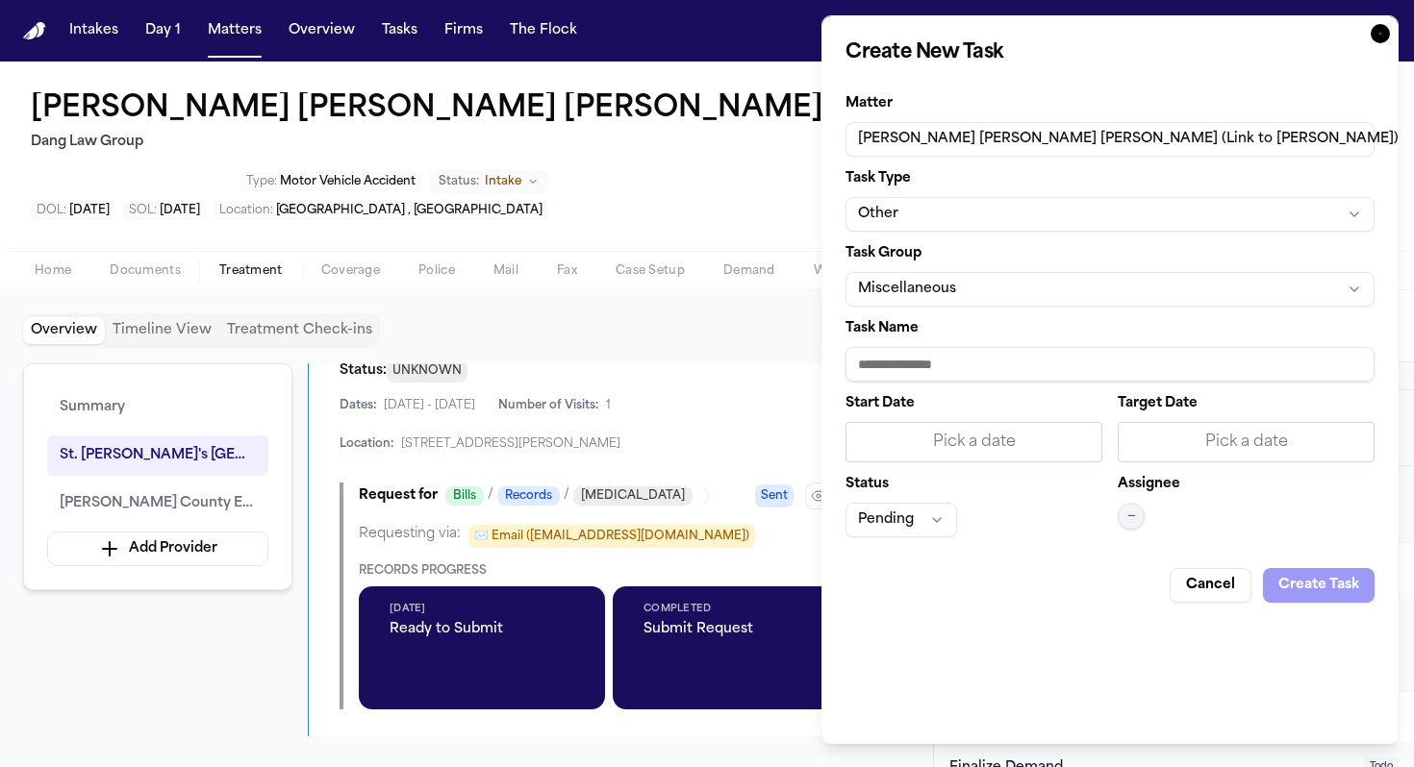
click at [999, 288] on button "Miscellaneous" at bounding box center [1109, 289] width 529 height 35
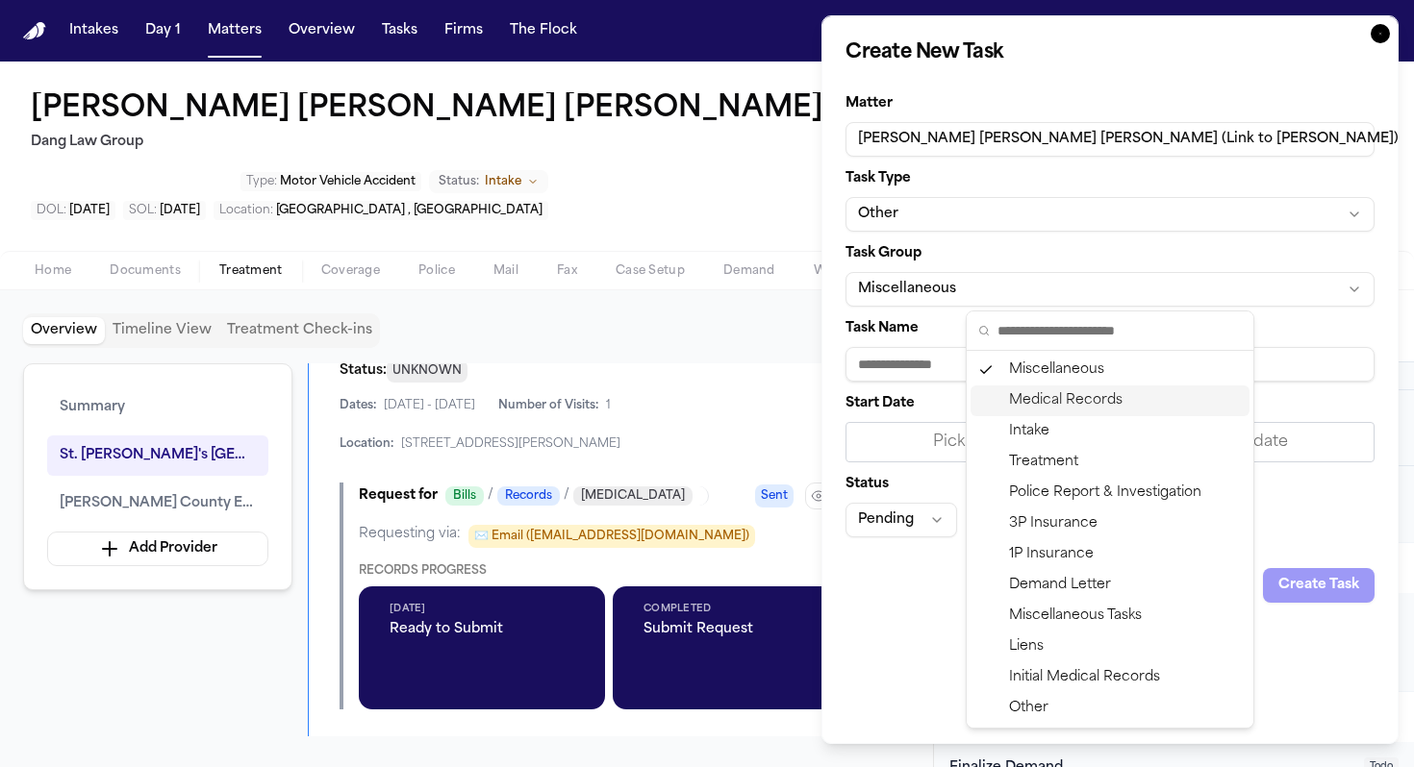
click at [1067, 411] on div "Medical Records" at bounding box center [1109, 401] width 279 height 31
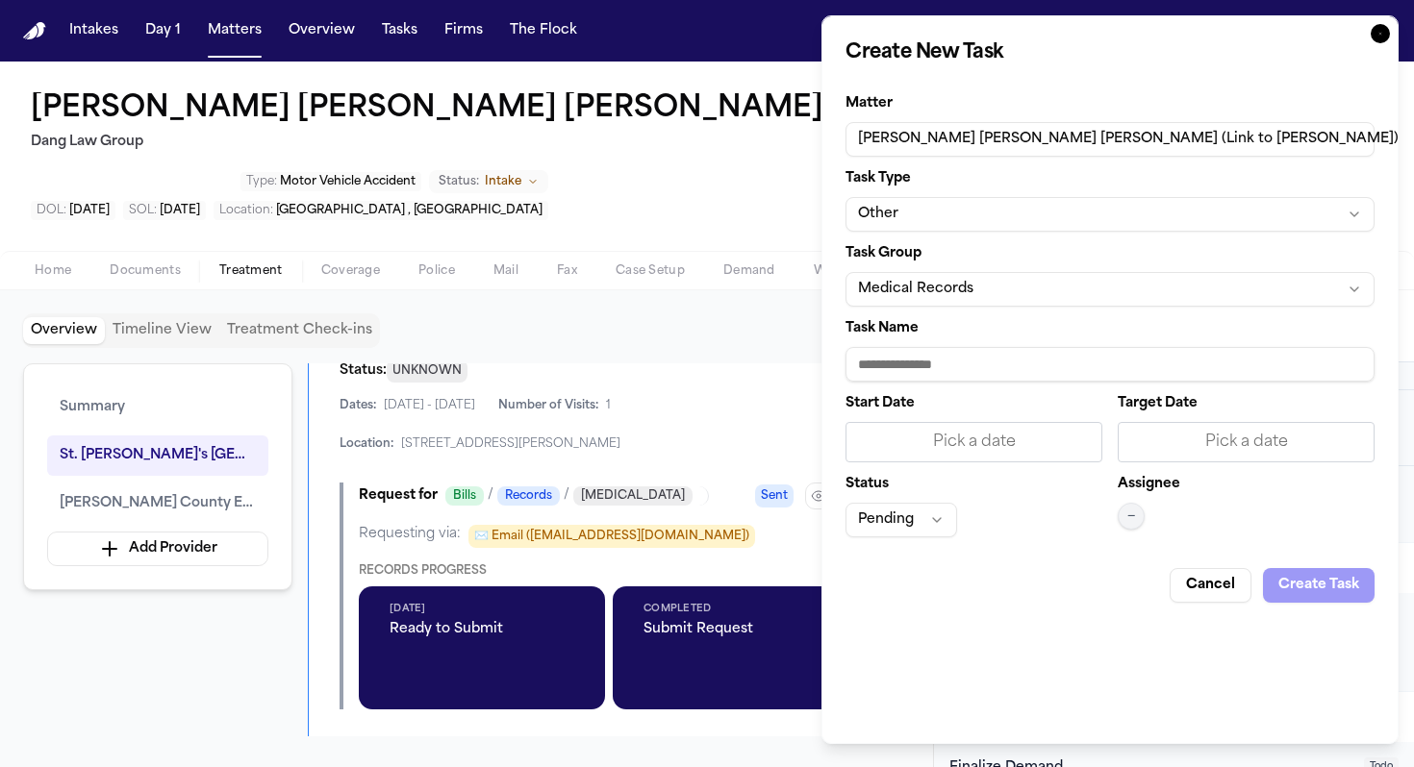
click at [988, 362] on input "Task Name" at bounding box center [1109, 364] width 529 height 35
click at [1142, 368] on input "**********" at bounding box center [1109, 364] width 529 height 35
type input "**********"
click at [1018, 442] on div "Pick a date" at bounding box center [974, 442] width 232 height 23
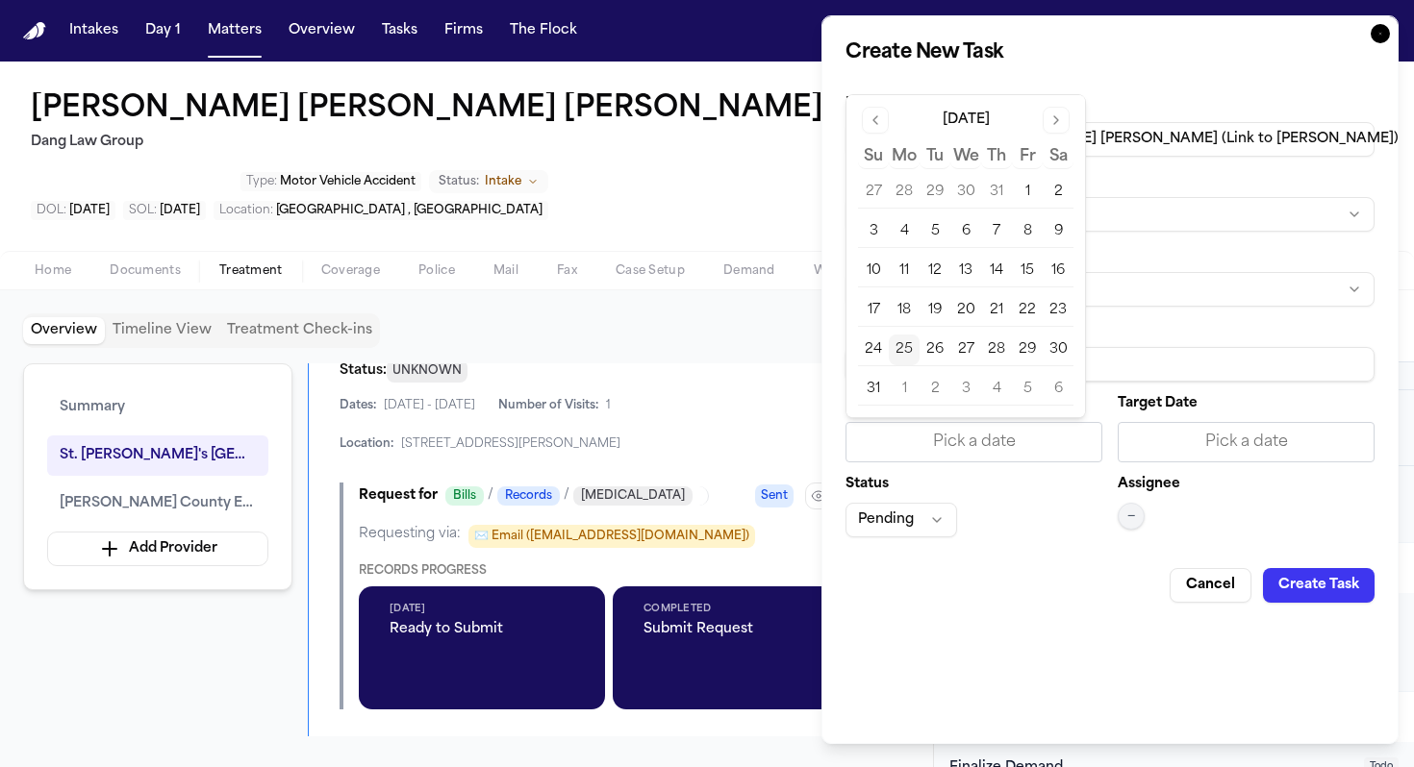
click at [910, 349] on button "25" at bounding box center [904, 350] width 31 height 31
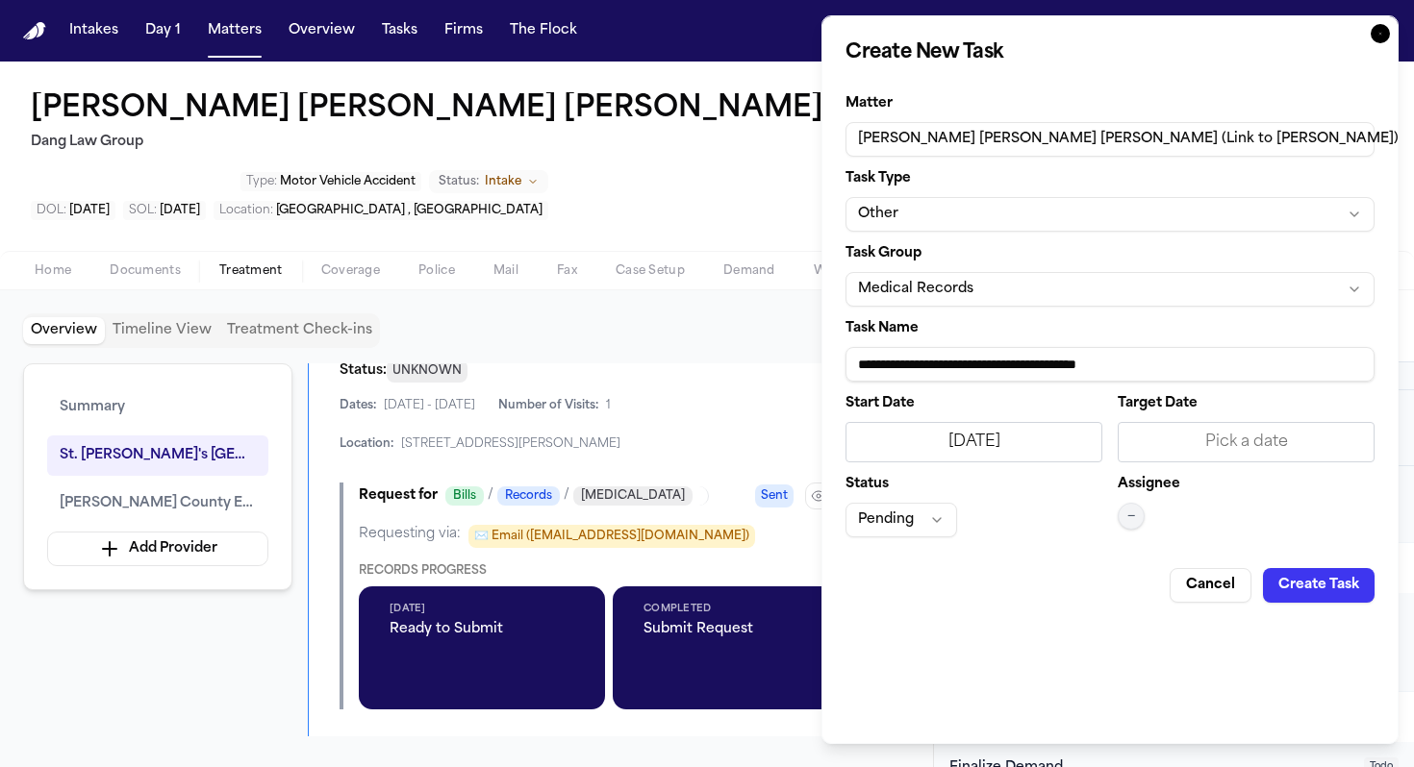
click at [1212, 442] on div "Pick a date" at bounding box center [1246, 442] width 232 height 23
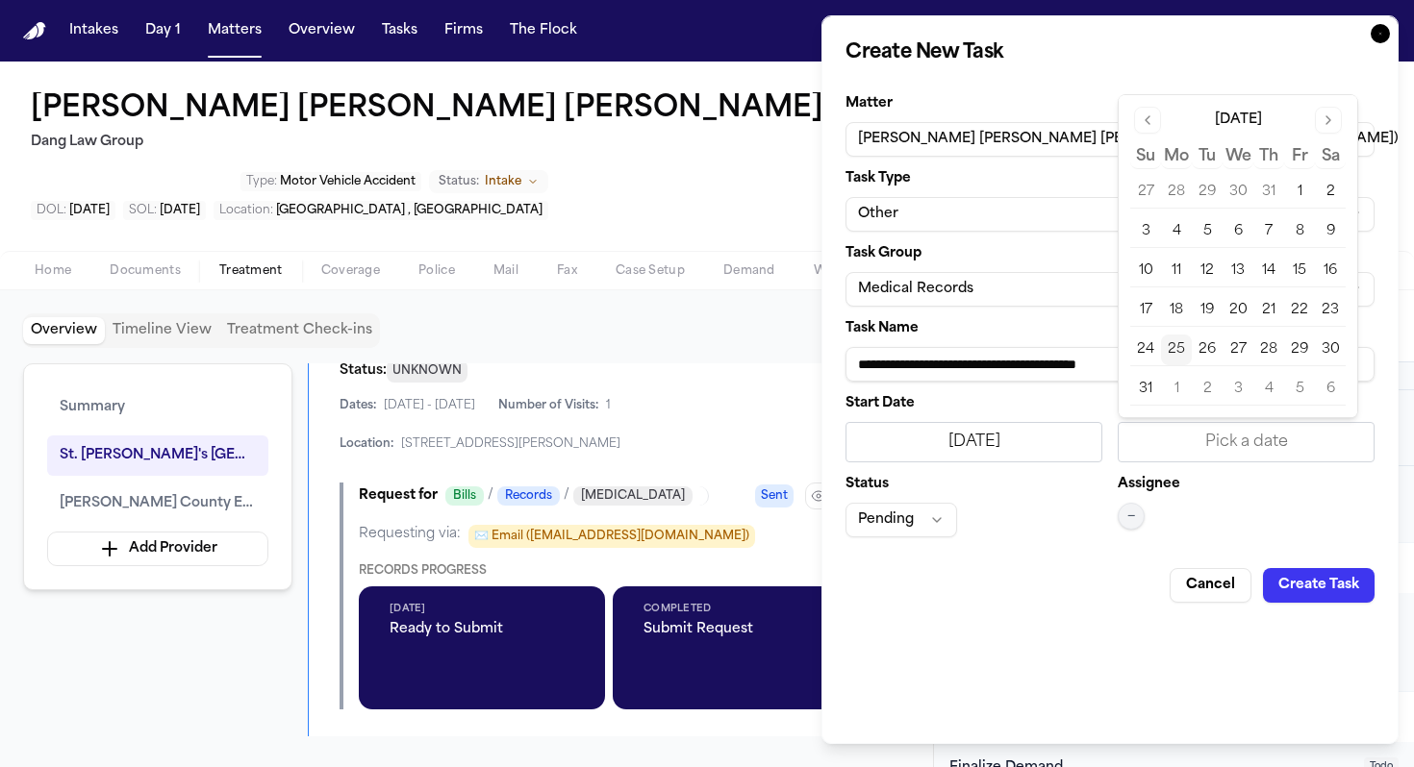
click at [1176, 347] on button "25" at bounding box center [1176, 350] width 31 height 31
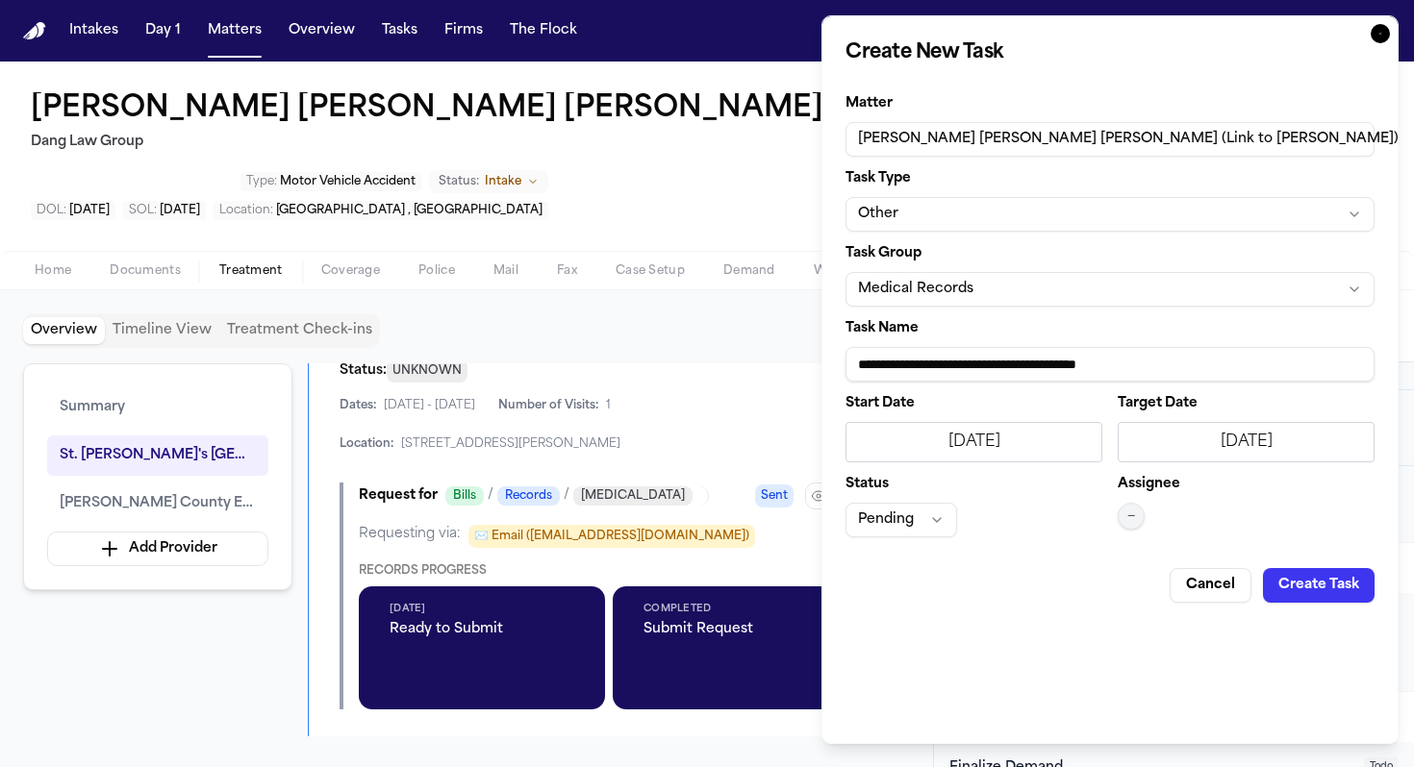
click at [926, 520] on button "Pending" at bounding box center [901, 520] width 112 height 35
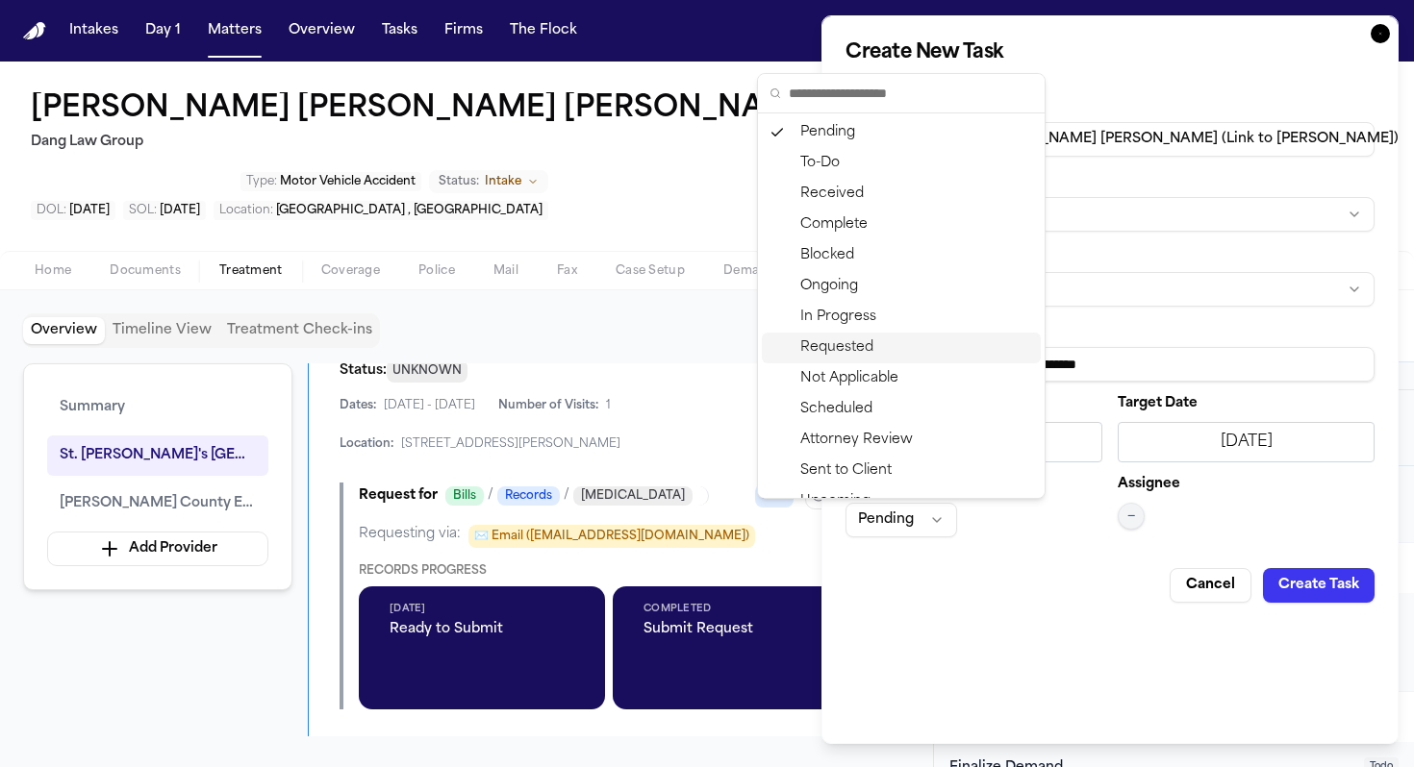
click at [890, 346] on div "Requested" at bounding box center [901, 348] width 279 height 31
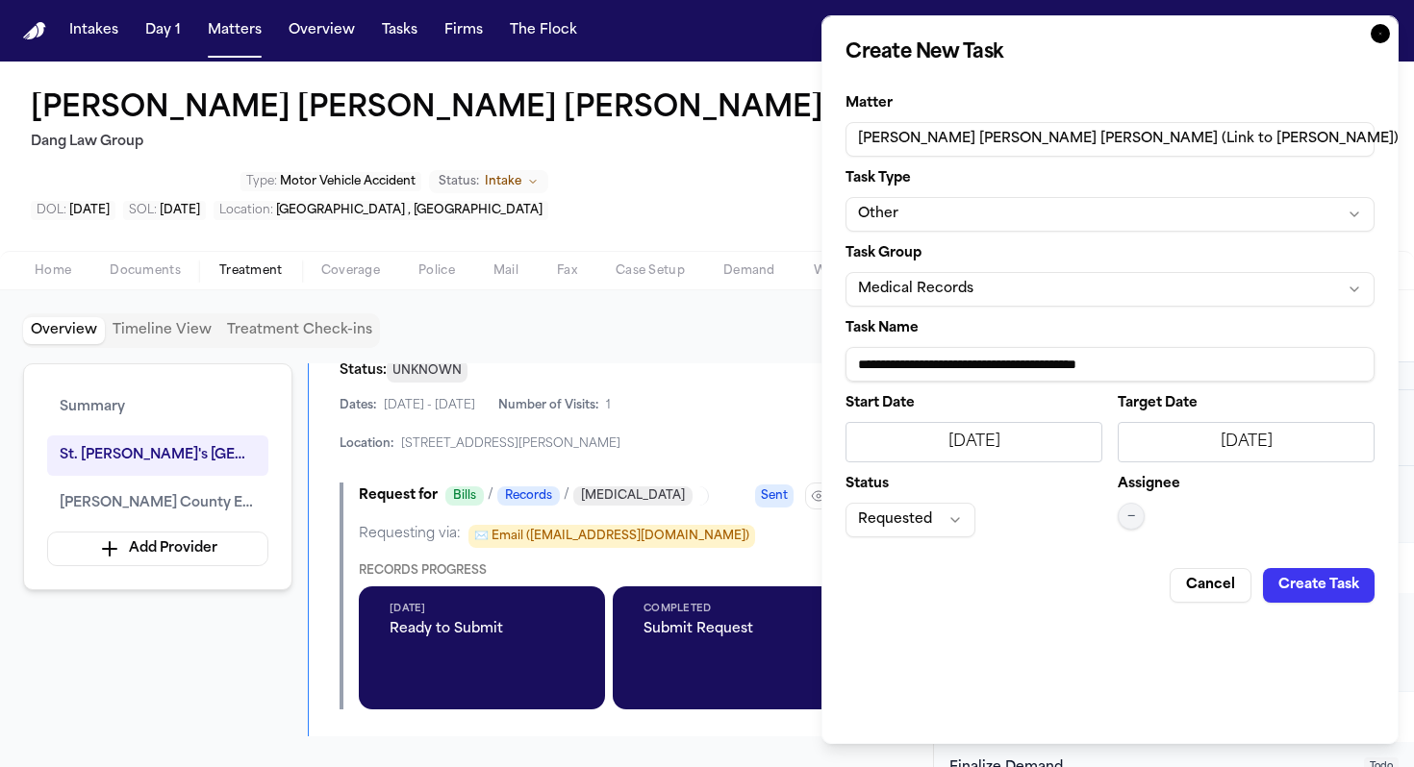
click at [1126, 515] on button "—" at bounding box center [1130, 516] width 27 height 27
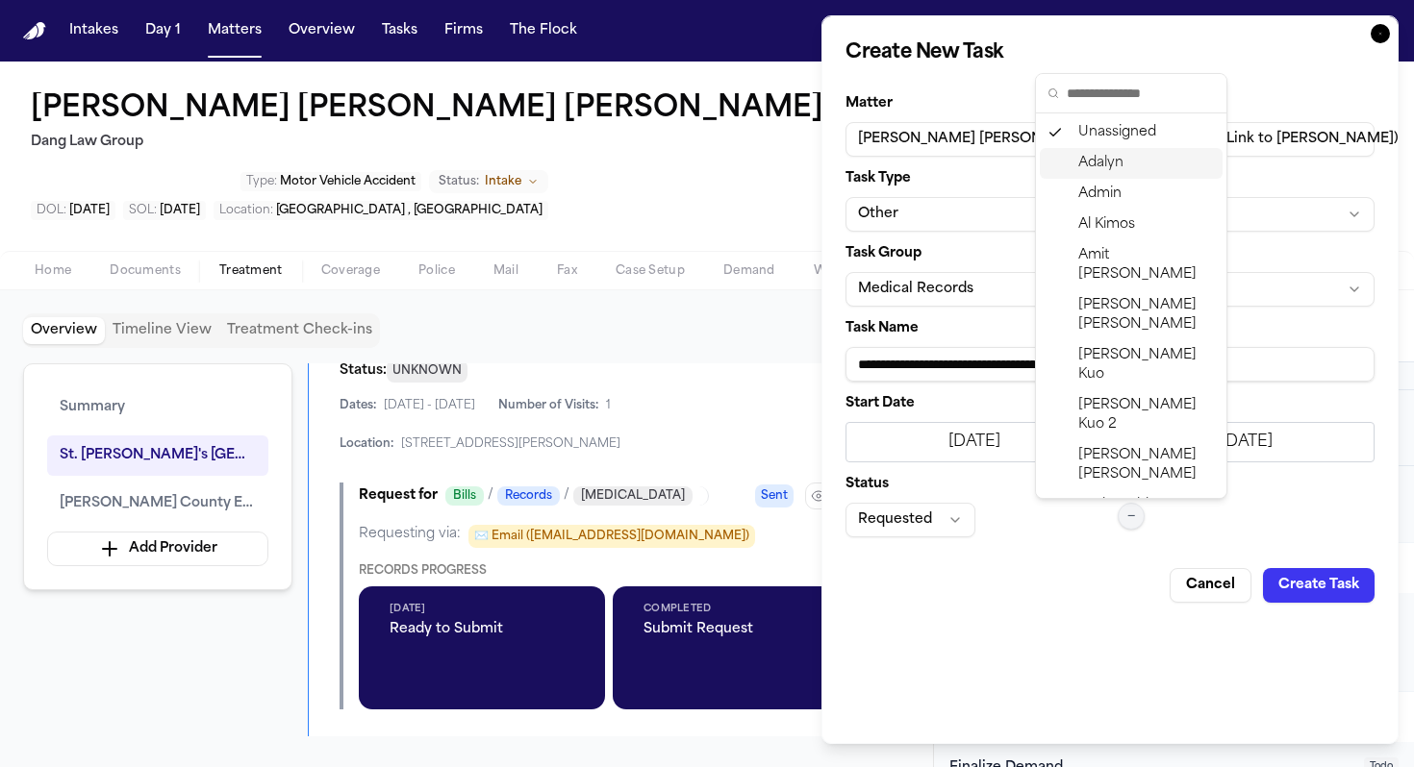
click at [1129, 170] on div "Adalyn" at bounding box center [1131, 163] width 183 height 31
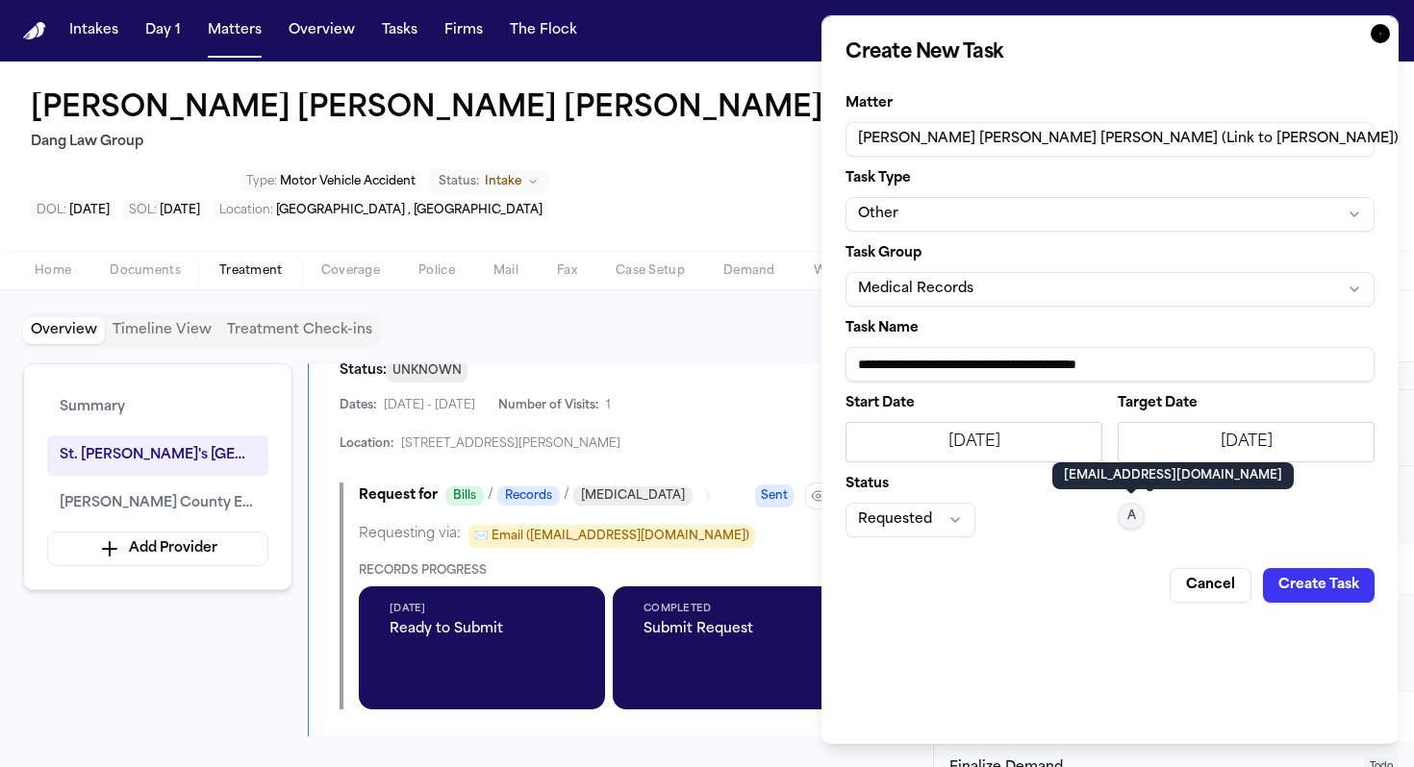
click at [1345, 602] on button "Create Task" at bounding box center [1319, 585] width 112 height 35
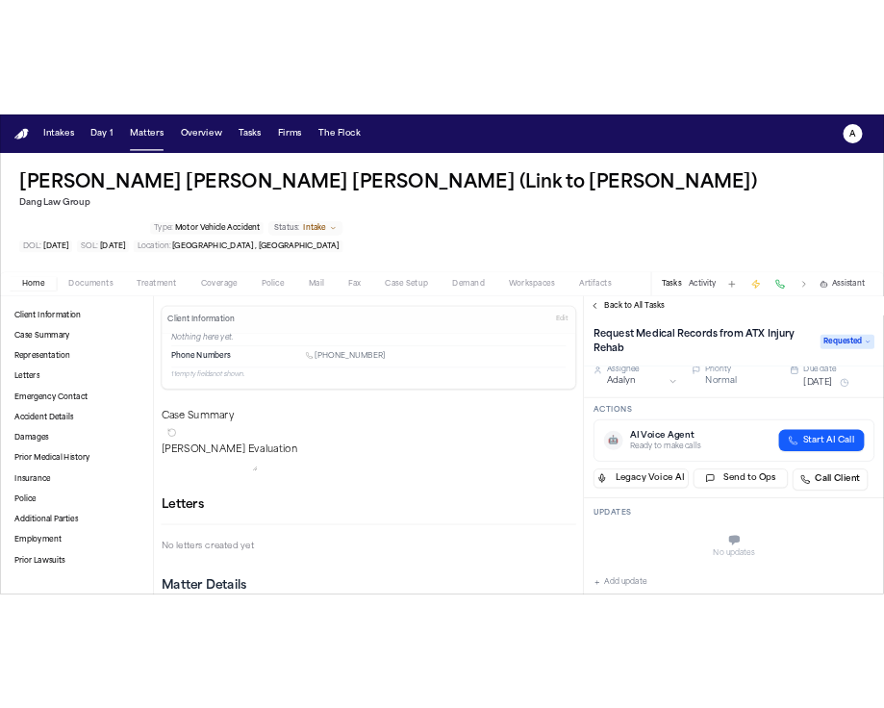
scroll to position [15, 0]
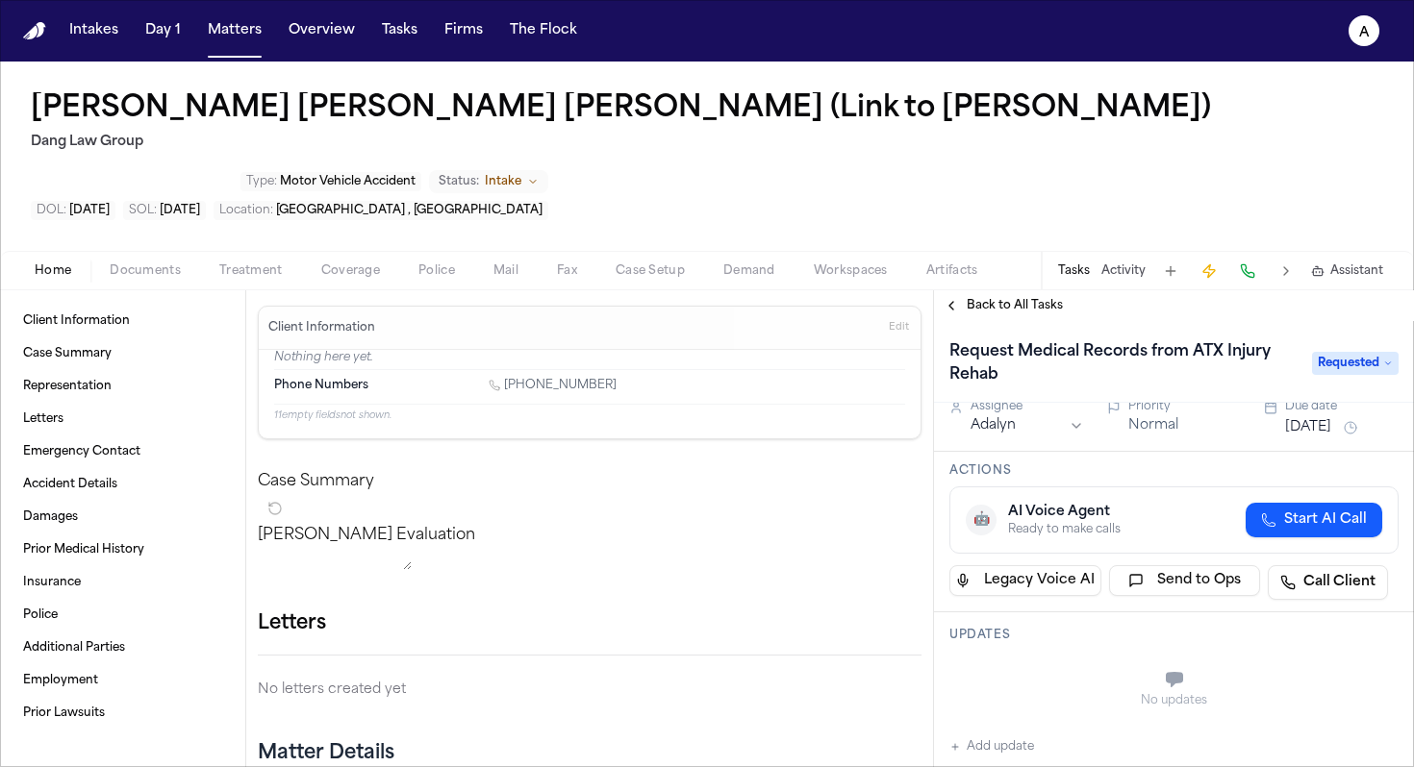
click at [1324, 418] on button "[DATE]" at bounding box center [1308, 427] width 46 height 19
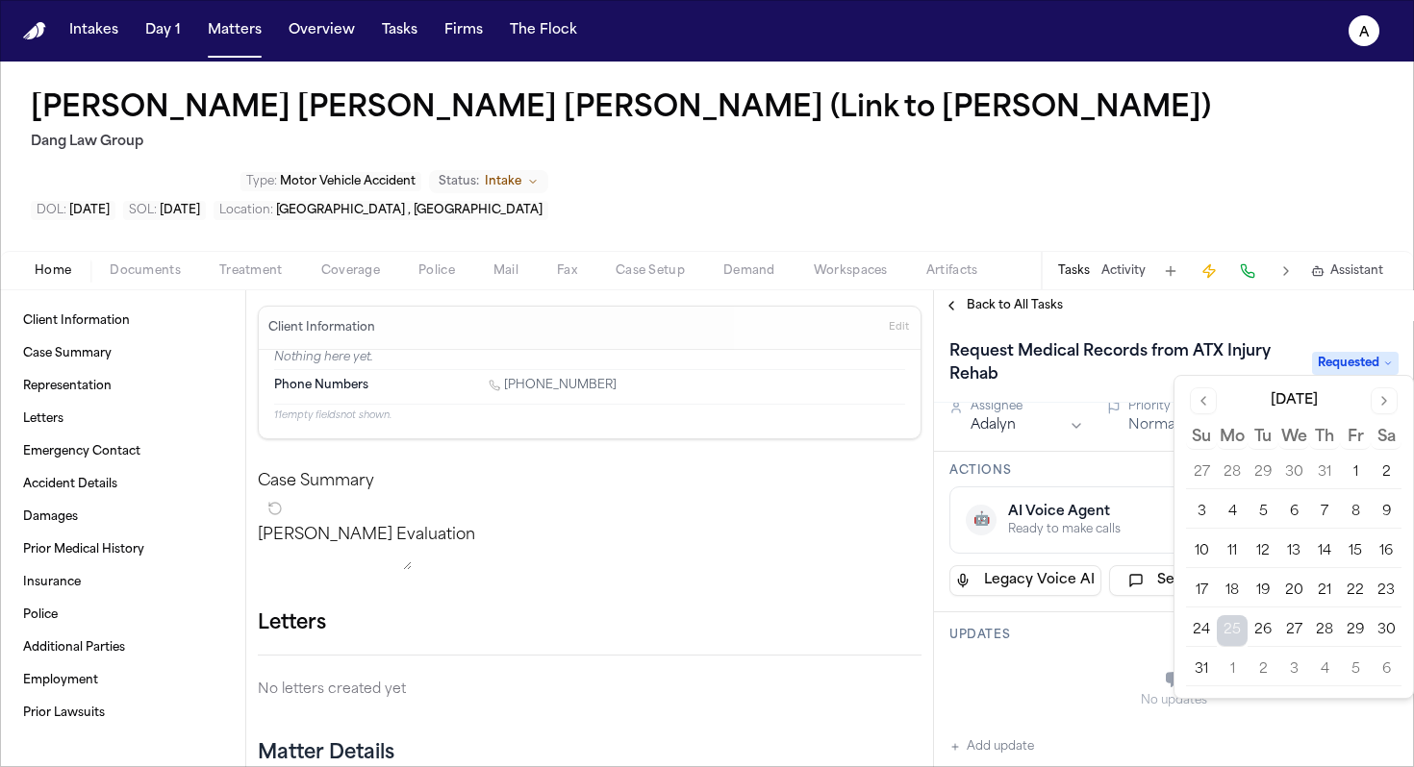
click at [1318, 630] on button "28" at bounding box center [1324, 630] width 31 height 31
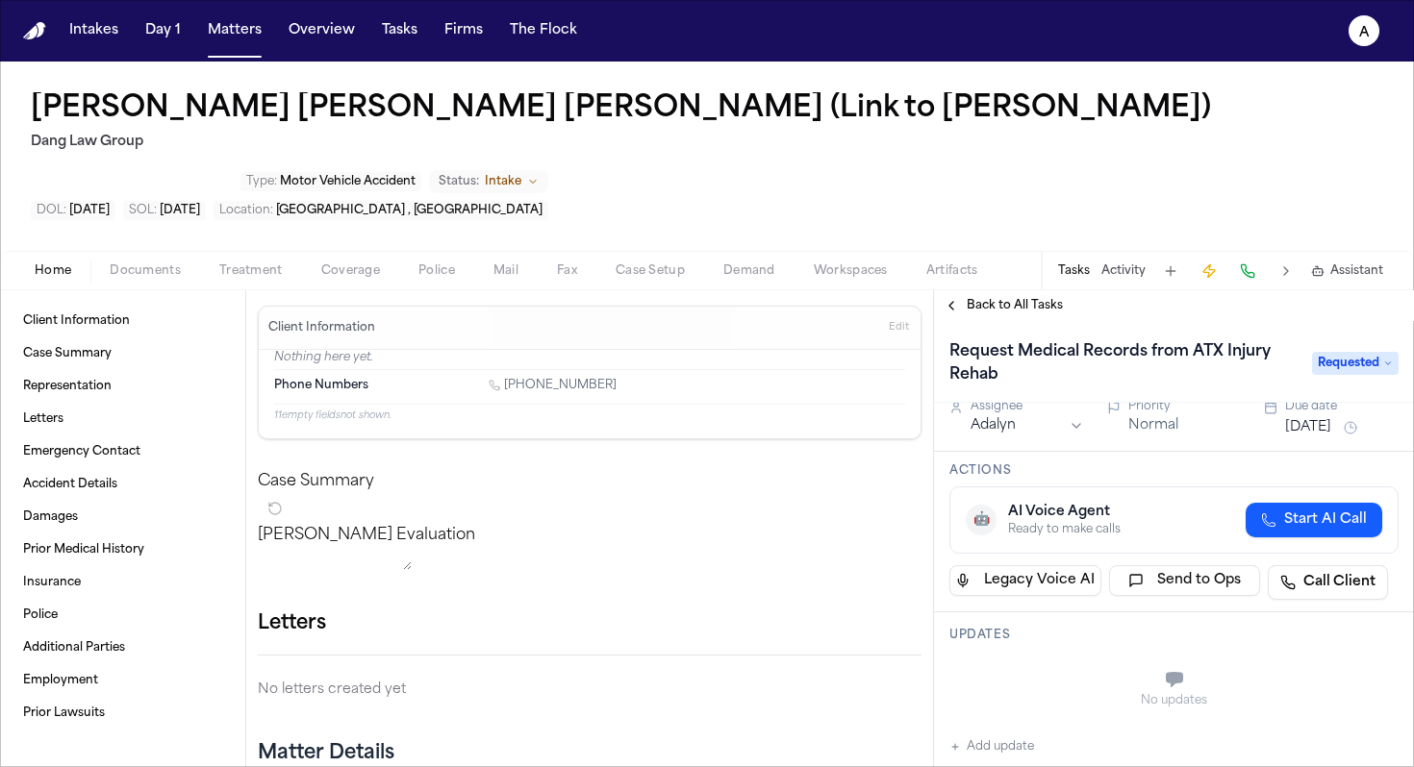
click at [1065, 655] on div "No updates" at bounding box center [1173, 689] width 449 height 69
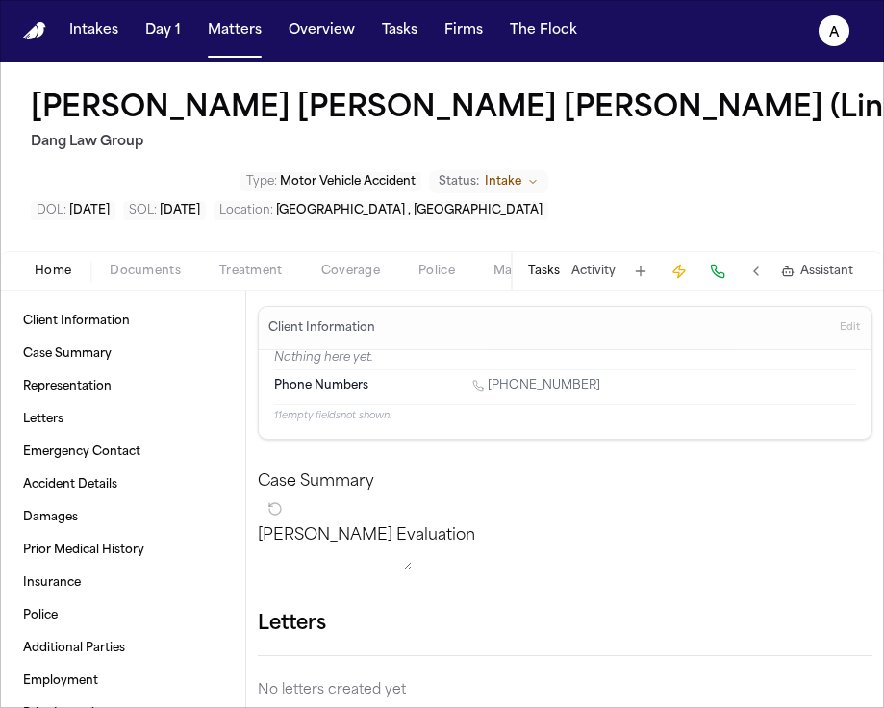
click at [550, 274] on button "Tasks" at bounding box center [544, 270] width 32 height 15
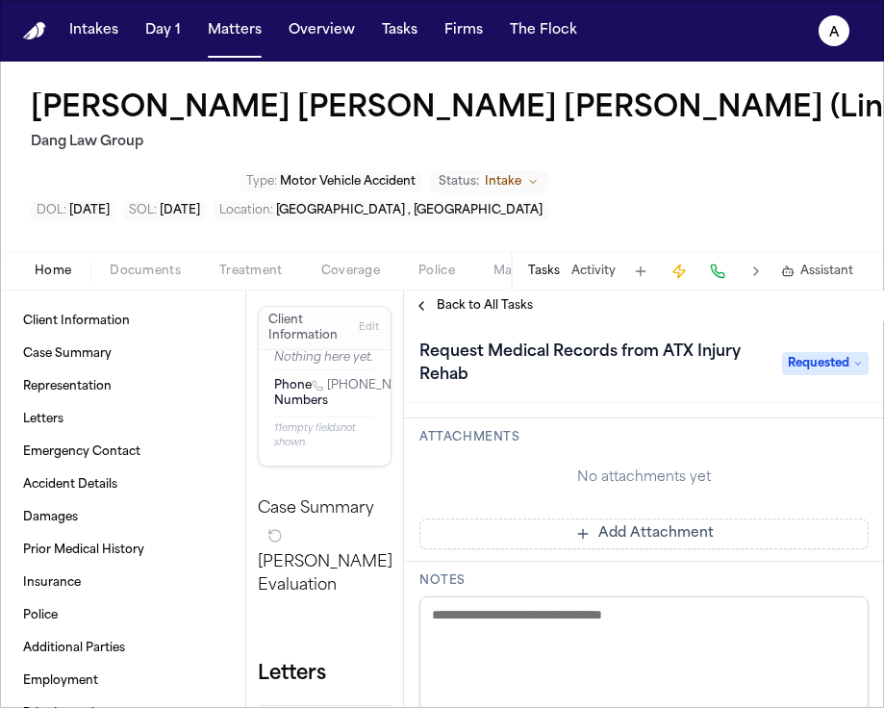
scroll to position [388, 0]
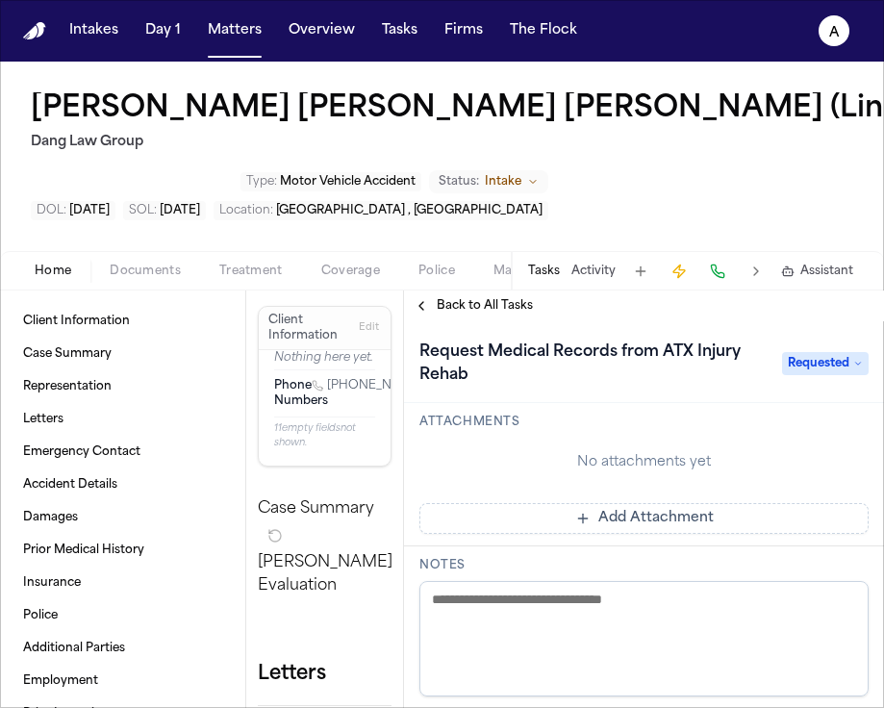
click at [625, 514] on button "Add Attachment" at bounding box center [643, 518] width 449 height 31
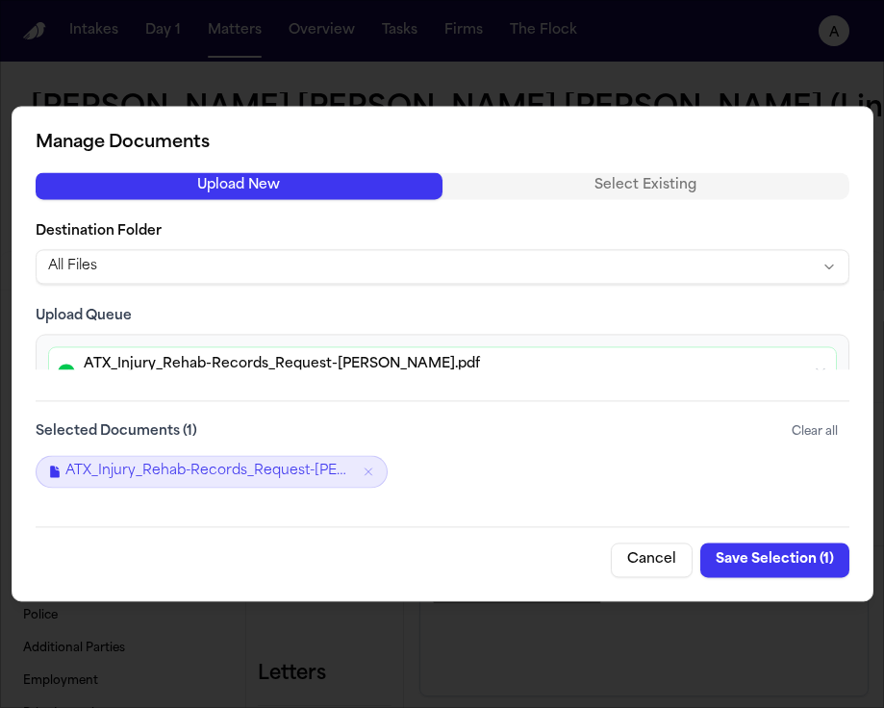
click at [762, 558] on button "Save Selection ( 1 )" at bounding box center [774, 560] width 149 height 35
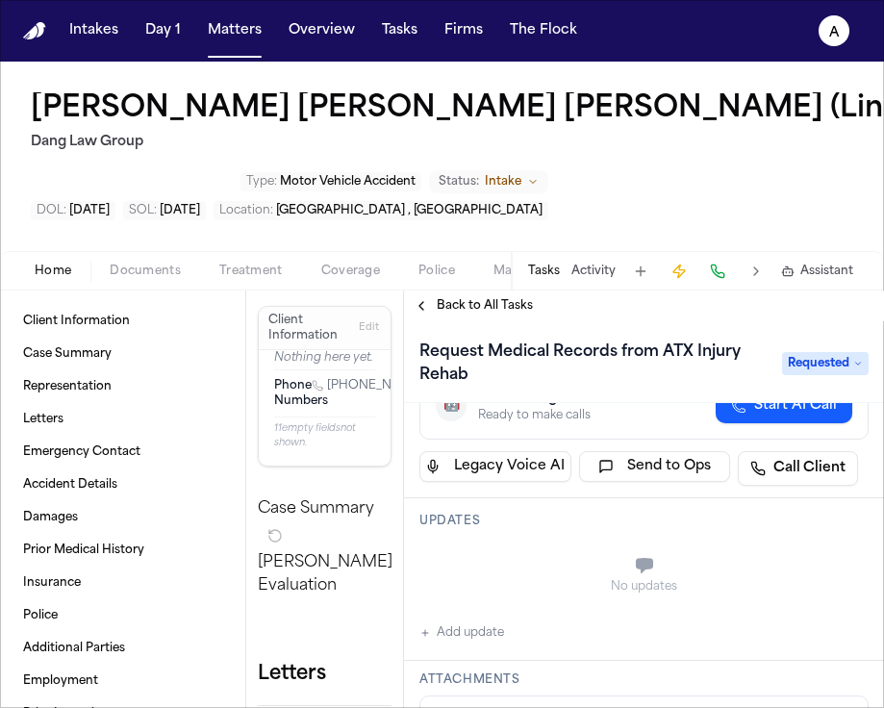
scroll to position [139, 0]
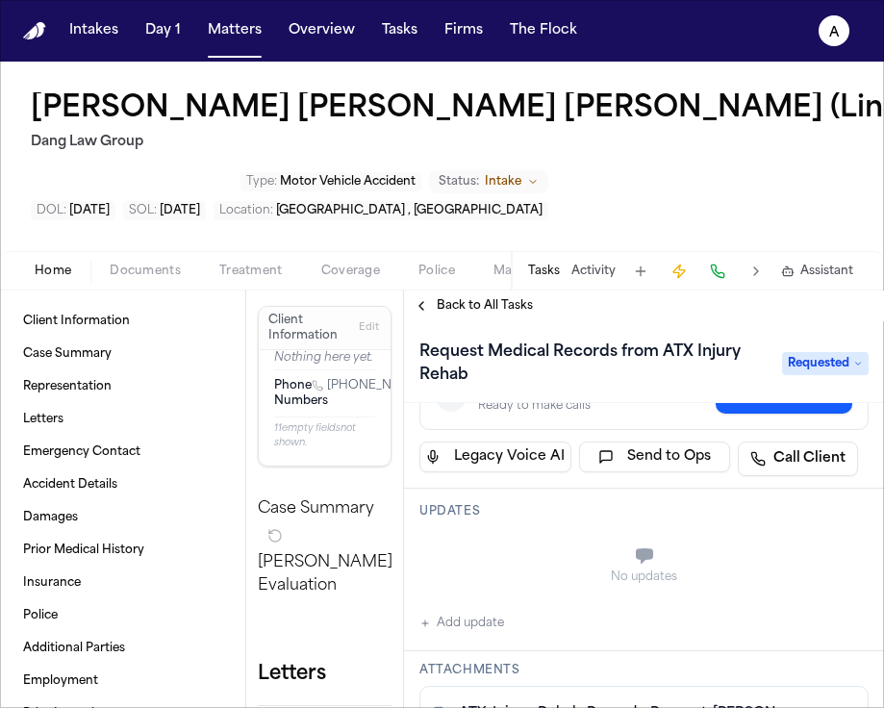
click at [493, 629] on button "Add update" at bounding box center [461, 623] width 85 height 23
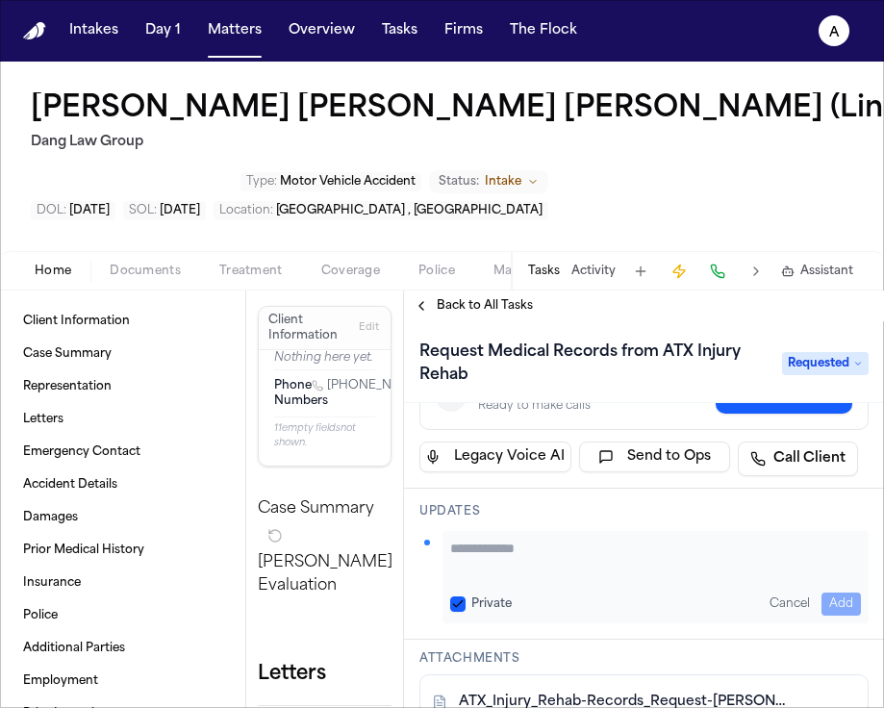
click at [453, 597] on button "Private" at bounding box center [457, 603] width 15 height 15
click at [470, 565] on textarea "Add your update" at bounding box center [655, 558] width 411 height 38
type textarea "**********"
click at [829, 600] on button "Add" at bounding box center [840, 603] width 39 height 23
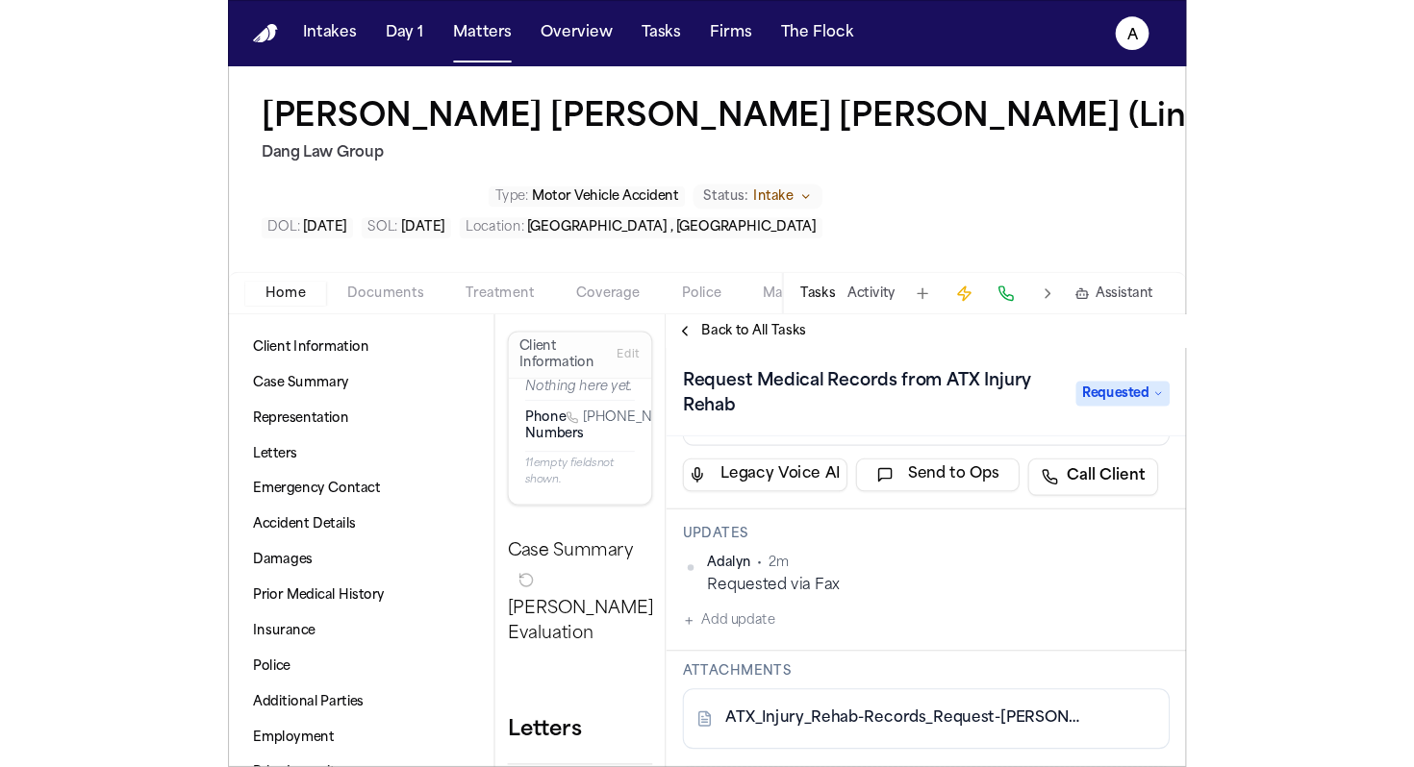
scroll to position [168, 0]
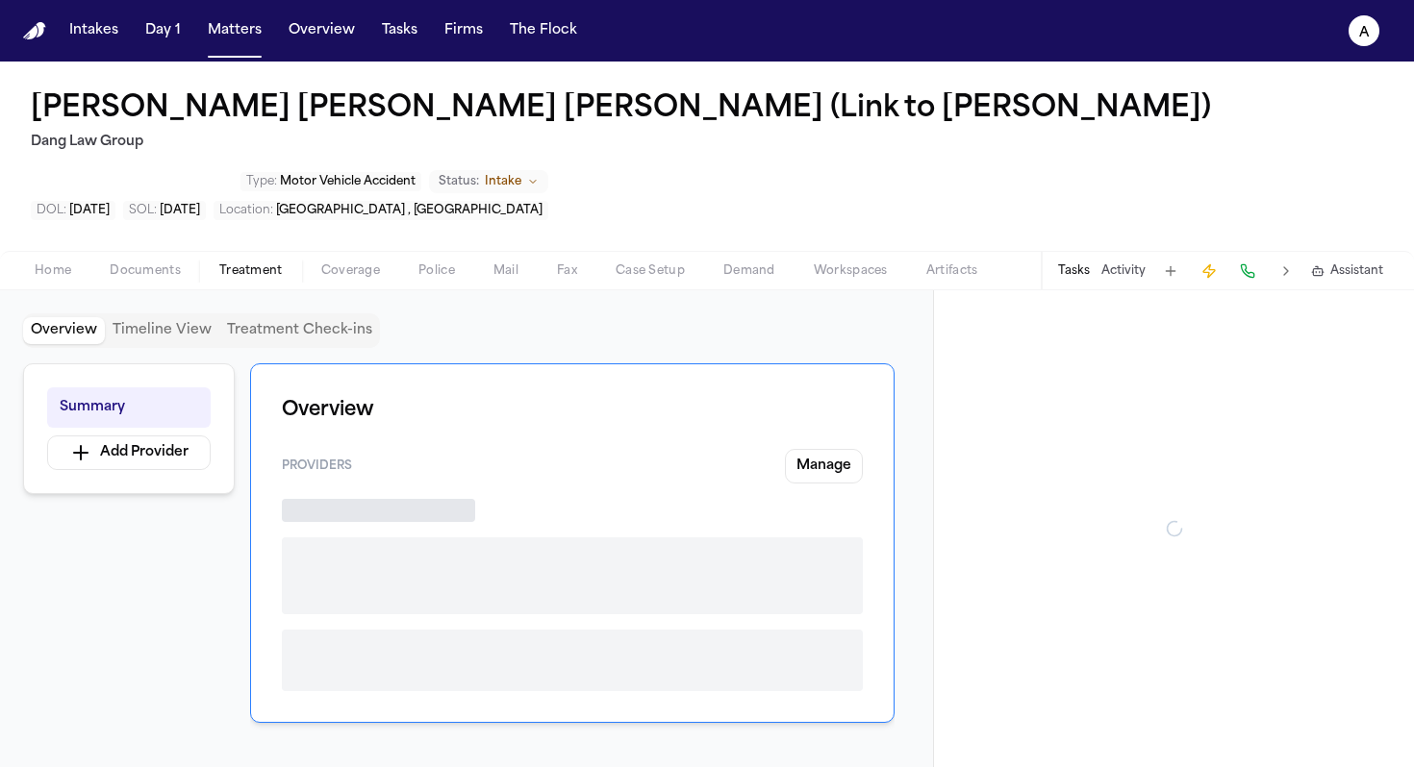
click at [245, 263] on span "Treatment" at bounding box center [250, 270] width 63 height 15
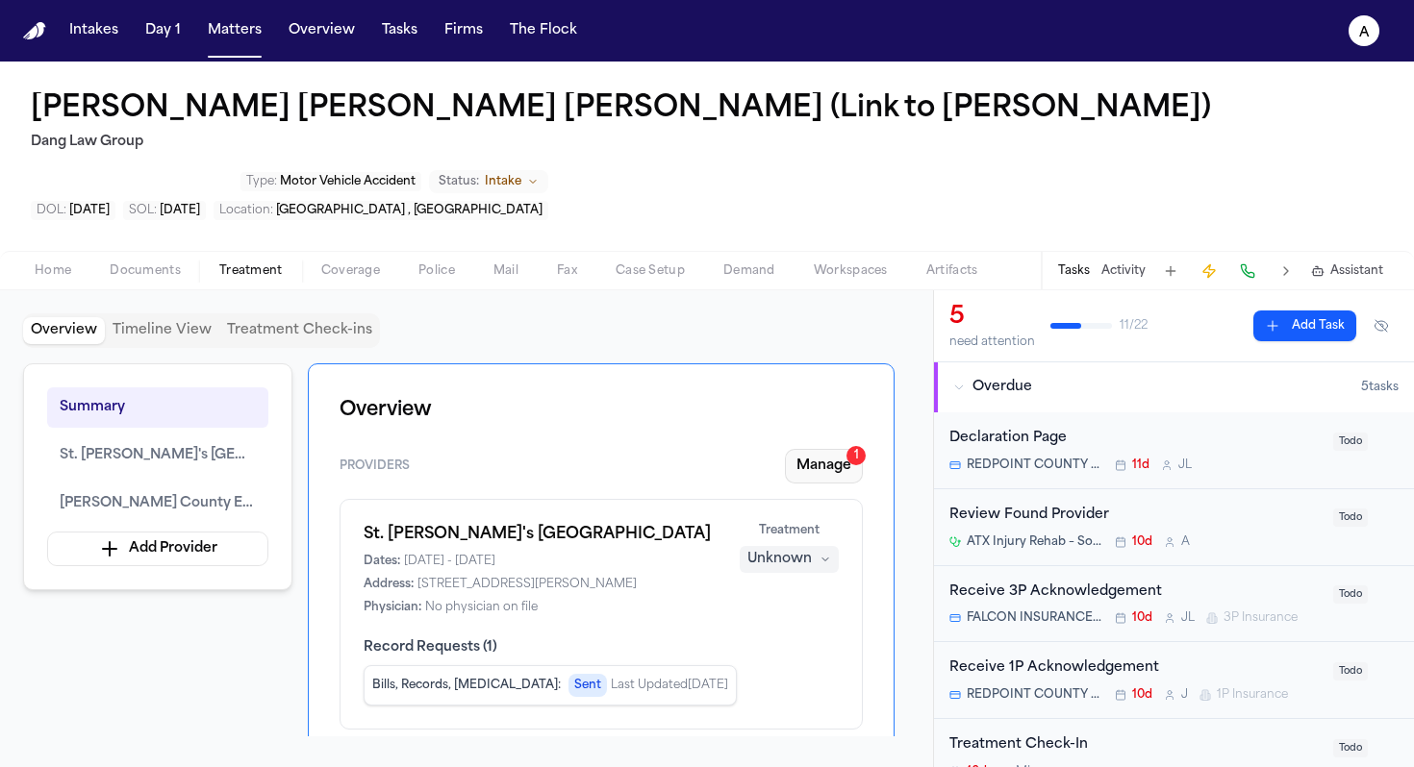
click at [839, 449] on button "Manage 1" at bounding box center [824, 466] width 78 height 35
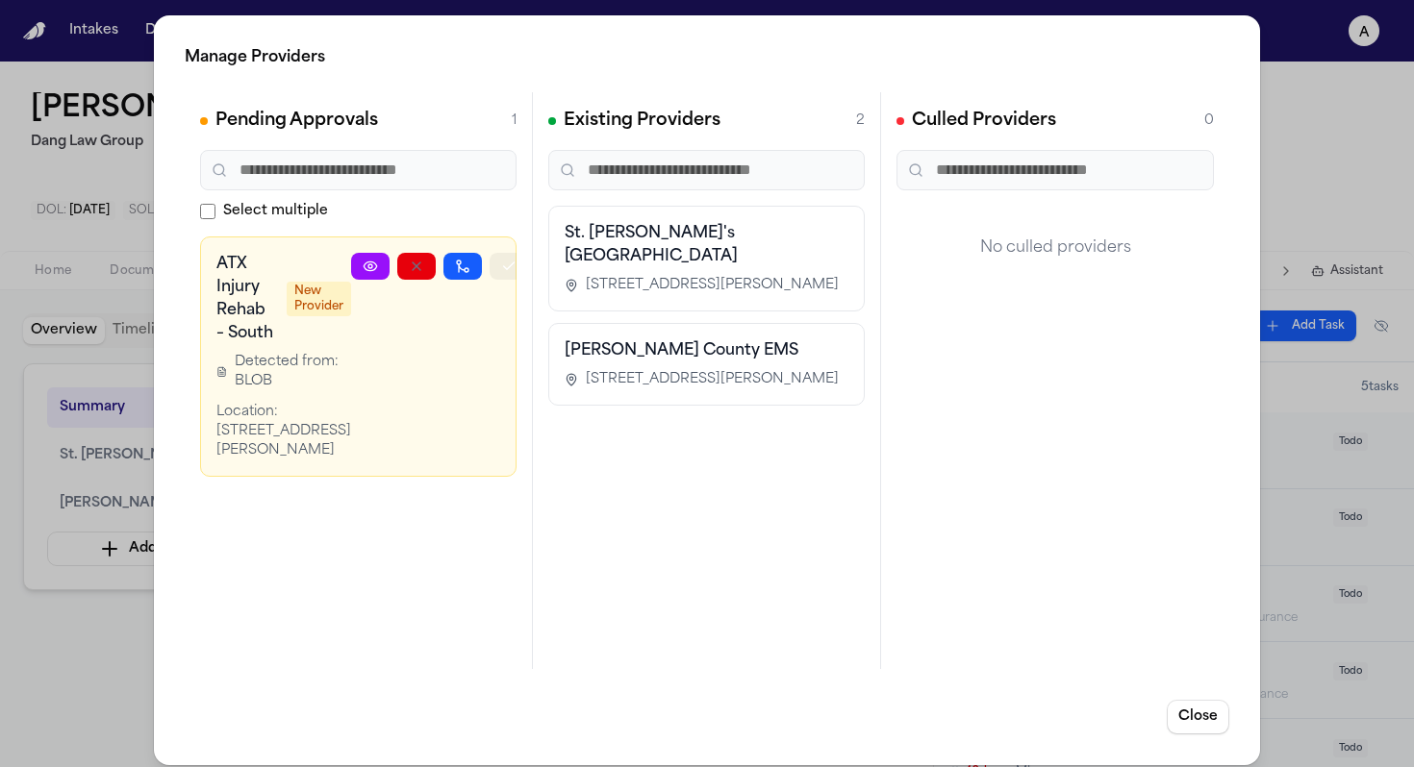
click at [501, 268] on icon "button" at bounding box center [508, 266] width 15 height 15
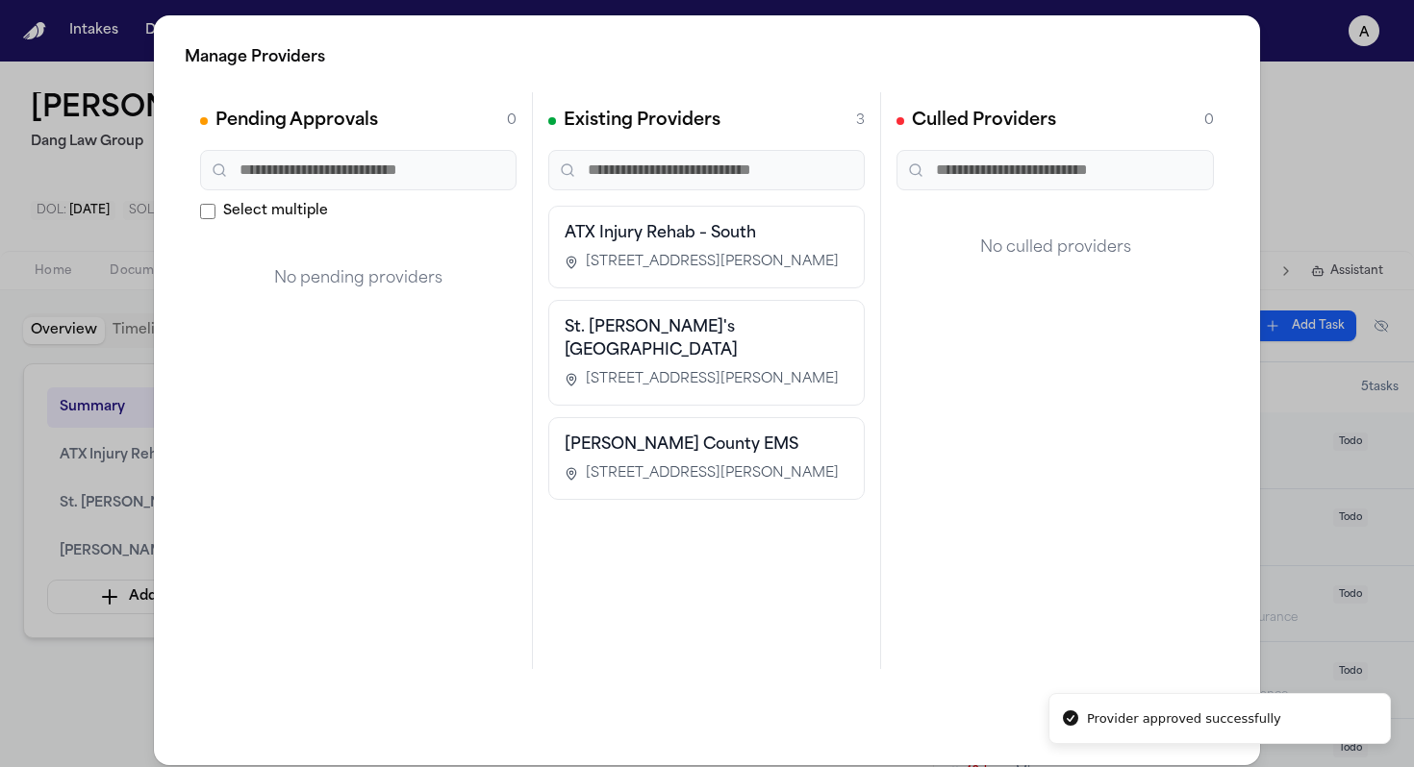
click at [1165, 624] on div "Culled Providers 0 No culled providers" at bounding box center [1055, 380] width 348 height 577
click at [1189, 718] on button "Close" at bounding box center [1197, 717] width 63 height 35
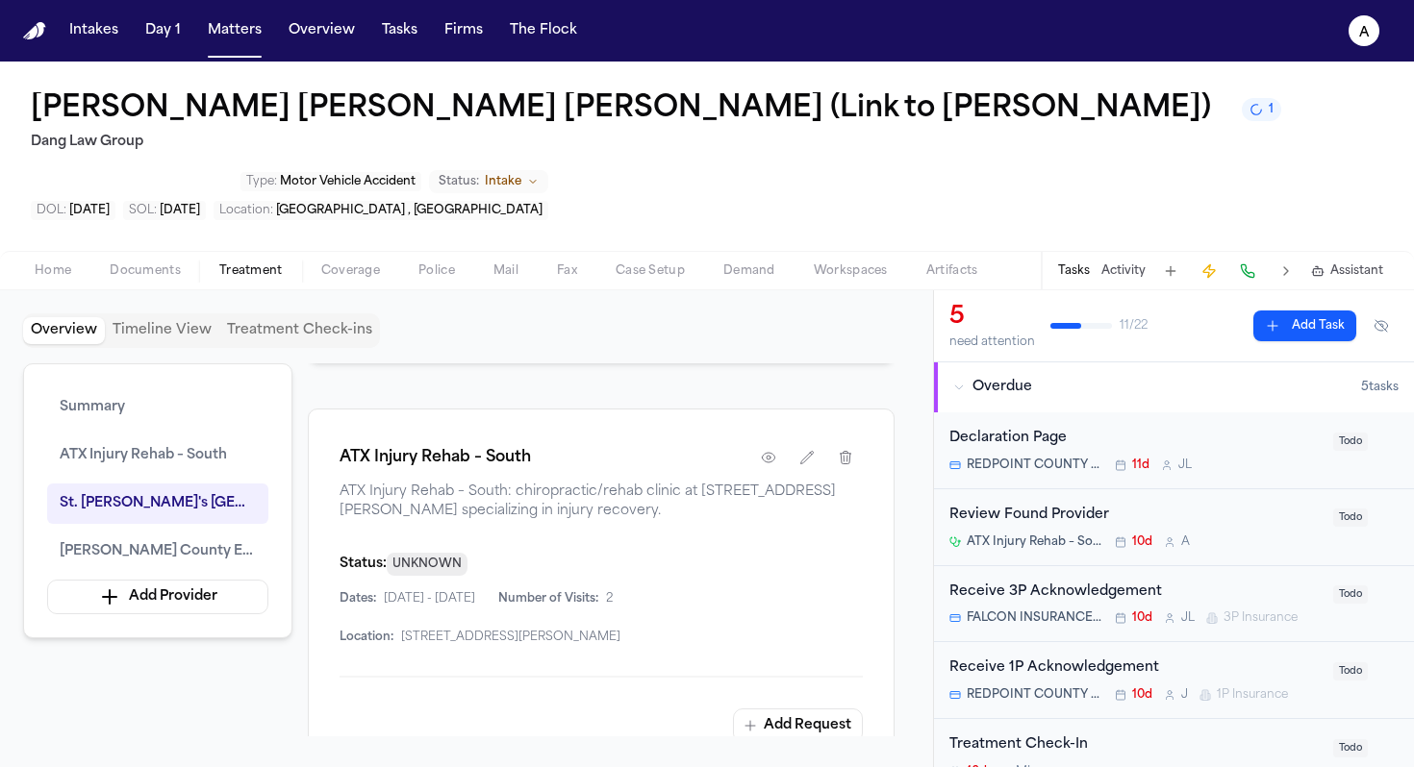
scroll to position [790, 0]
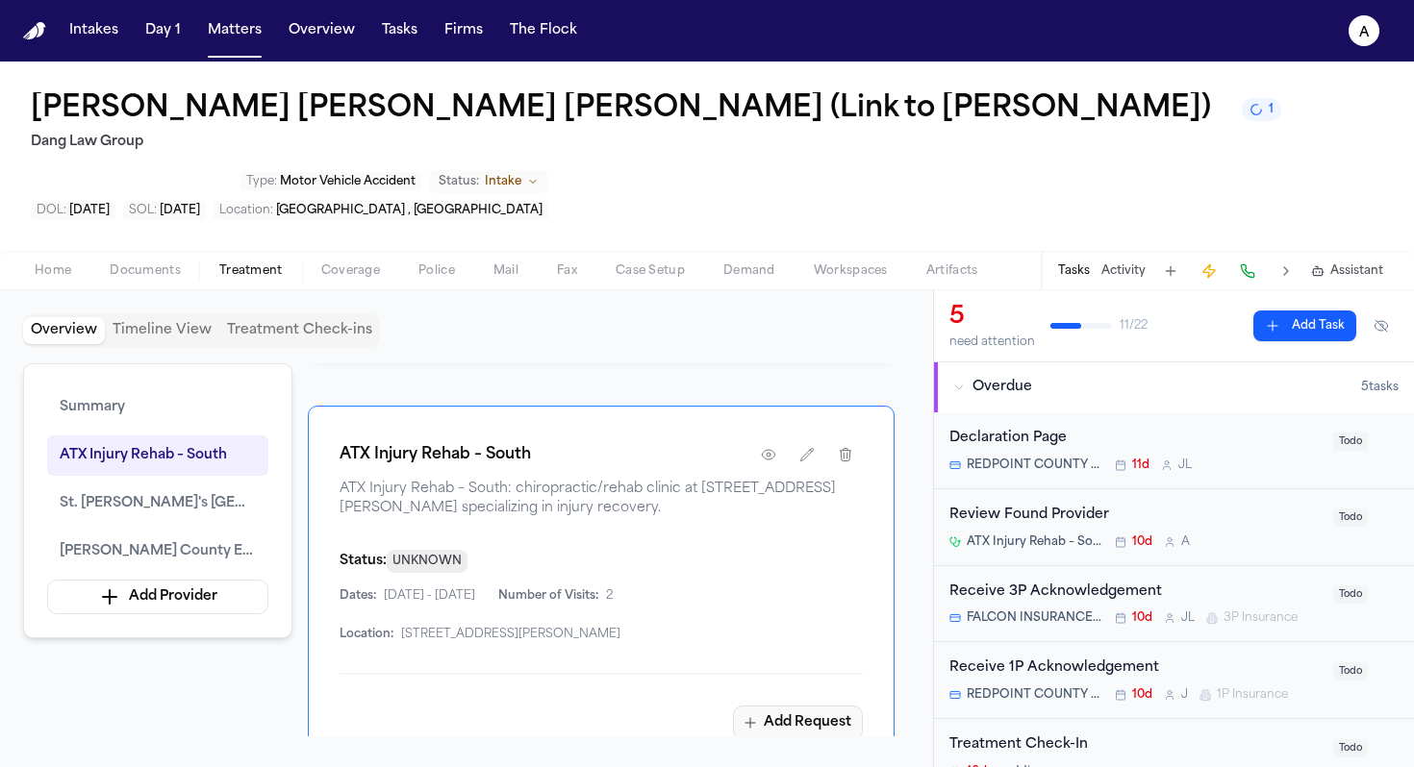
click at [821, 706] on button "Add Request" at bounding box center [798, 723] width 130 height 35
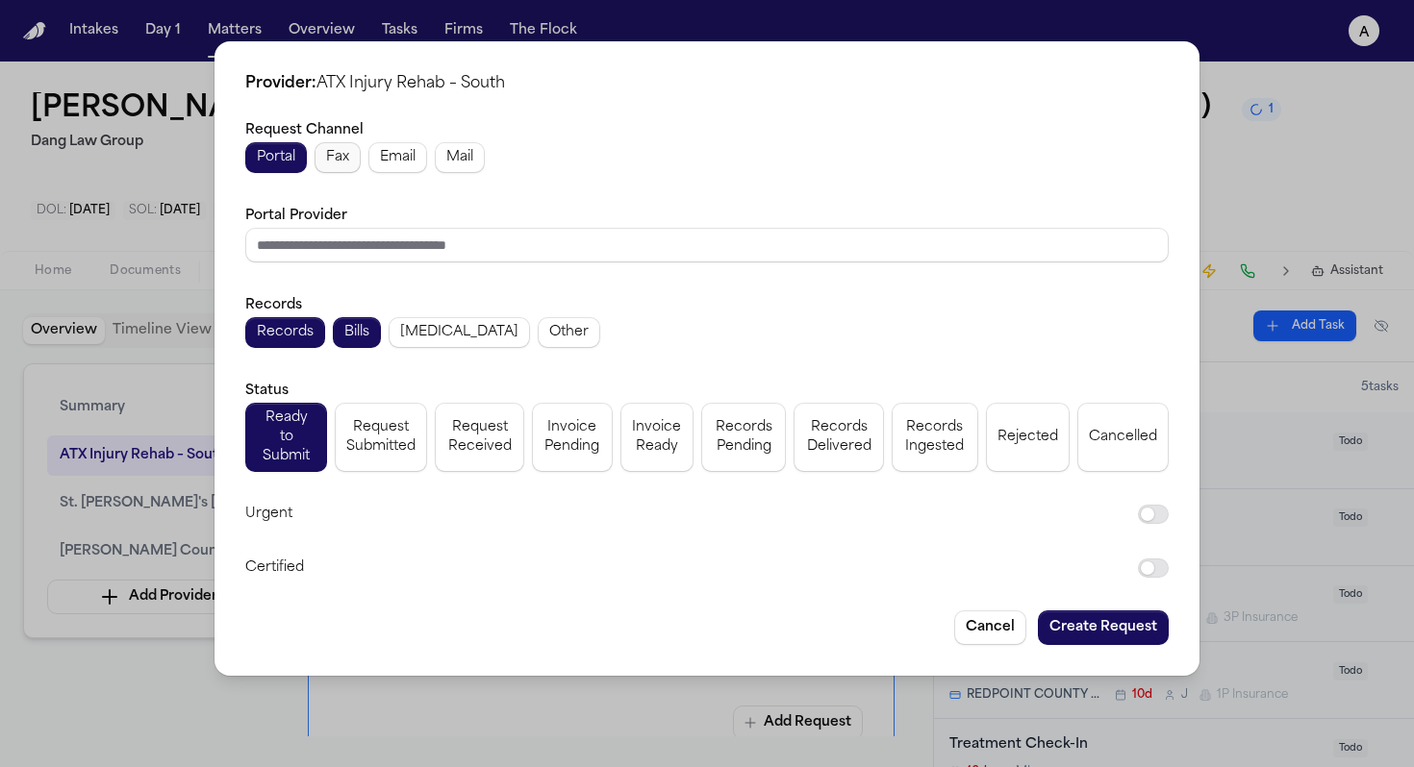
click at [339, 160] on span "Fax" at bounding box center [337, 157] width 23 height 19
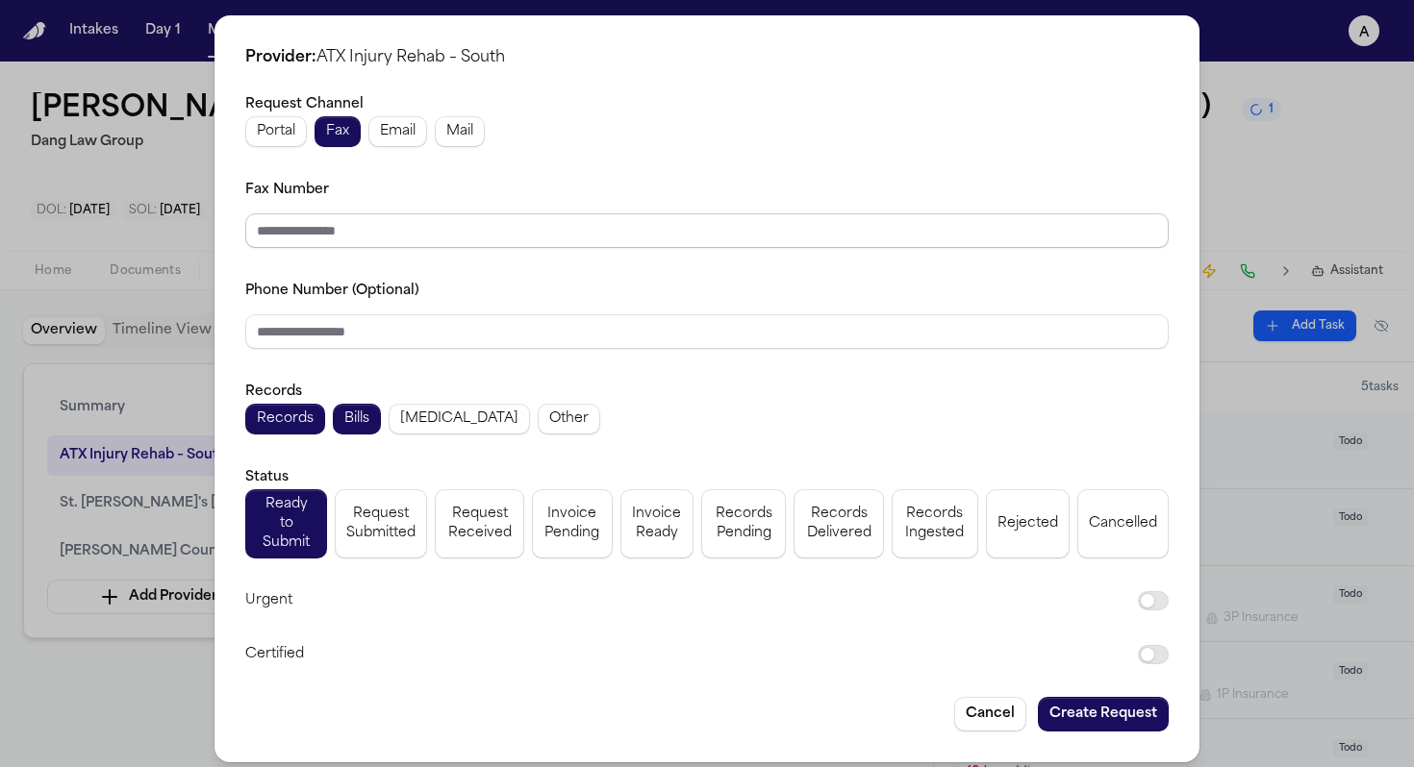
click at [411, 236] on input "Fax Number" at bounding box center [706, 230] width 923 height 35
paste input "**********"
type input "**********"
click at [385, 533] on span "Request Submitted" at bounding box center [380, 524] width 69 height 38
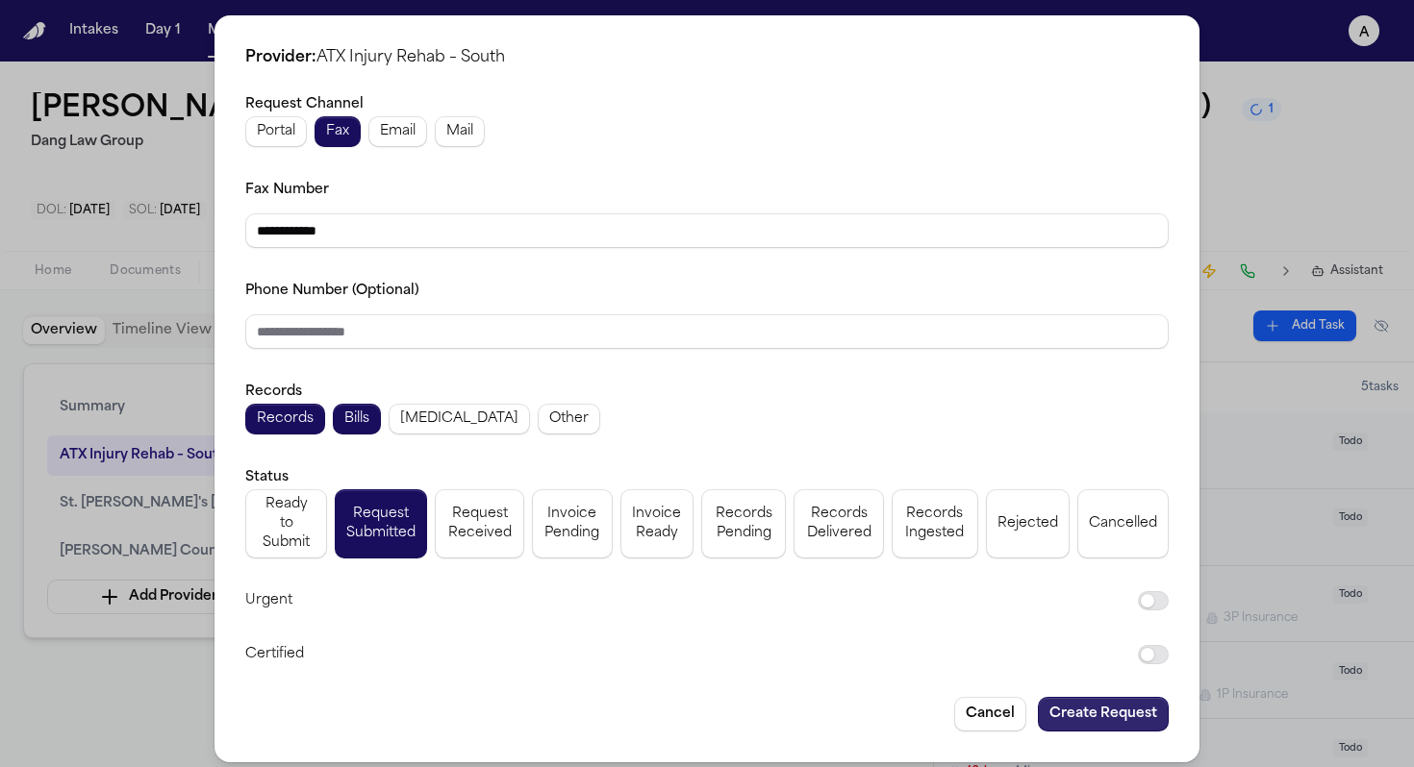
click at [1101, 697] on button "Create Request" at bounding box center [1103, 714] width 131 height 35
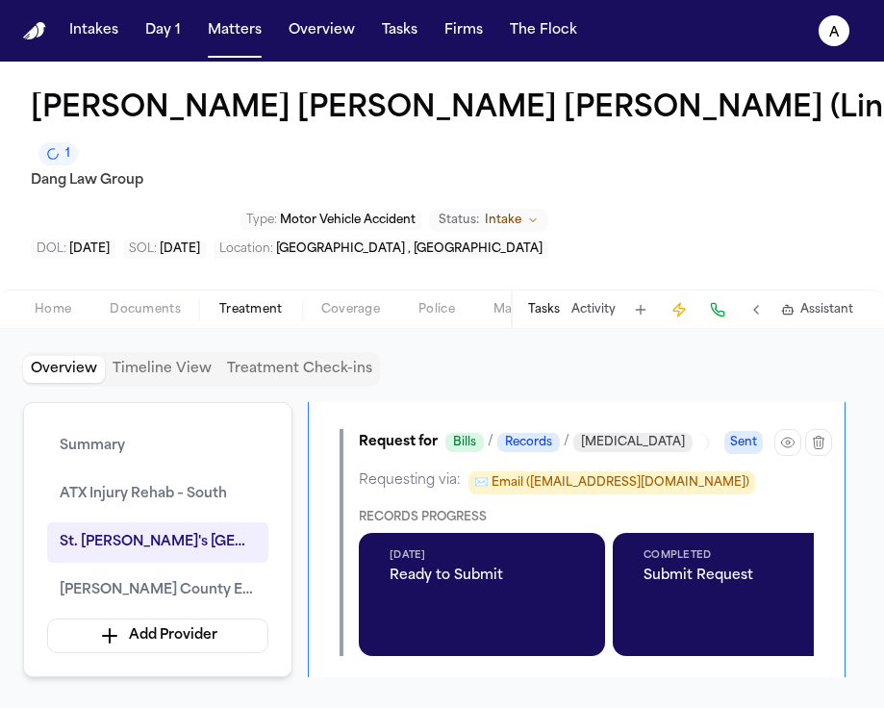
scroll to position [1857, 0]
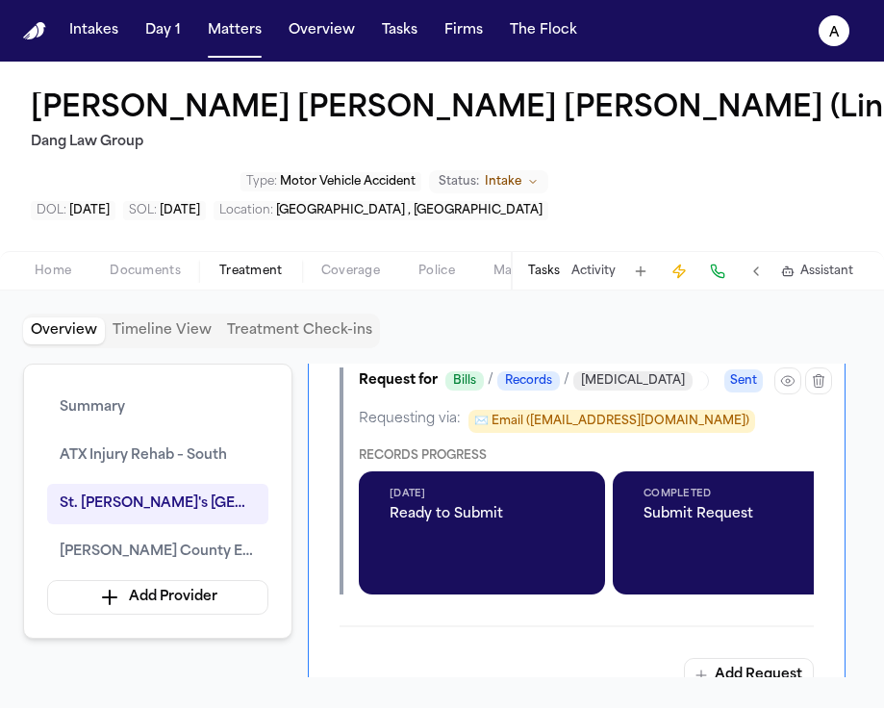
click at [541, 272] on button "Tasks" at bounding box center [544, 270] width 32 height 15
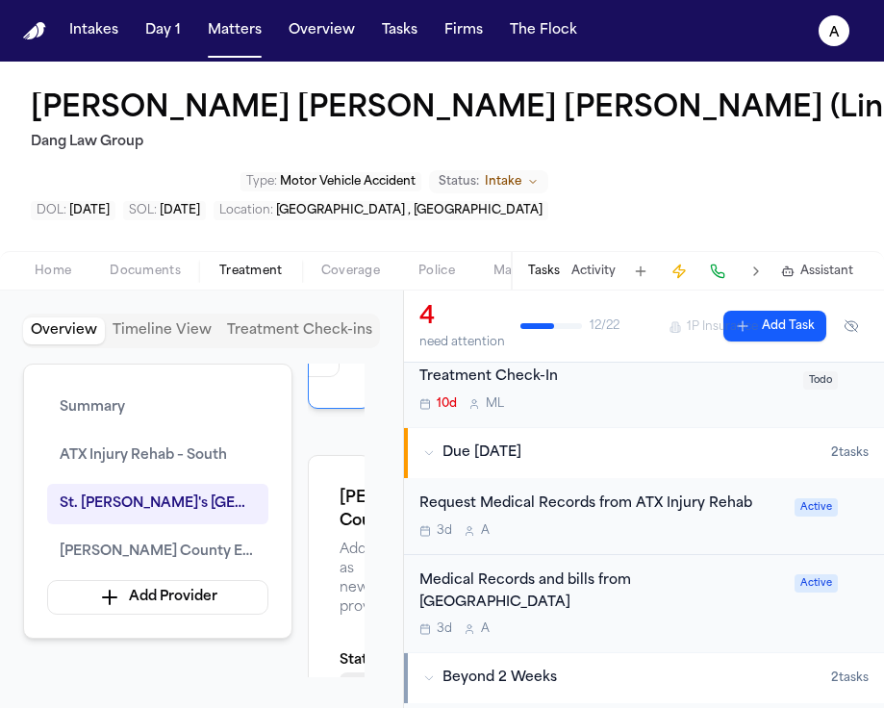
scroll to position [313, 0]
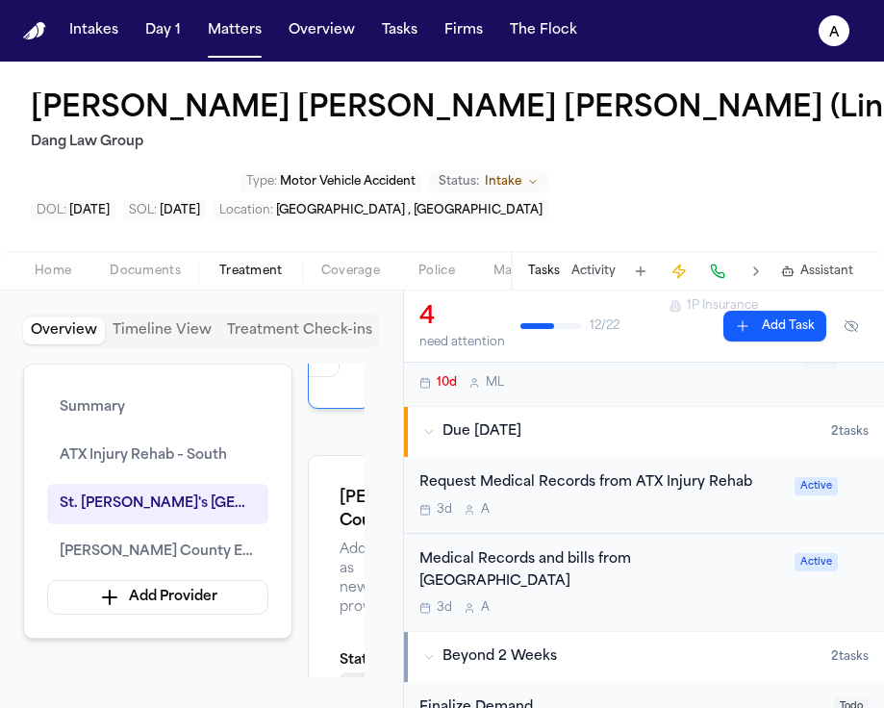
click at [713, 513] on div "3d A" at bounding box center [601, 509] width 364 height 15
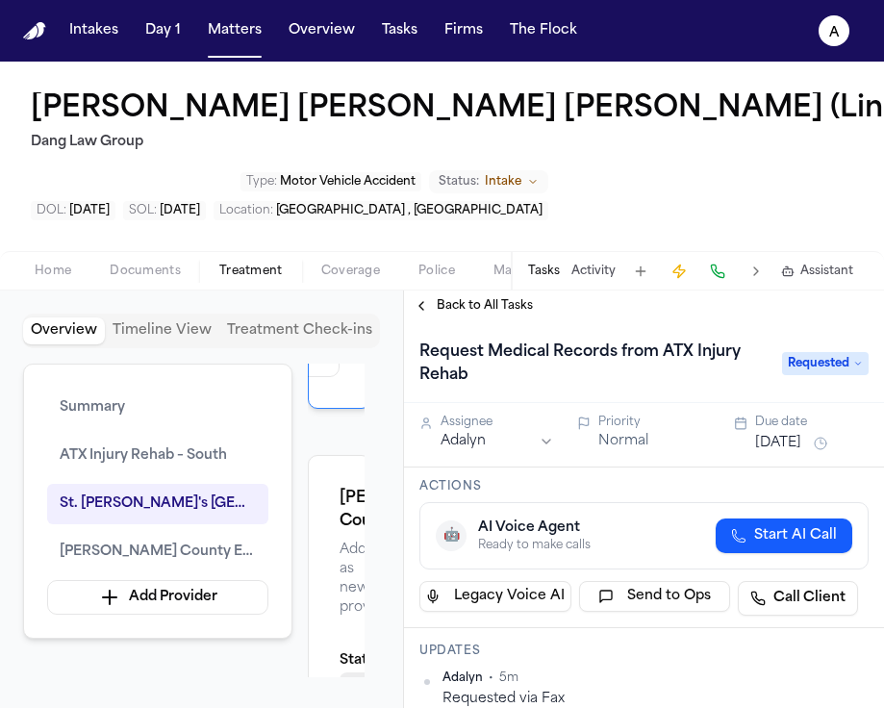
click at [507, 311] on span "Back to All Tasks" at bounding box center [485, 305] width 96 height 15
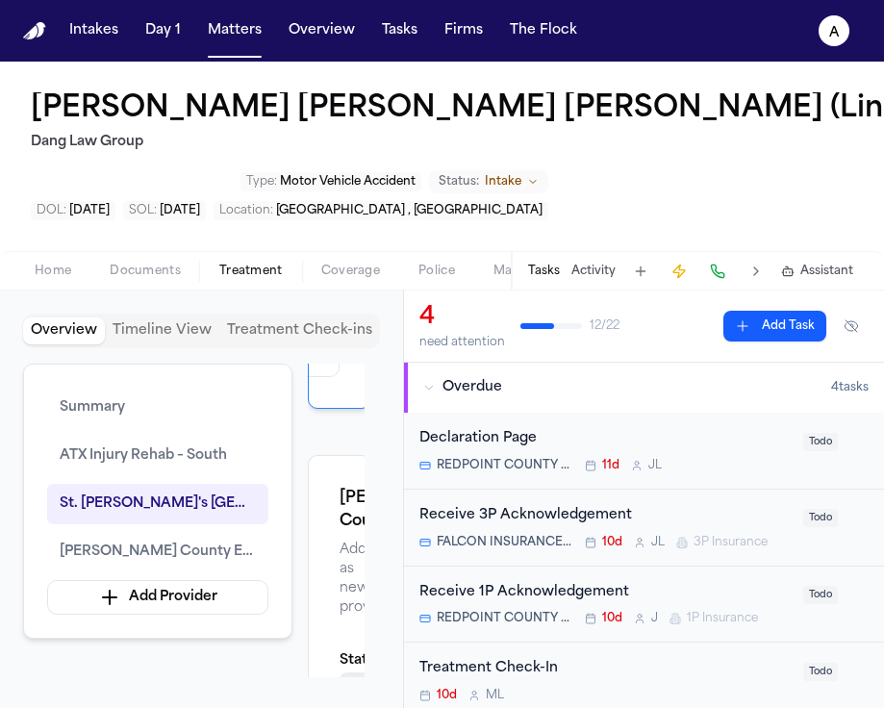
click at [756, 583] on div "Receive 1P Acknowledgement" at bounding box center [605, 593] width 372 height 22
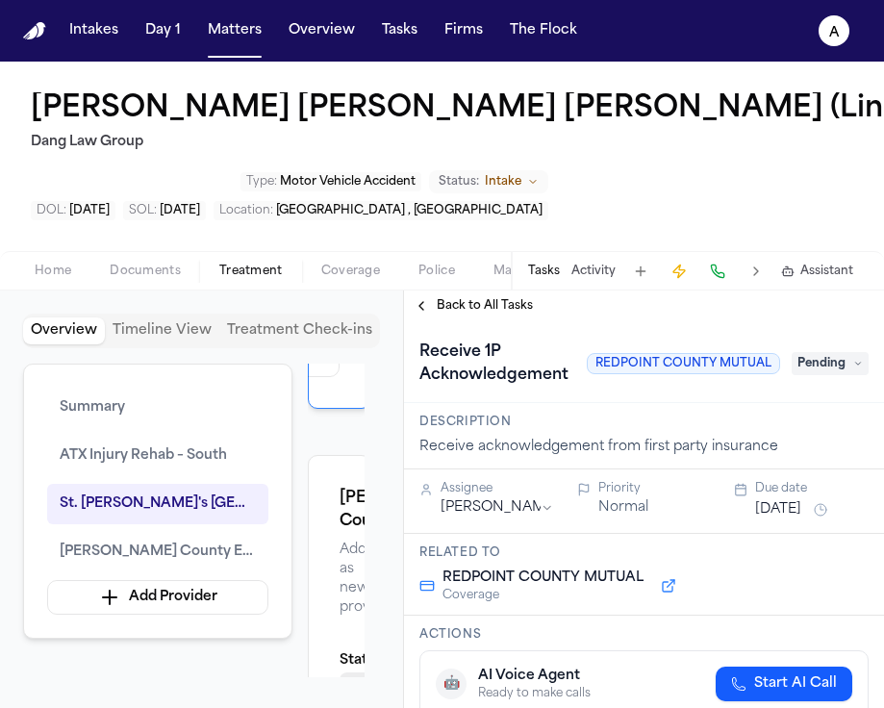
click at [485, 305] on span "Back to All Tasks" at bounding box center [485, 305] width 96 height 15
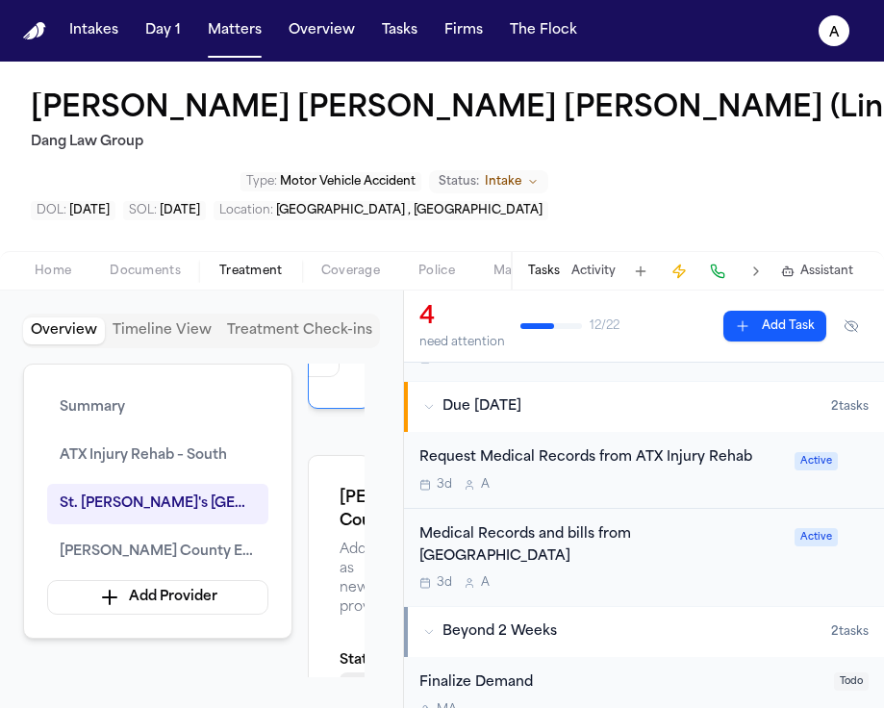
scroll to position [342, 0]
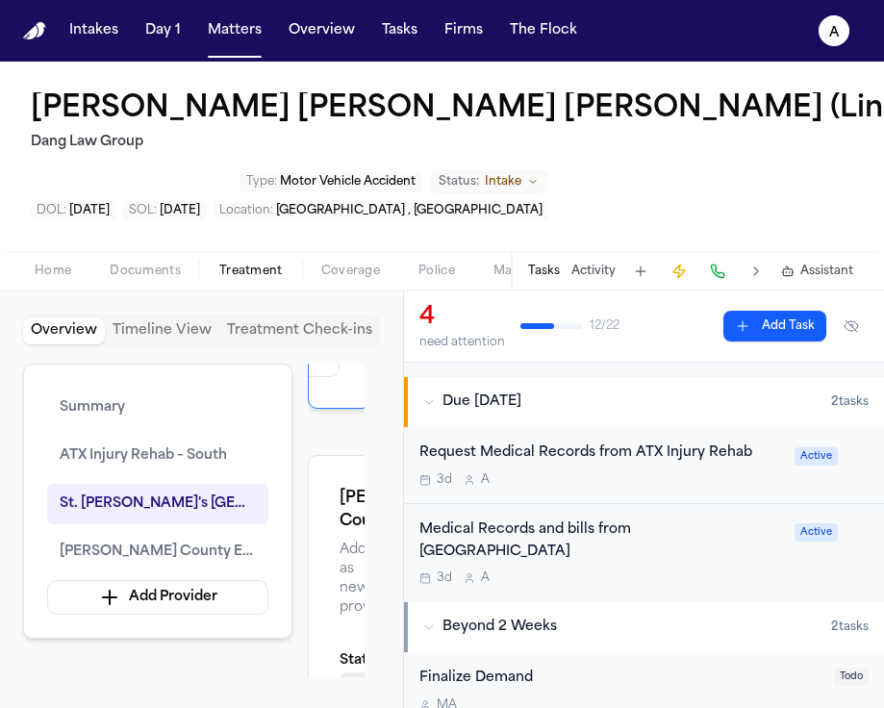
click at [718, 564] on div "Medical Records and bills from [GEOGRAPHIC_DATA]" at bounding box center [601, 541] width 364 height 44
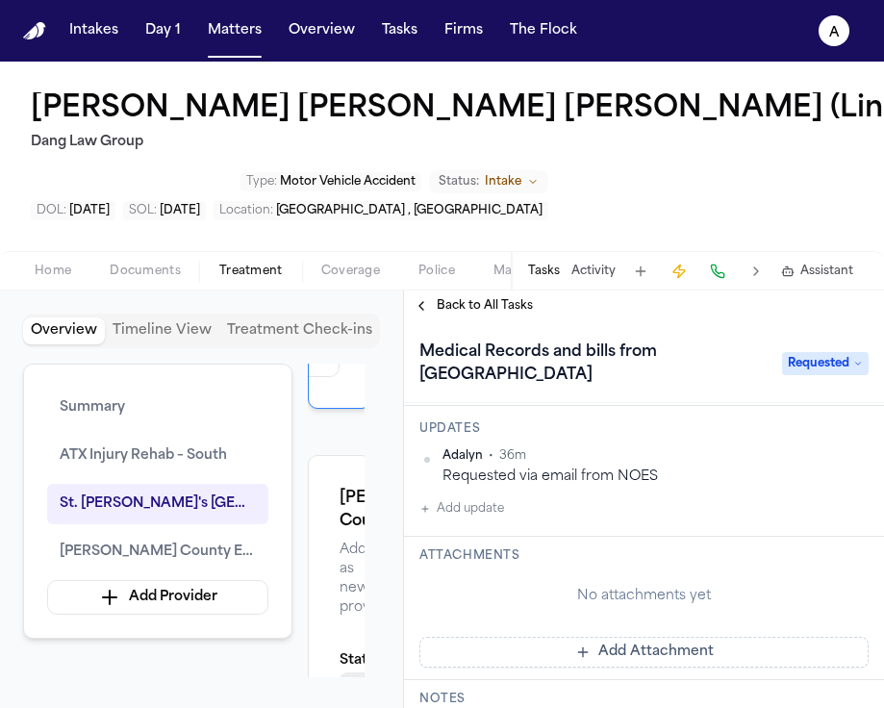
scroll to position [221, 0]
